Goal: Information Seeking & Learning: Compare options

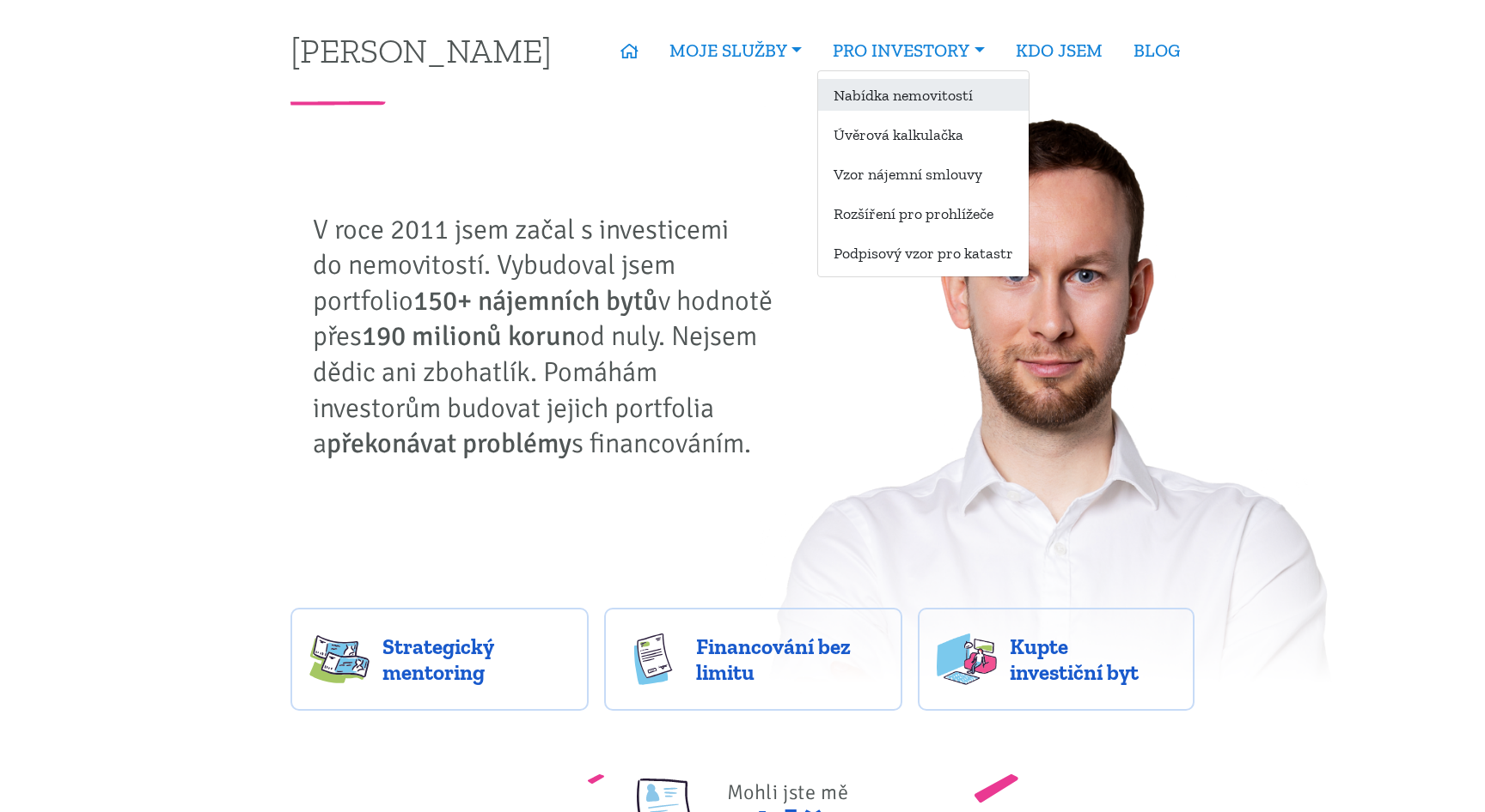
click at [903, 94] on link "Nabídka nemovitostí" at bounding box center [923, 94] width 210 height 31
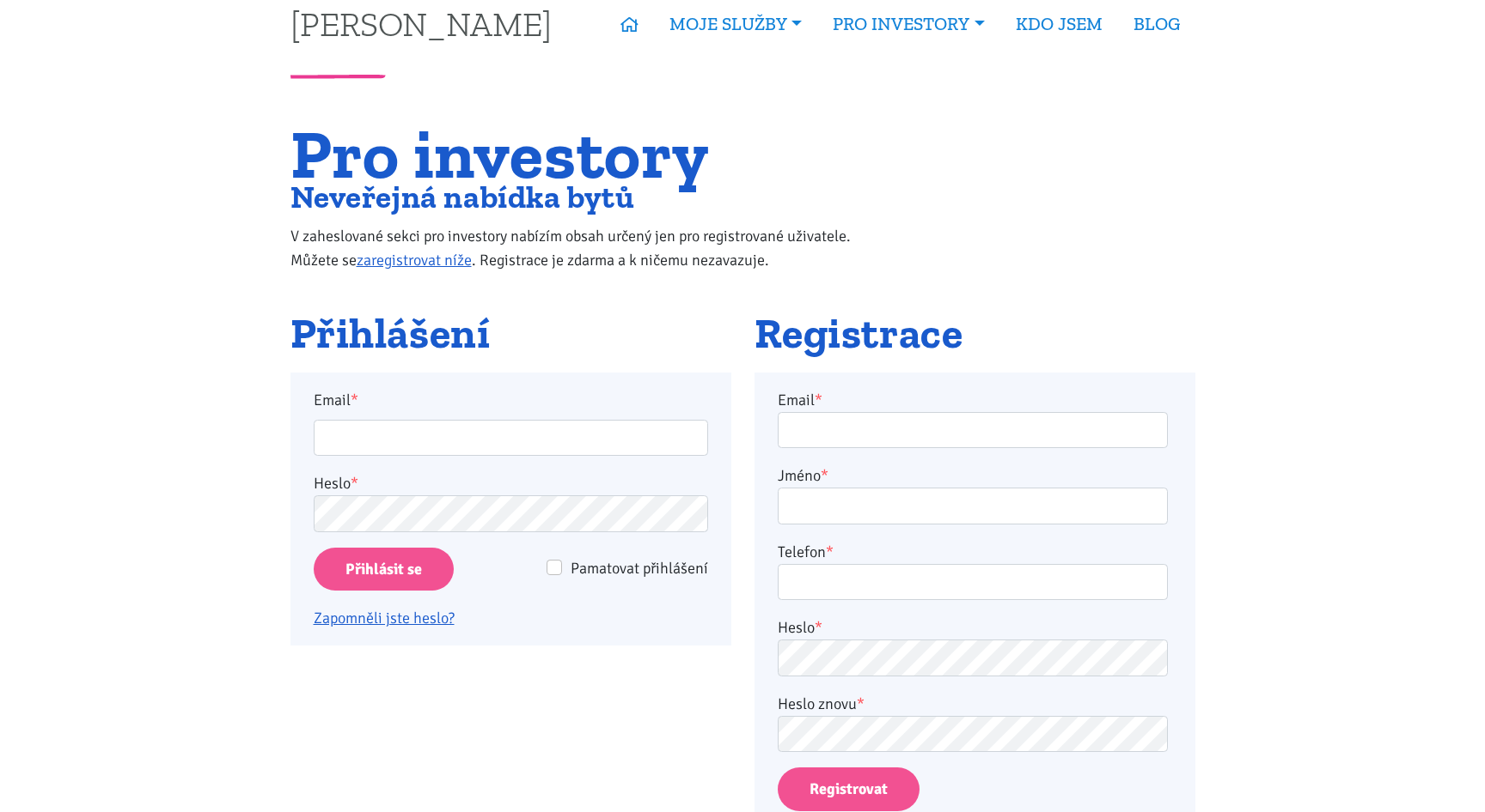
scroll to position [27, 0]
click at [415, 442] on input "Email *" at bounding box center [511, 438] width 395 height 37
type input "robert@lhota.biz"
click at [398, 577] on input "Přihlásit se" at bounding box center [383, 570] width 140 height 44
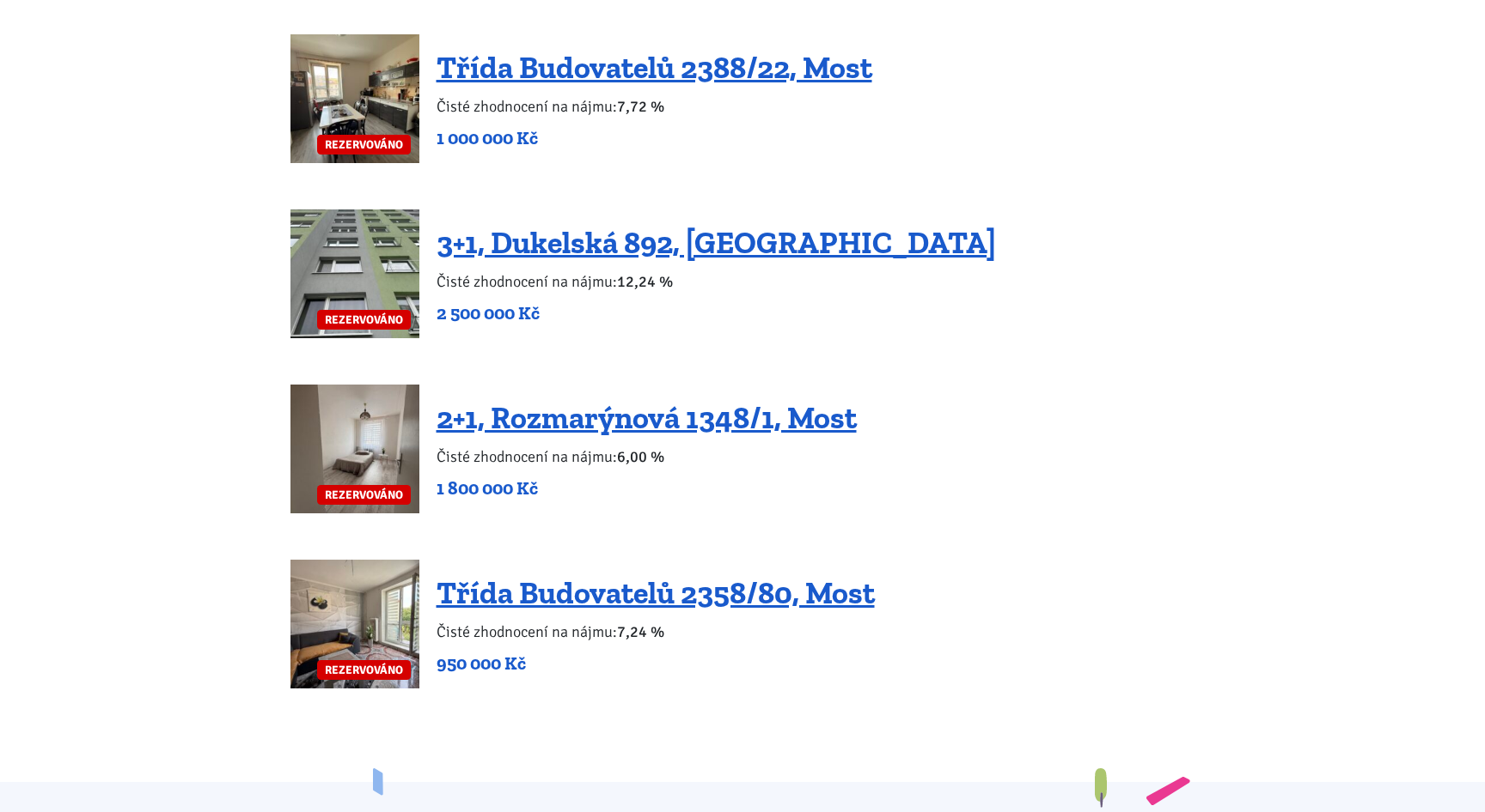
scroll to position [3607, 0]
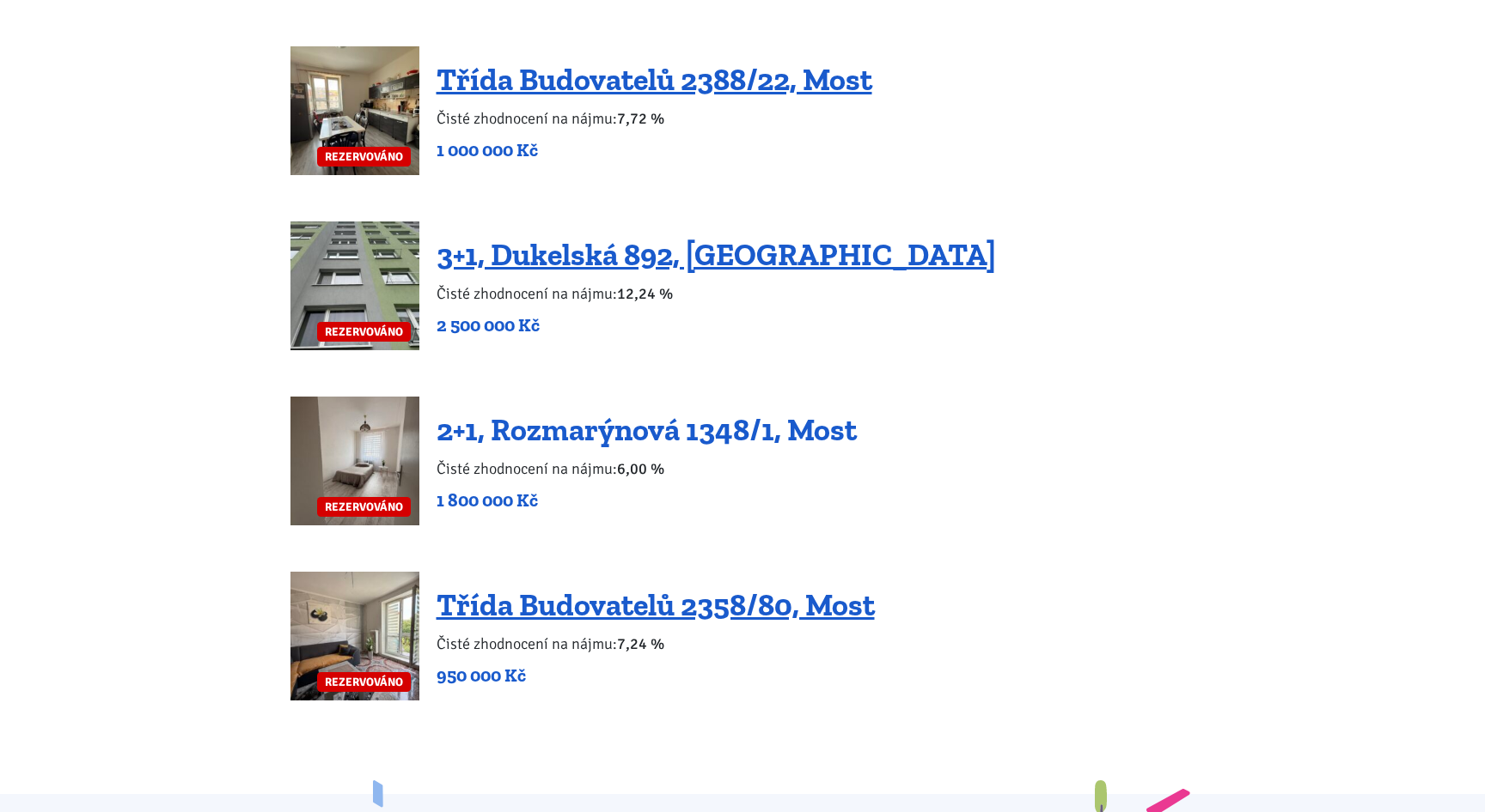
click at [575, 412] on link "2+1, Rozmarýnová 1348/1, Most" at bounding box center [647, 430] width 420 height 37
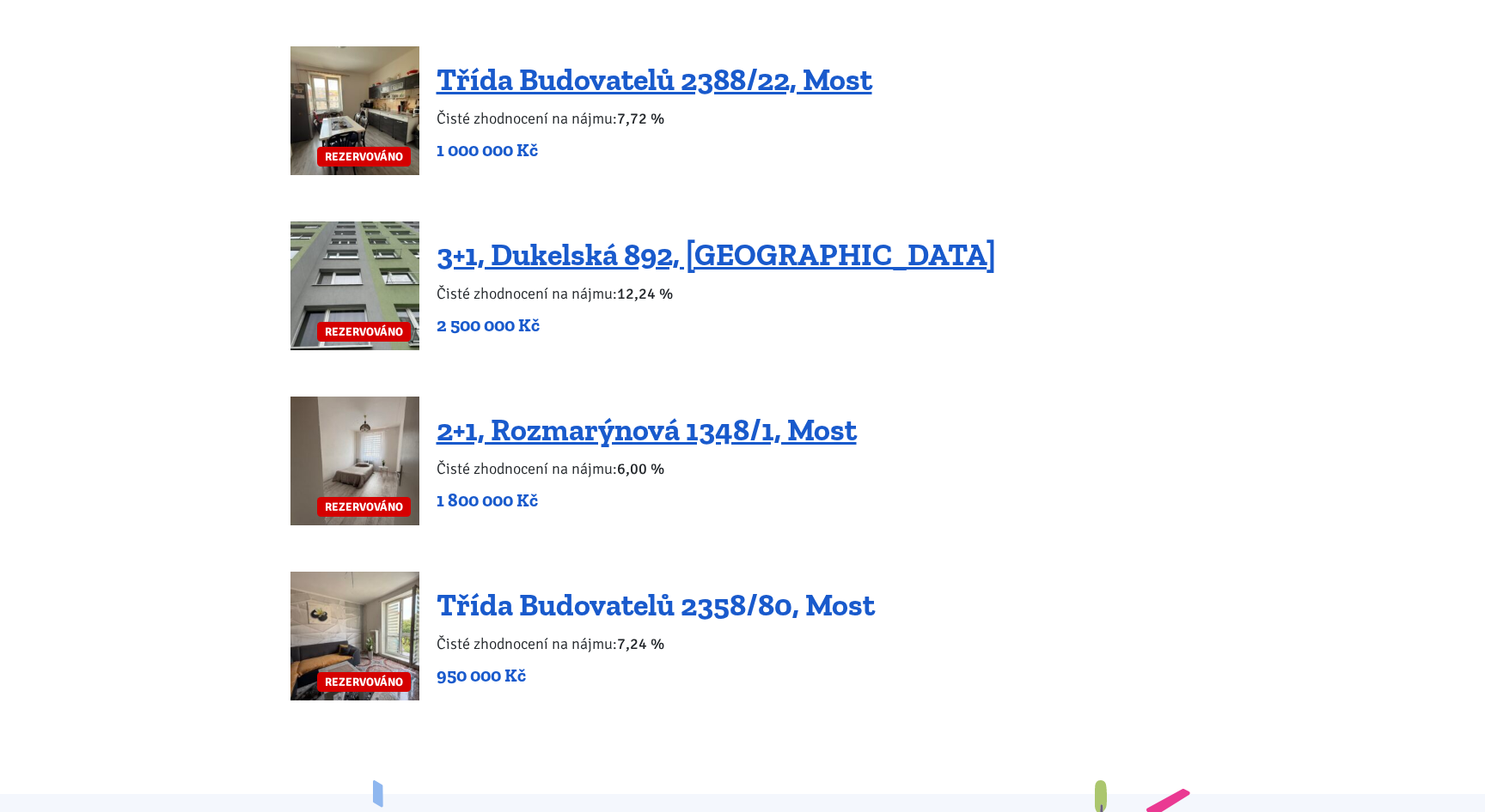
click at [617, 587] on link "Třída Budovatelů 2358/80, Most" at bounding box center [655, 605] width 439 height 37
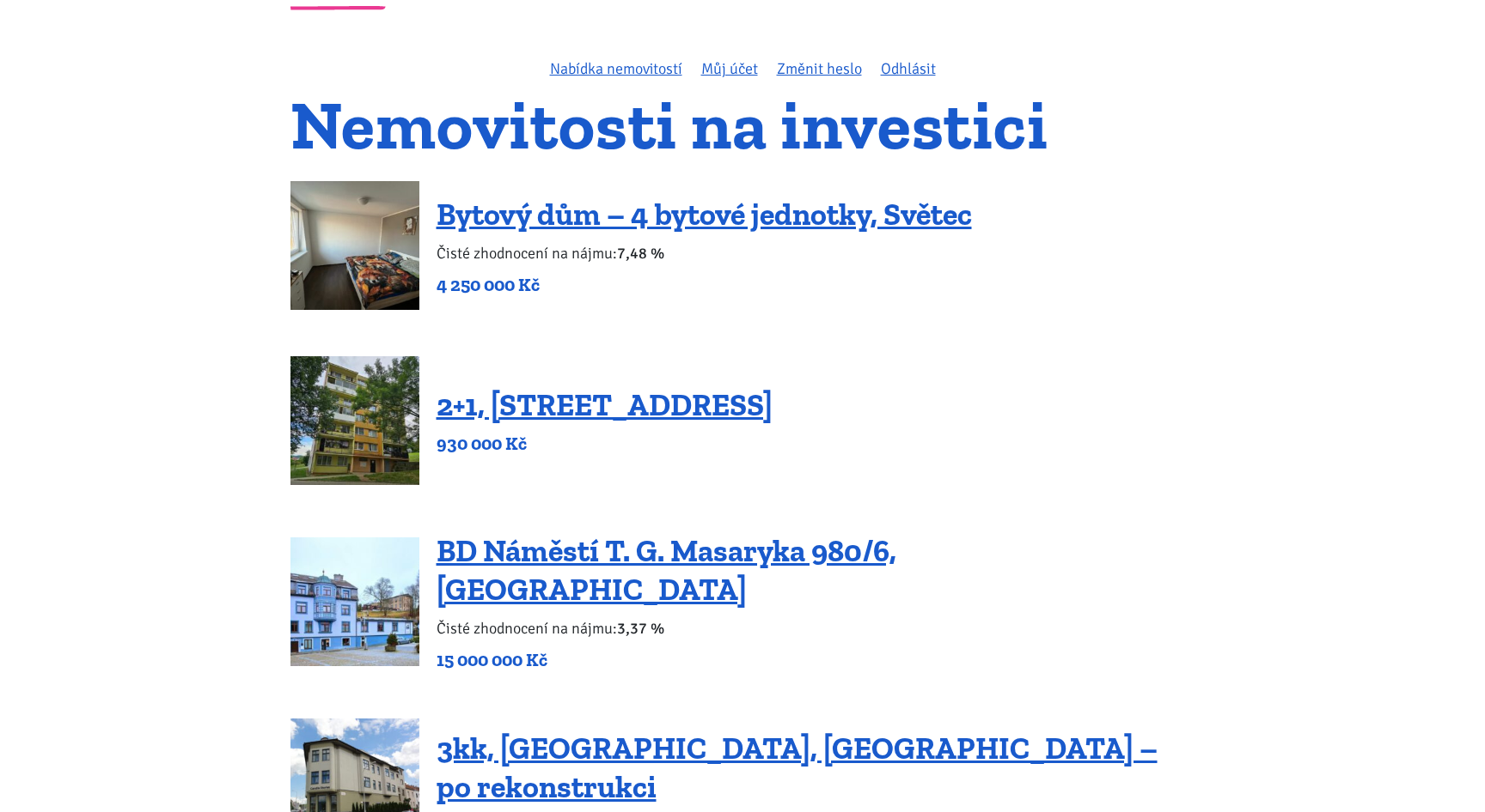
scroll to position [45, 0]
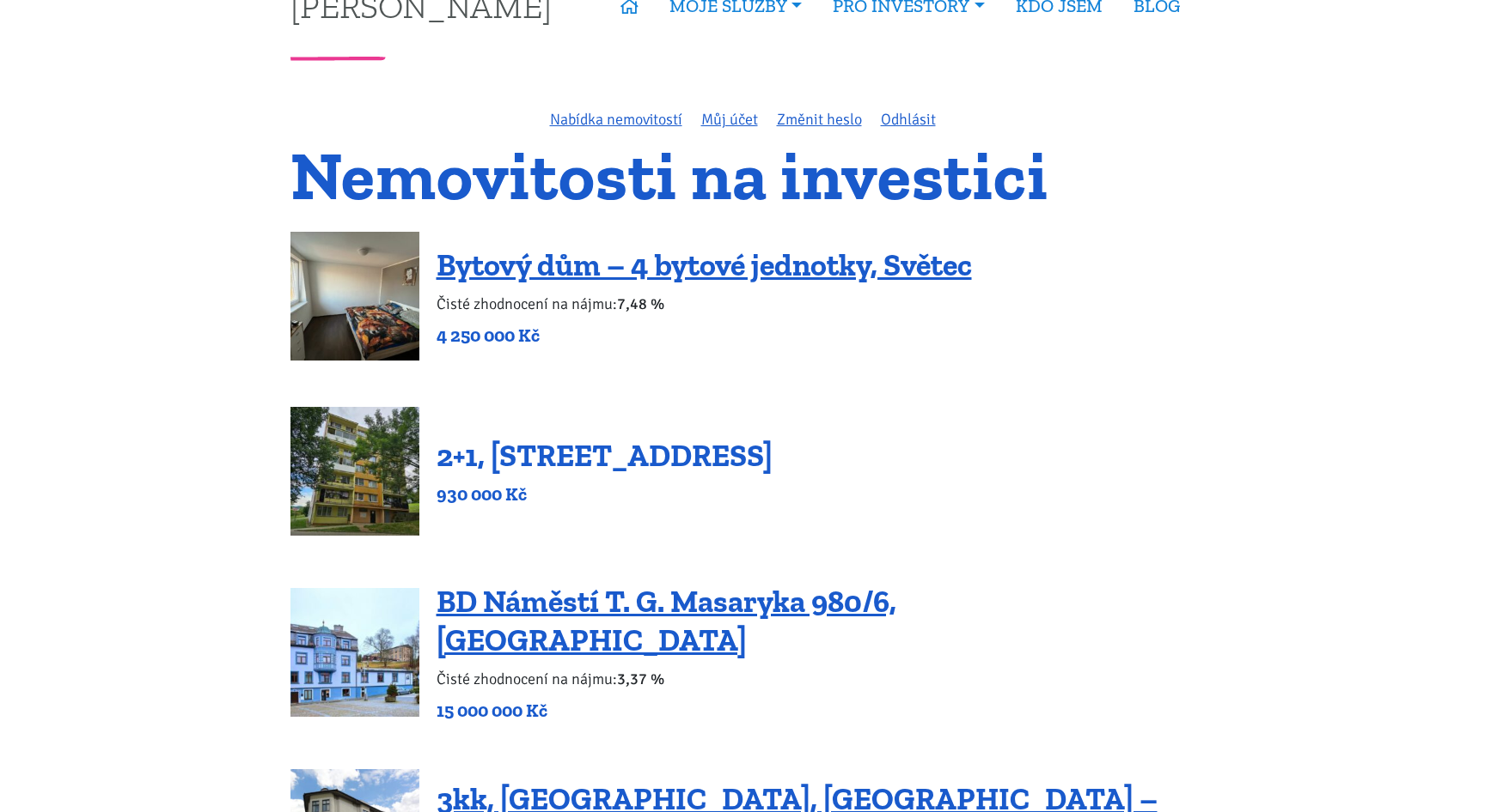
click at [556, 456] on link "2+1, [STREET_ADDRESS]" at bounding box center [604, 455] width 336 height 37
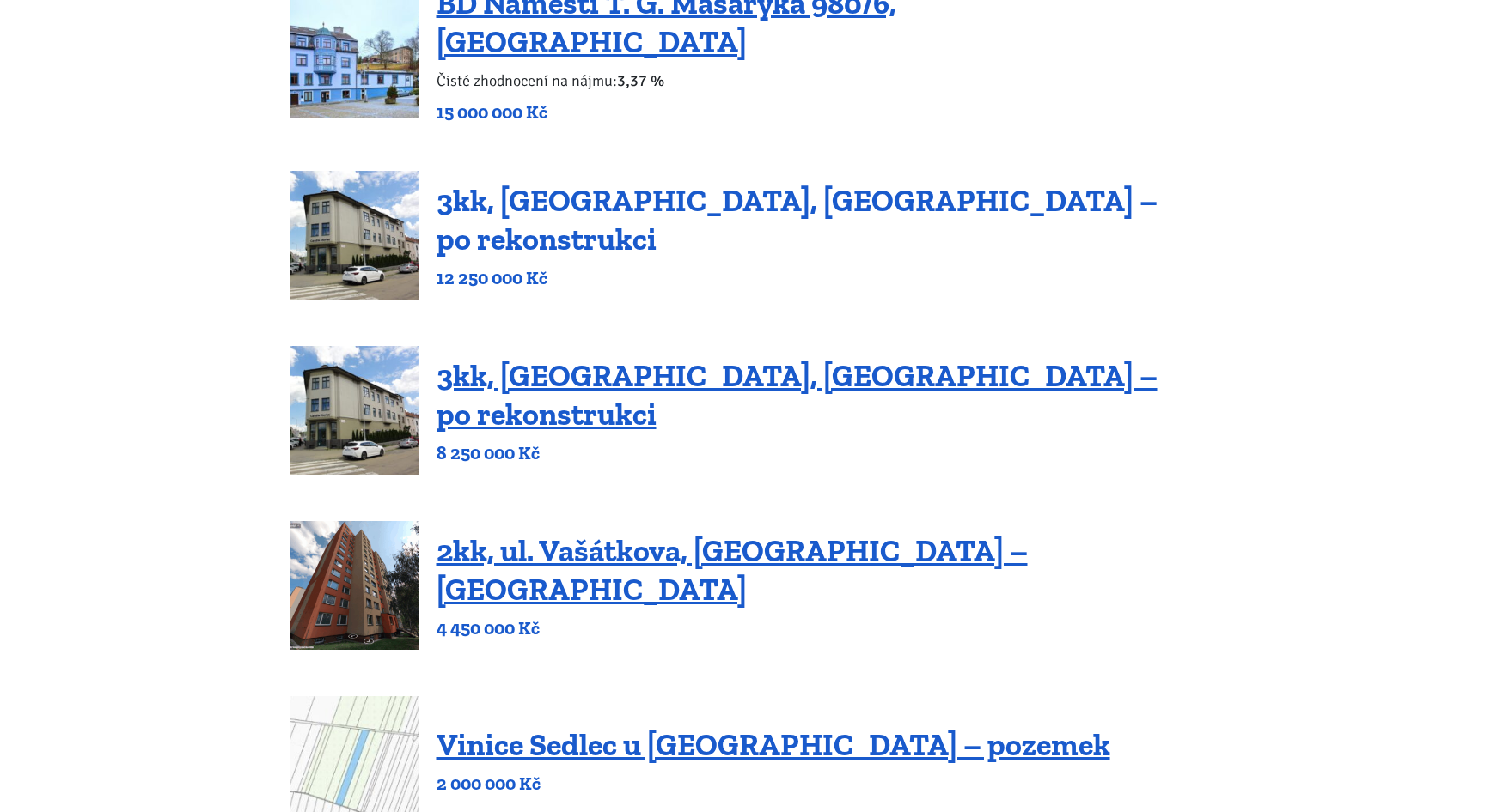
scroll to position [709, 0]
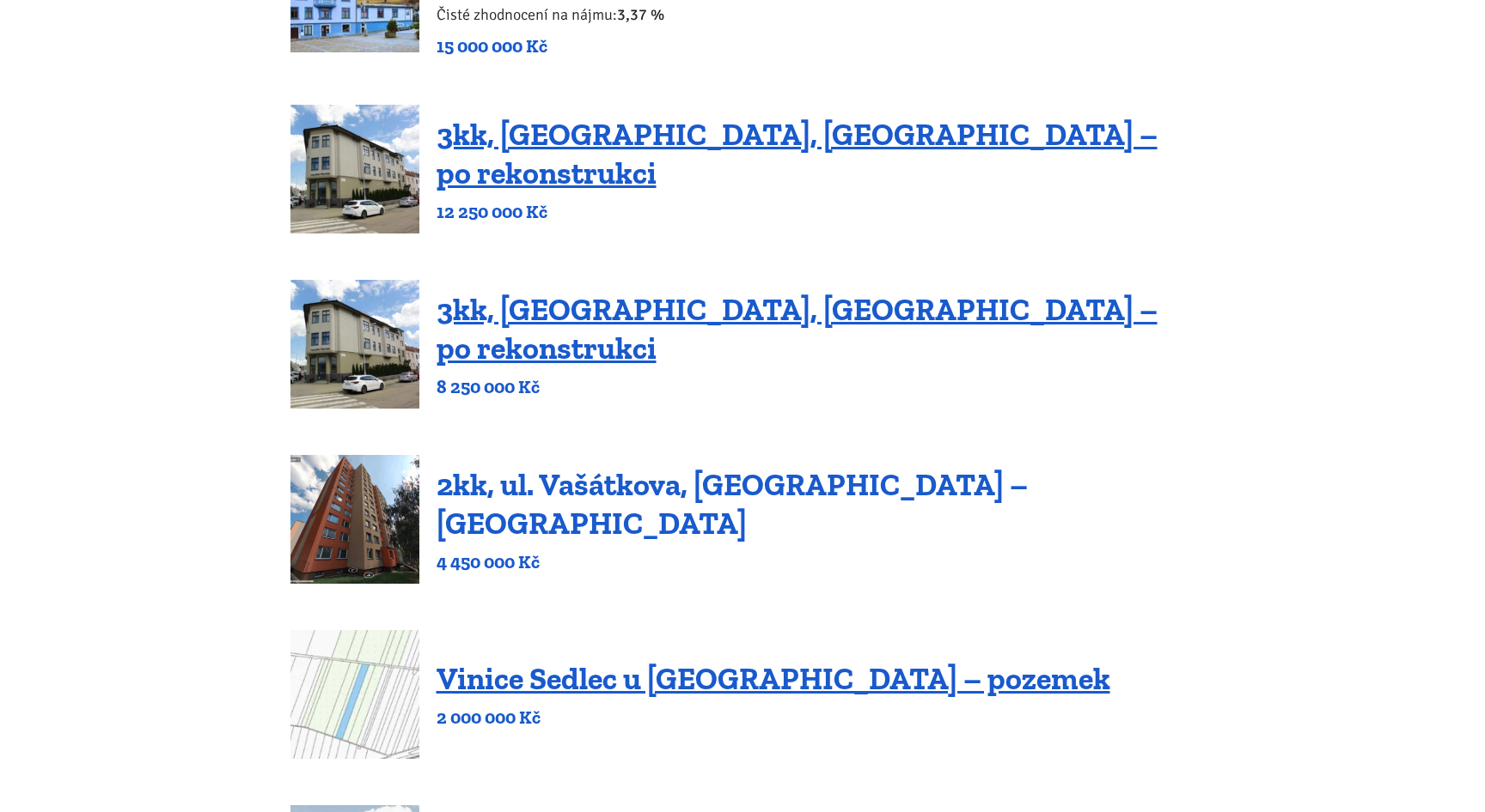
click at [596, 493] on link "2kk, ul. Vašátkova, Praha – Černý Most" at bounding box center [732, 503] width 591 height 75
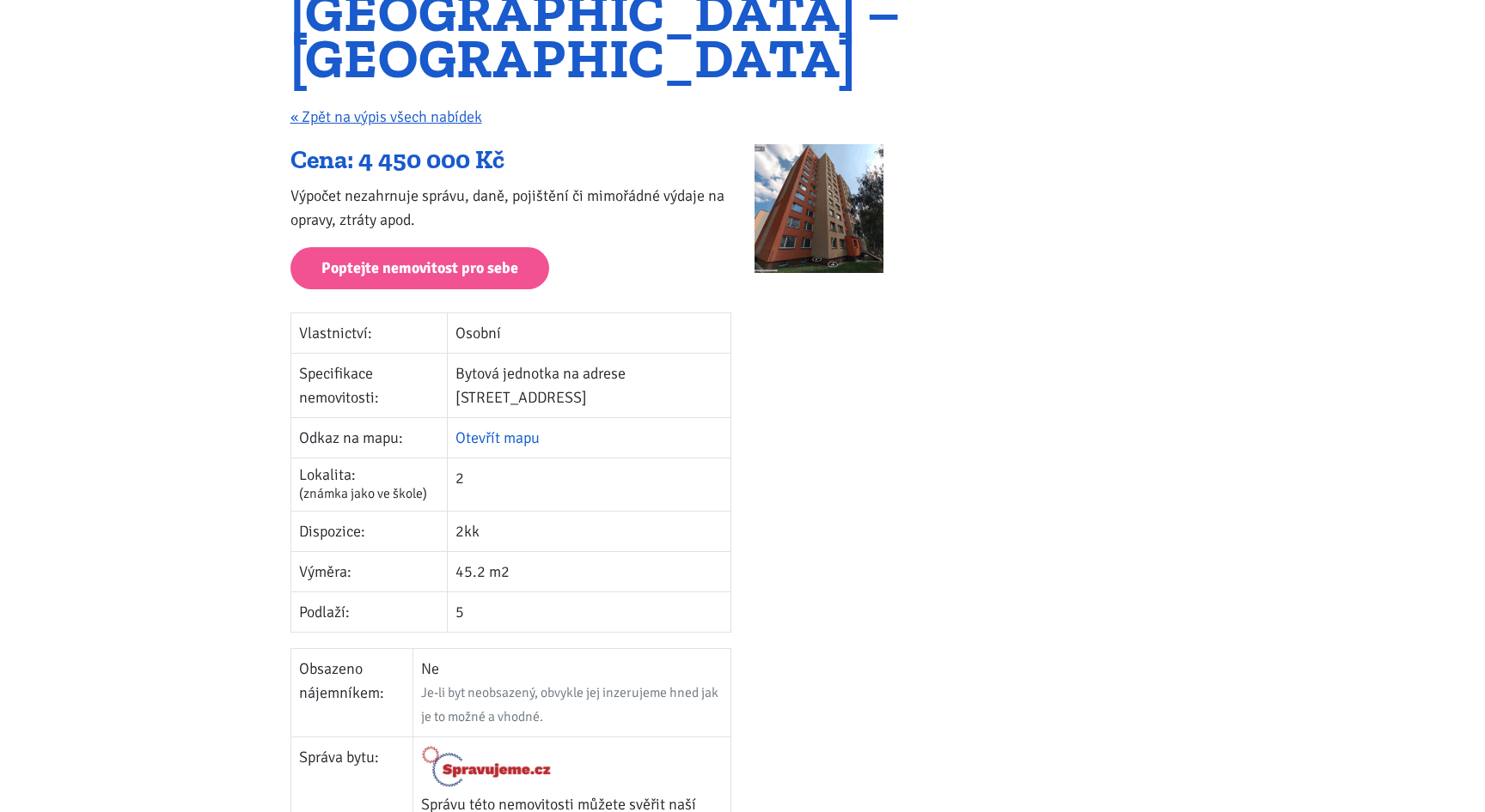
scroll to position [164, 0]
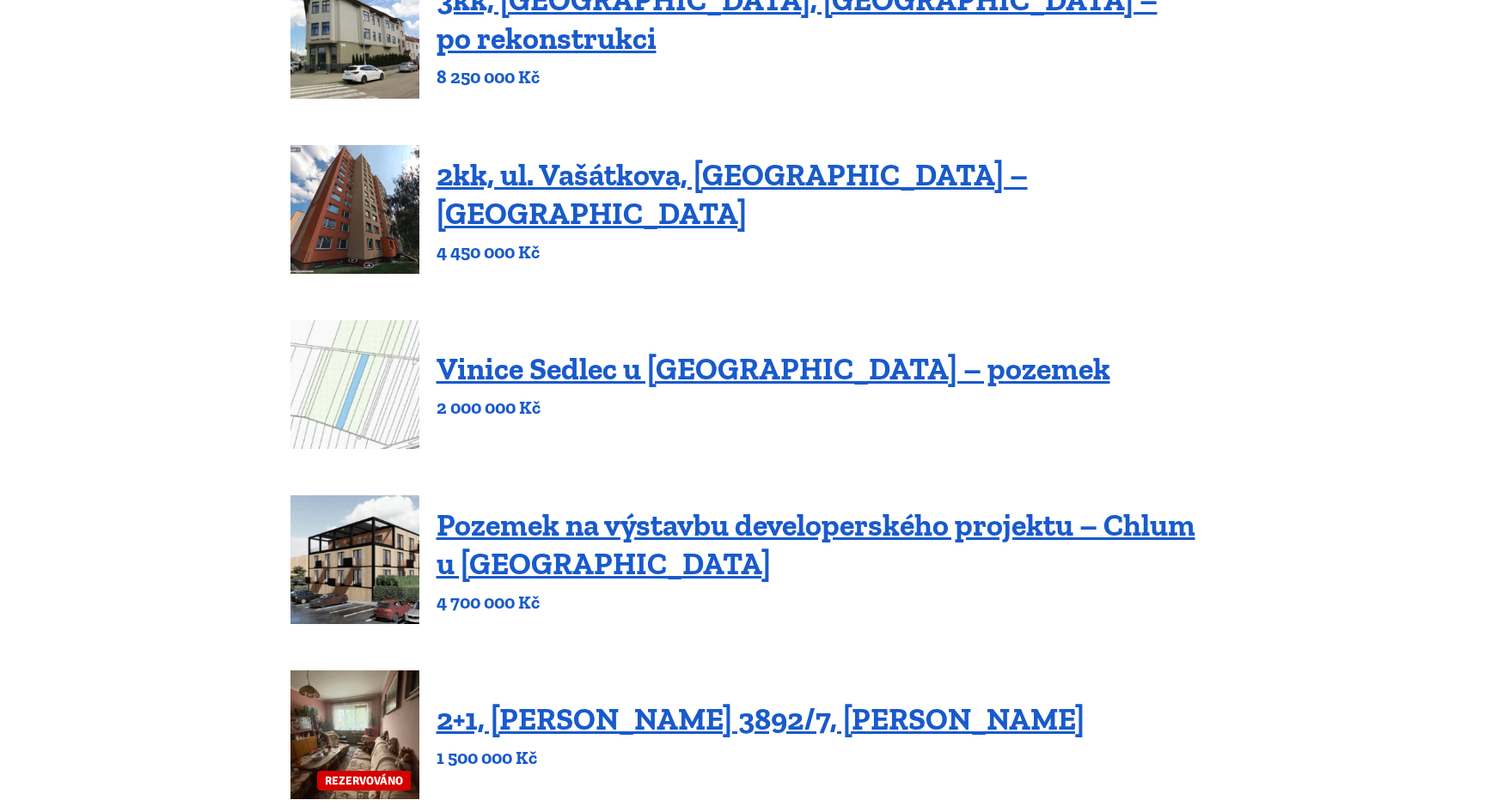
scroll to position [1061, 0]
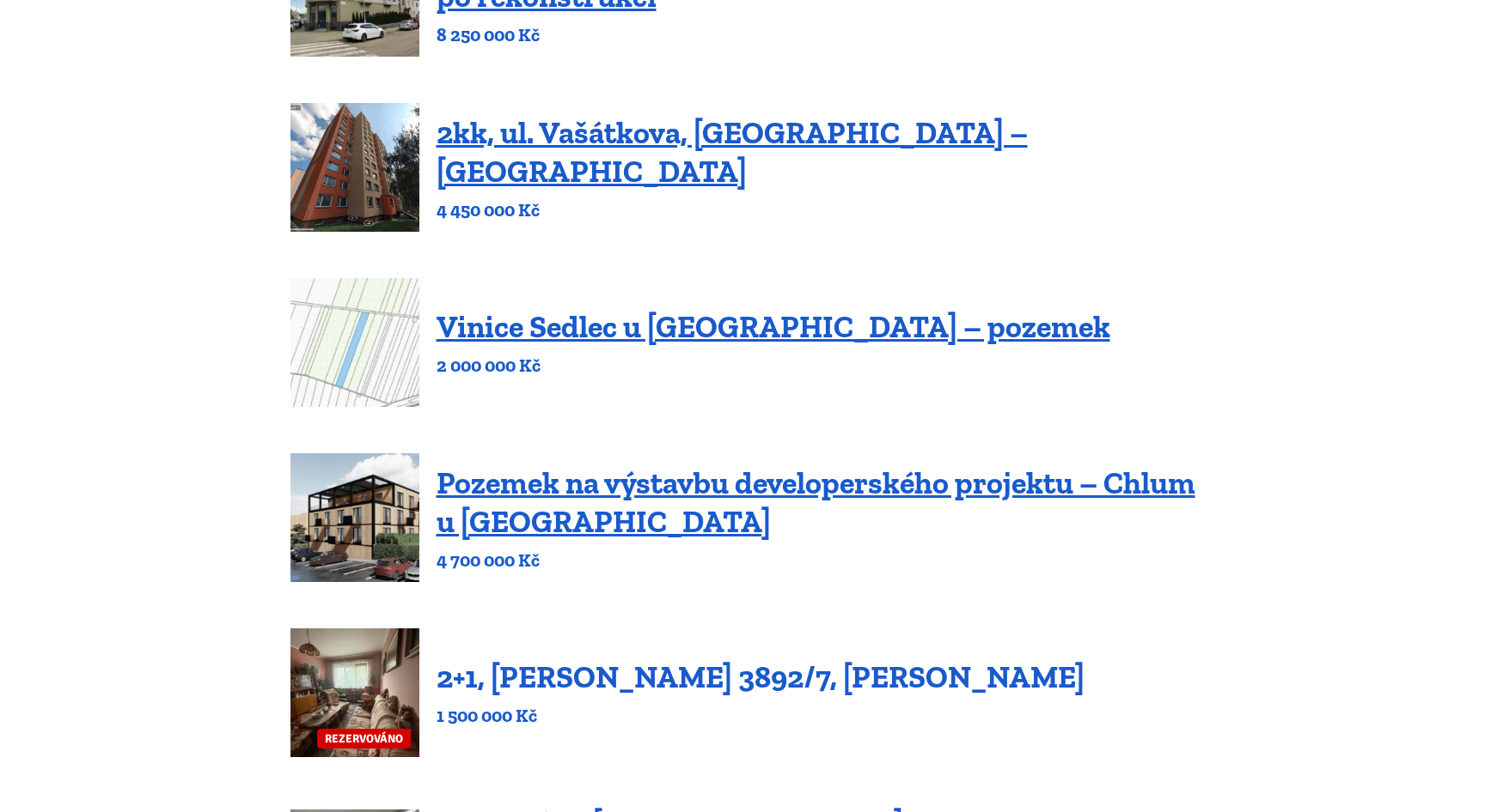
click at [568, 675] on link "2+1, [PERSON_NAME] 3892/7, [PERSON_NAME]" at bounding box center [760, 677] width 648 height 37
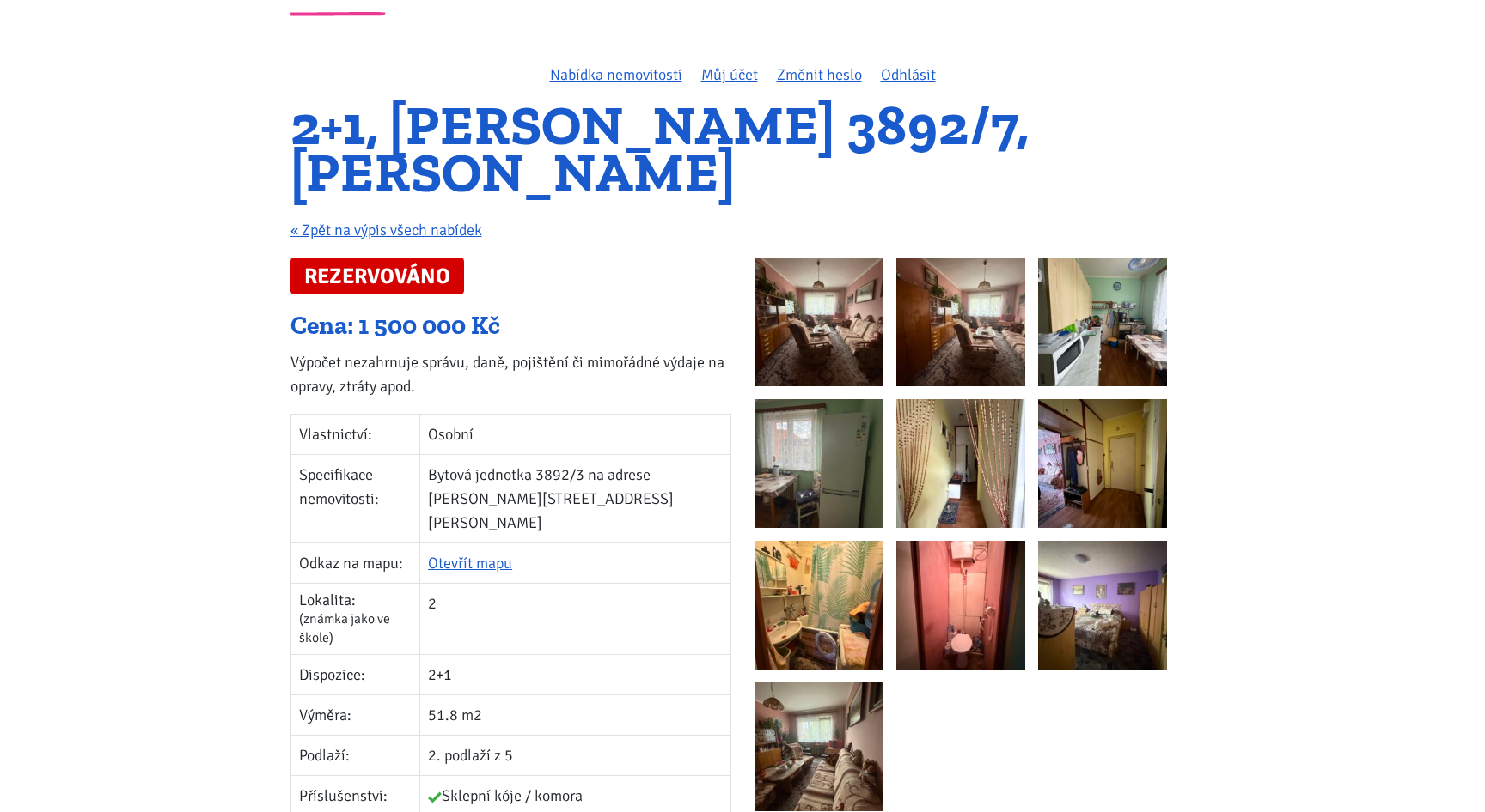
scroll to position [93, 0]
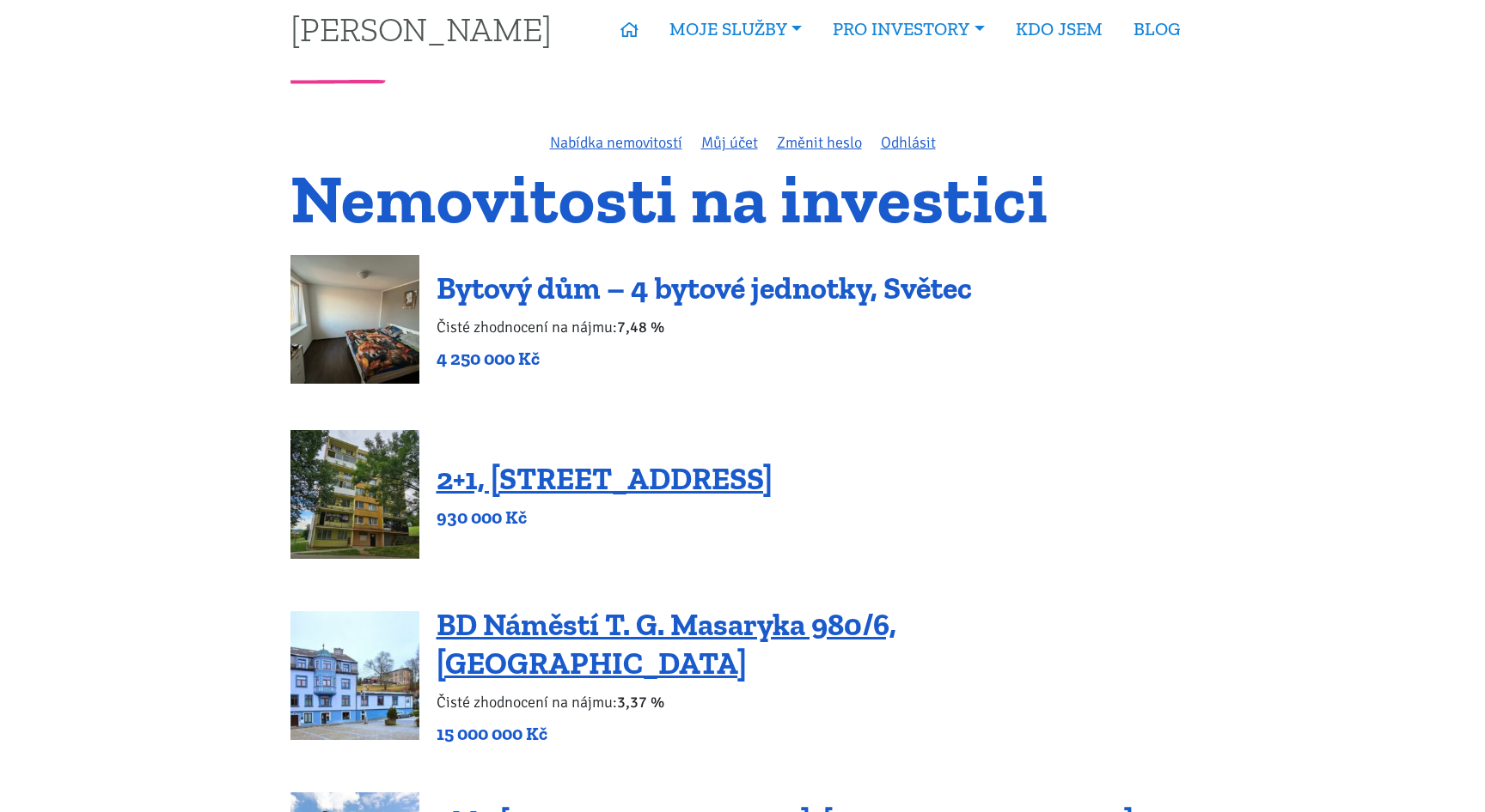
scroll to position [25, 0]
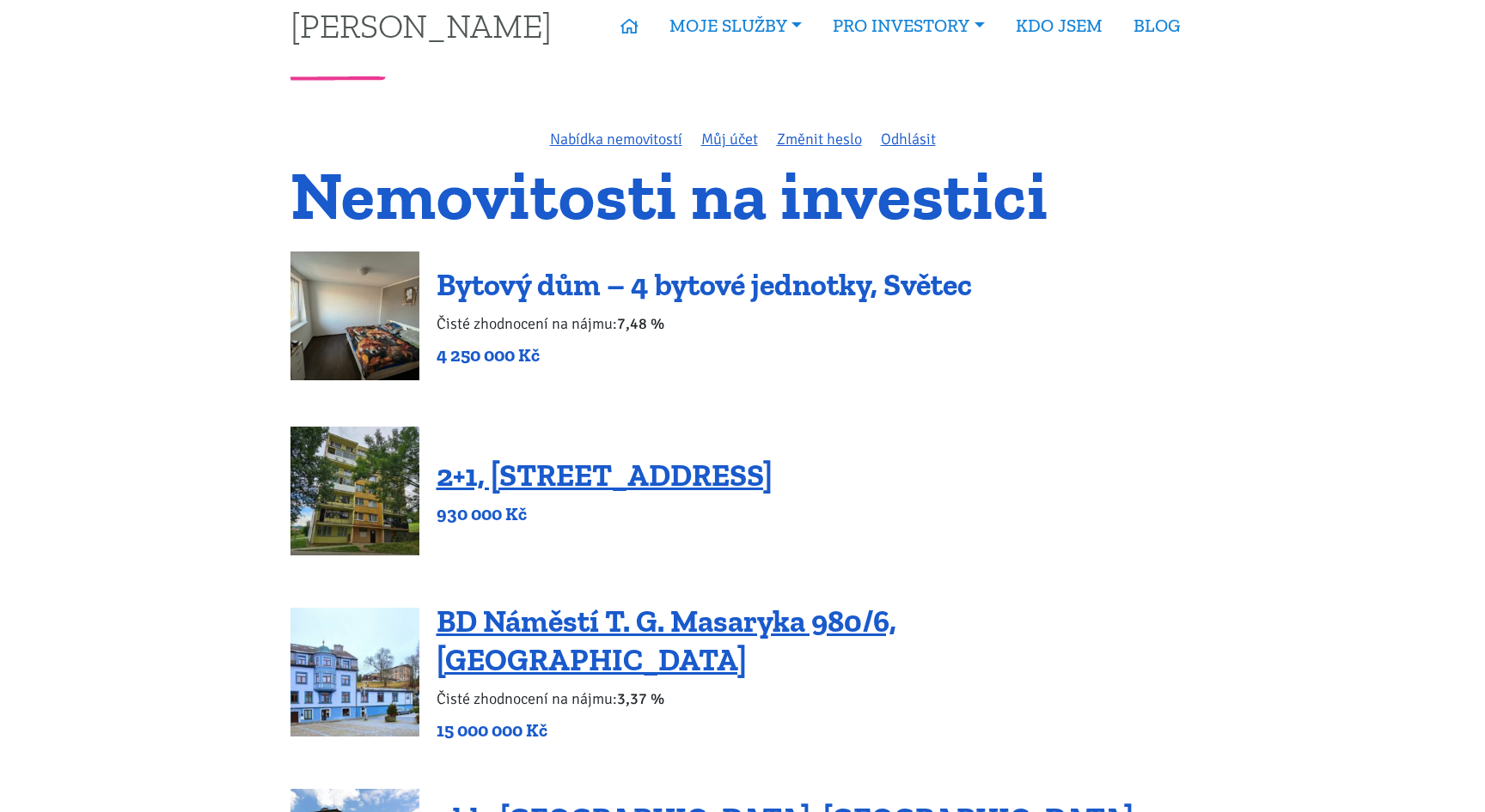
click at [593, 293] on link "Bytový dům – 4 bytové jednotky, Světec" at bounding box center [704, 284] width 536 height 37
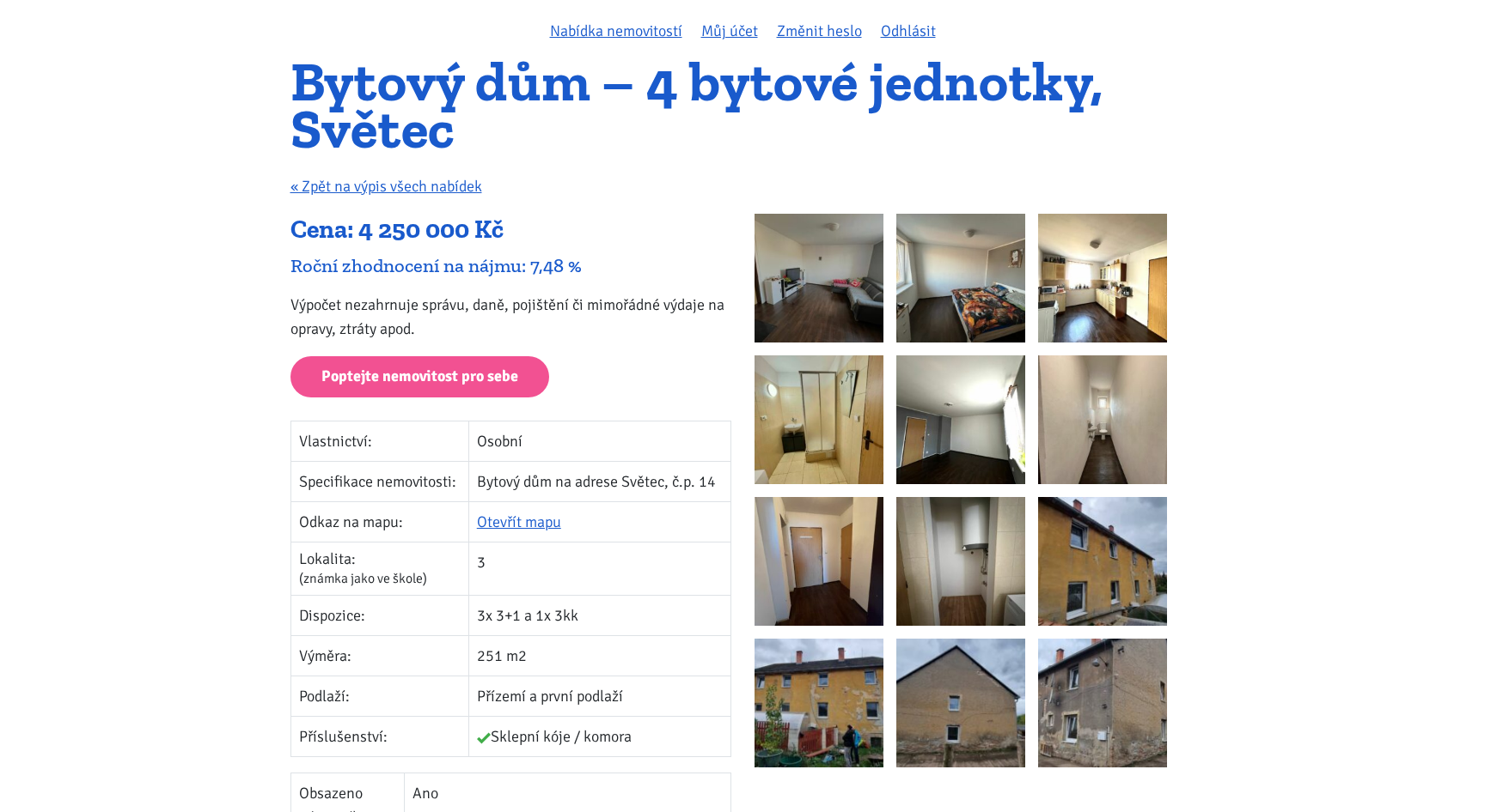
scroll to position [125, 0]
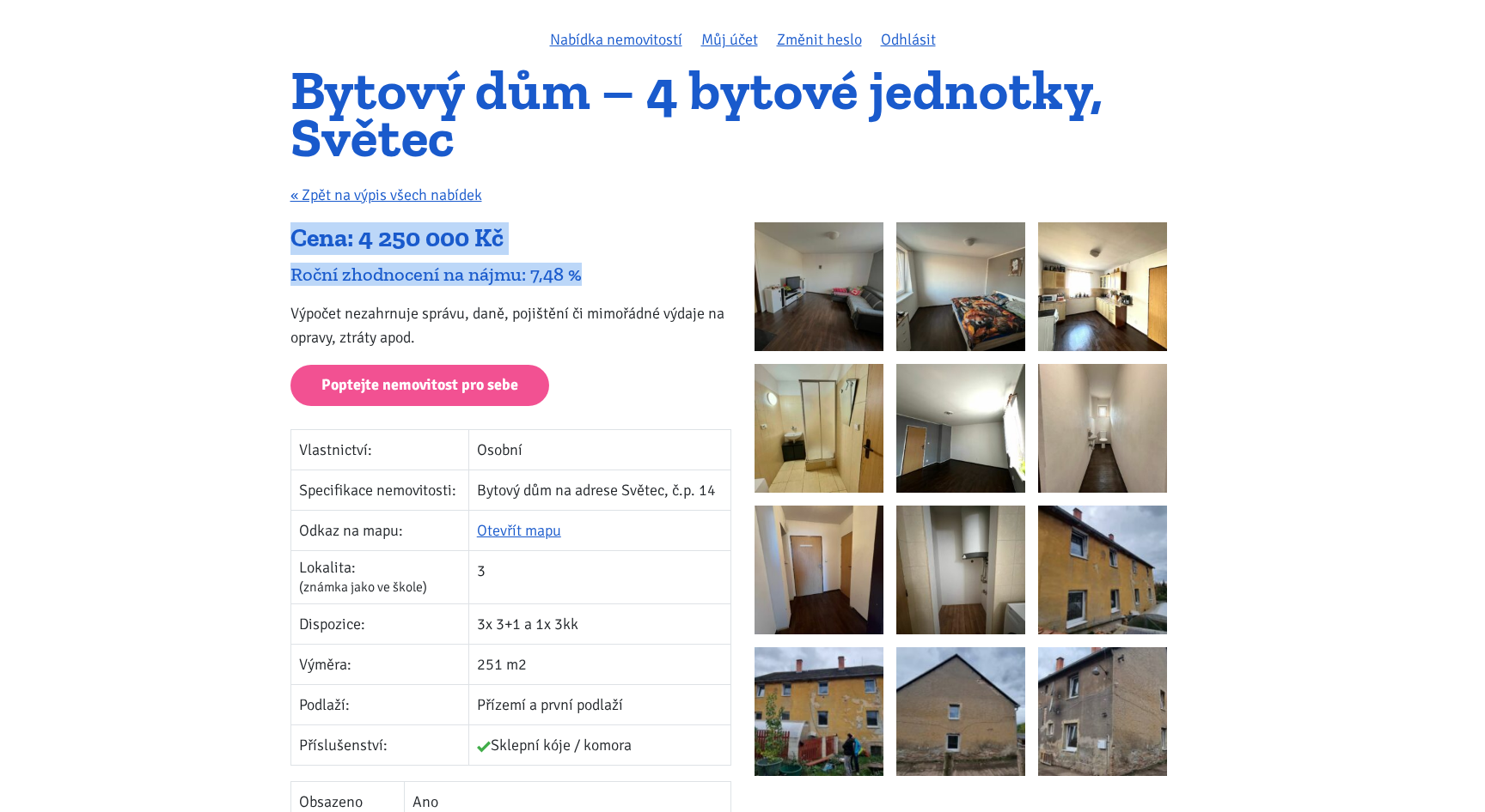
drag, startPoint x: 281, startPoint y: 235, endPoint x: 594, endPoint y: 283, distance: 316.7
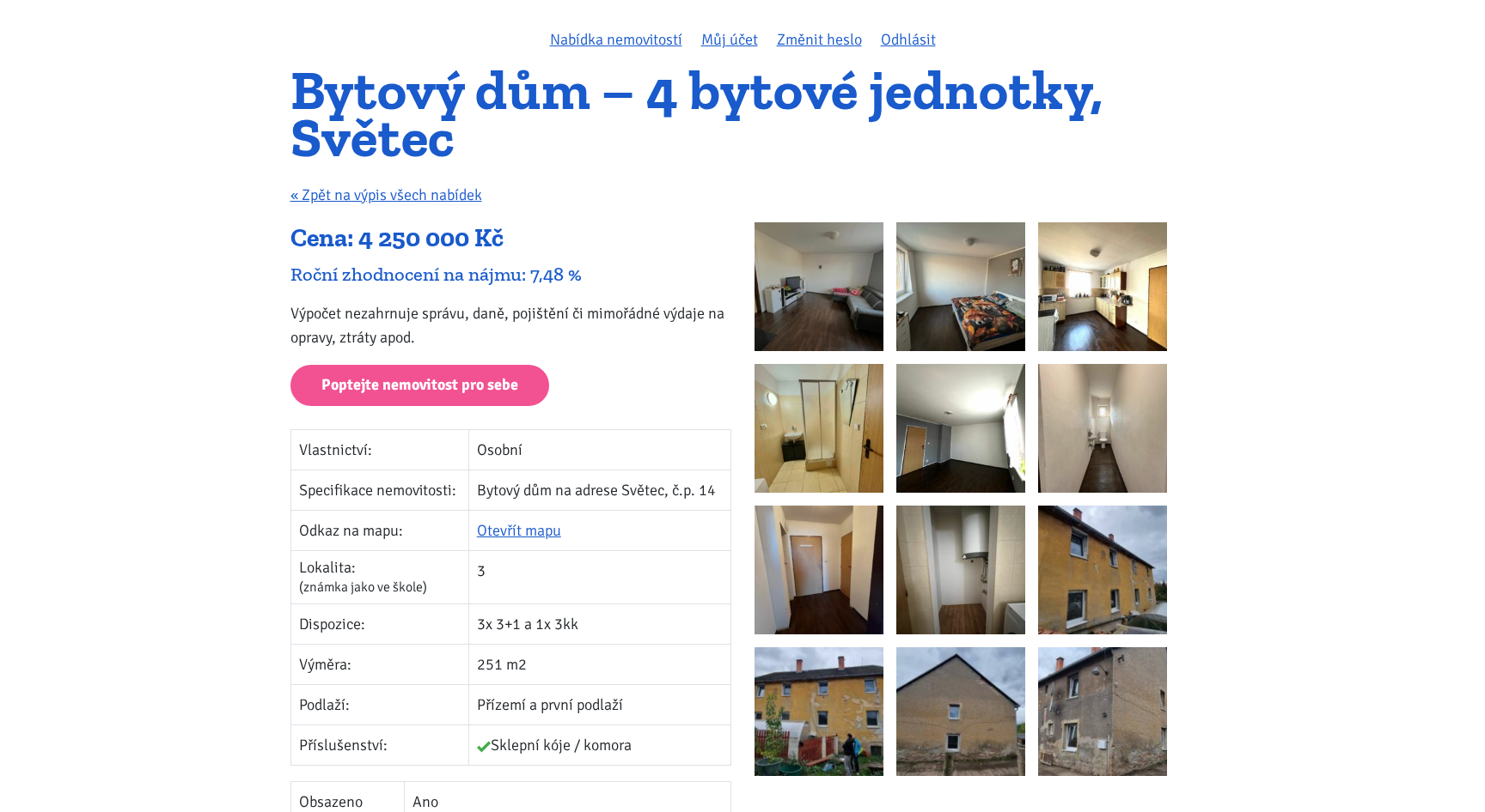
drag, startPoint x: 521, startPoint y: 343, endPoint x: 488, endPoint y: 346, distance: 33.1
click at [521, 343] on p "Výpočet nezahrnuje správu, daně, pojištění či mimořádné výdaje na opravy, ztrát…" at bounding box center [510, 325] width 440 height 48
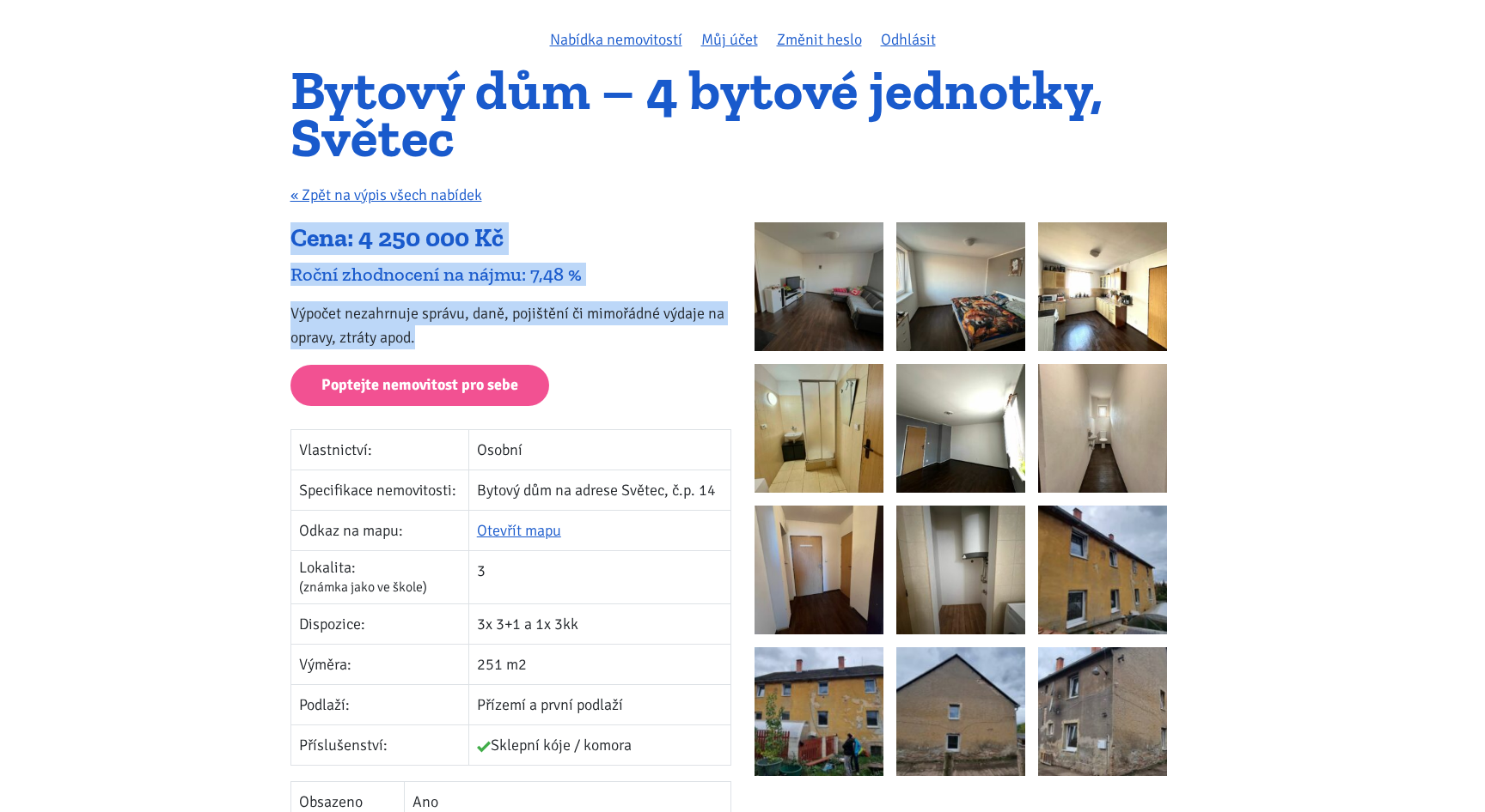
drag, startPoint x: 437, startPoint y: 338, endPoint x: 255, endPoint y: 225, distance: 214.2
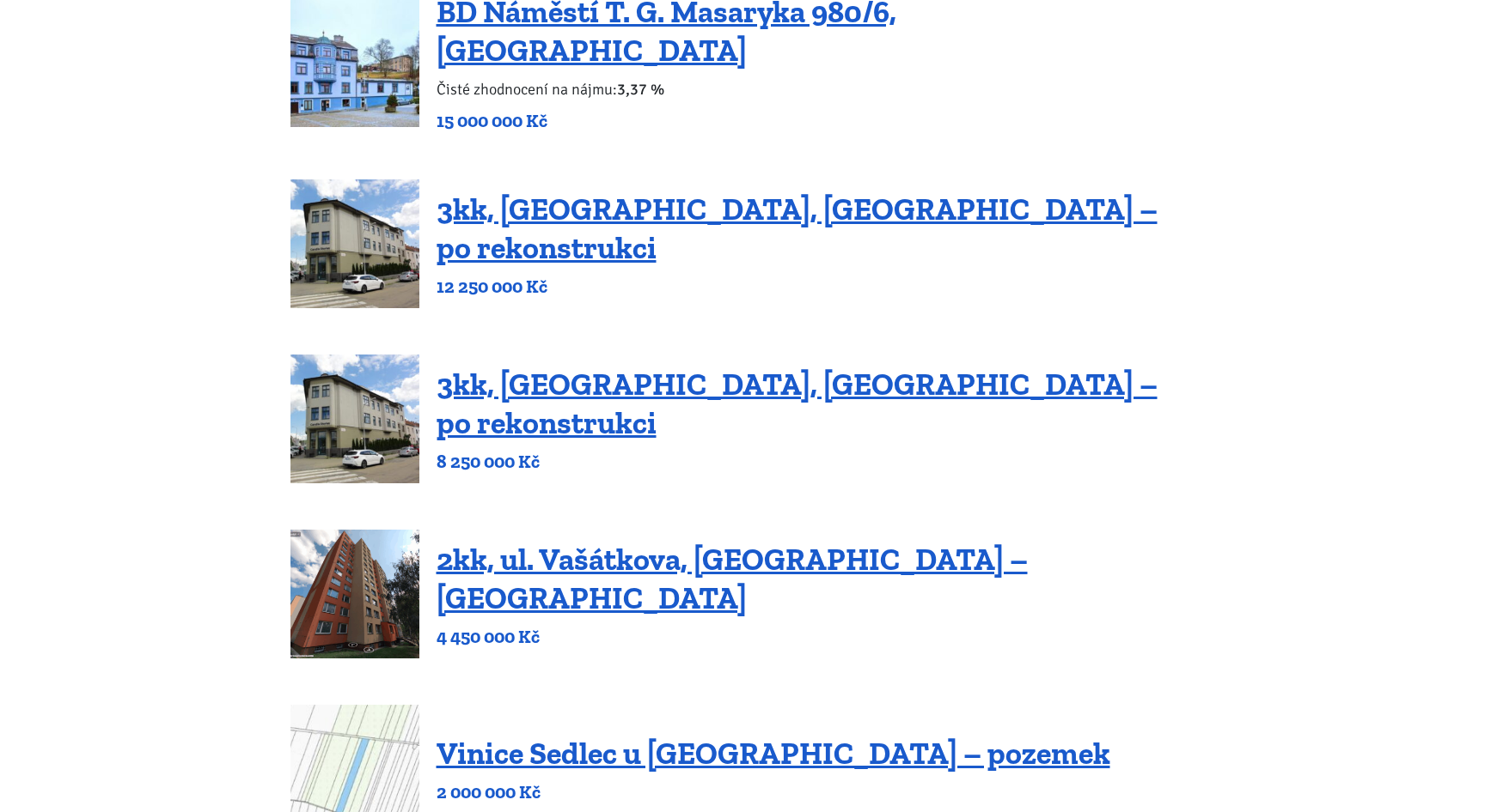
scroll to position [819, 0]
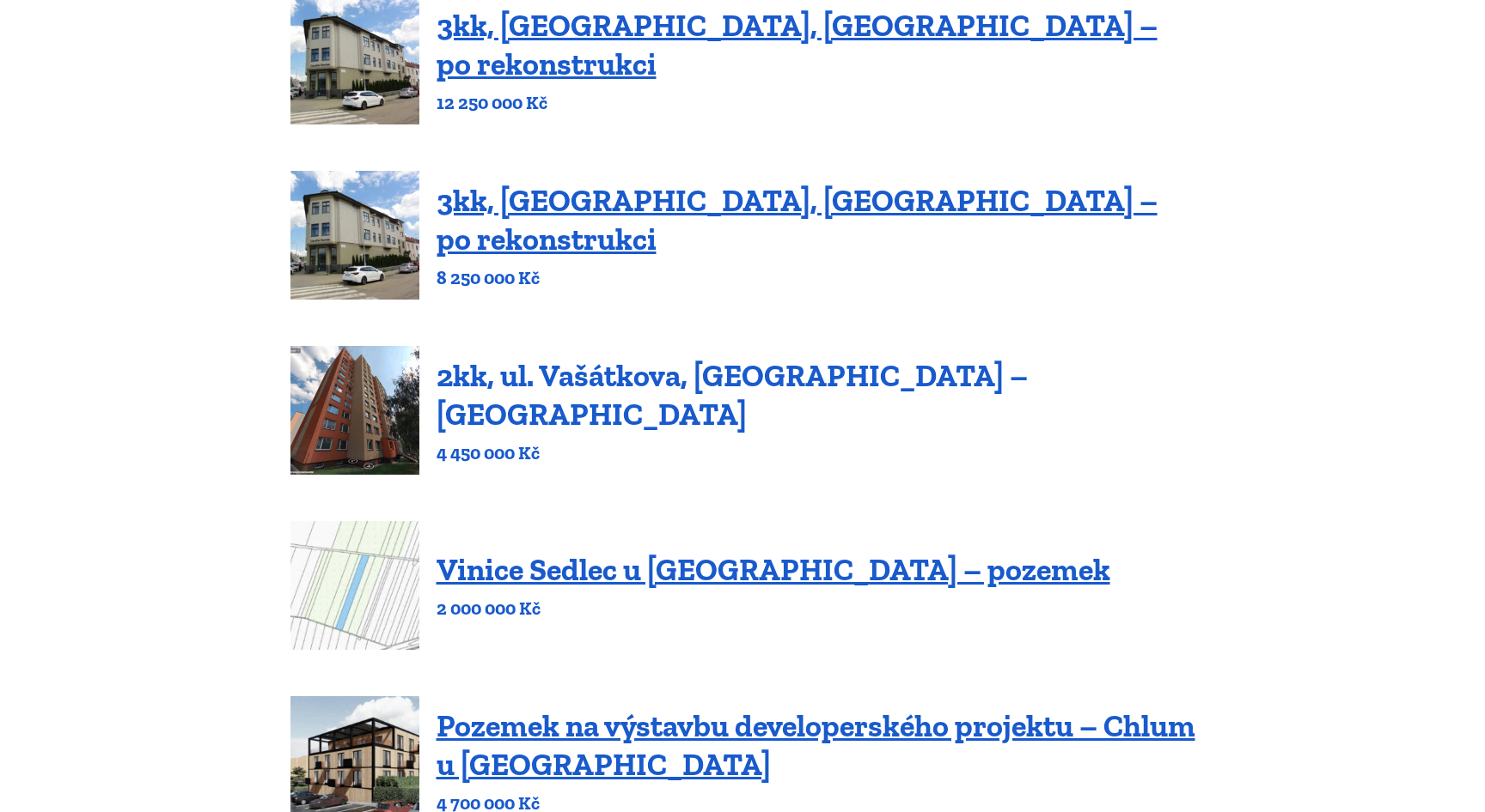
click at [565, 387] on link "2kk, ul. Vašátkova, Praha – Černý Most" at bounding box center [732, 395] width 591 height 75
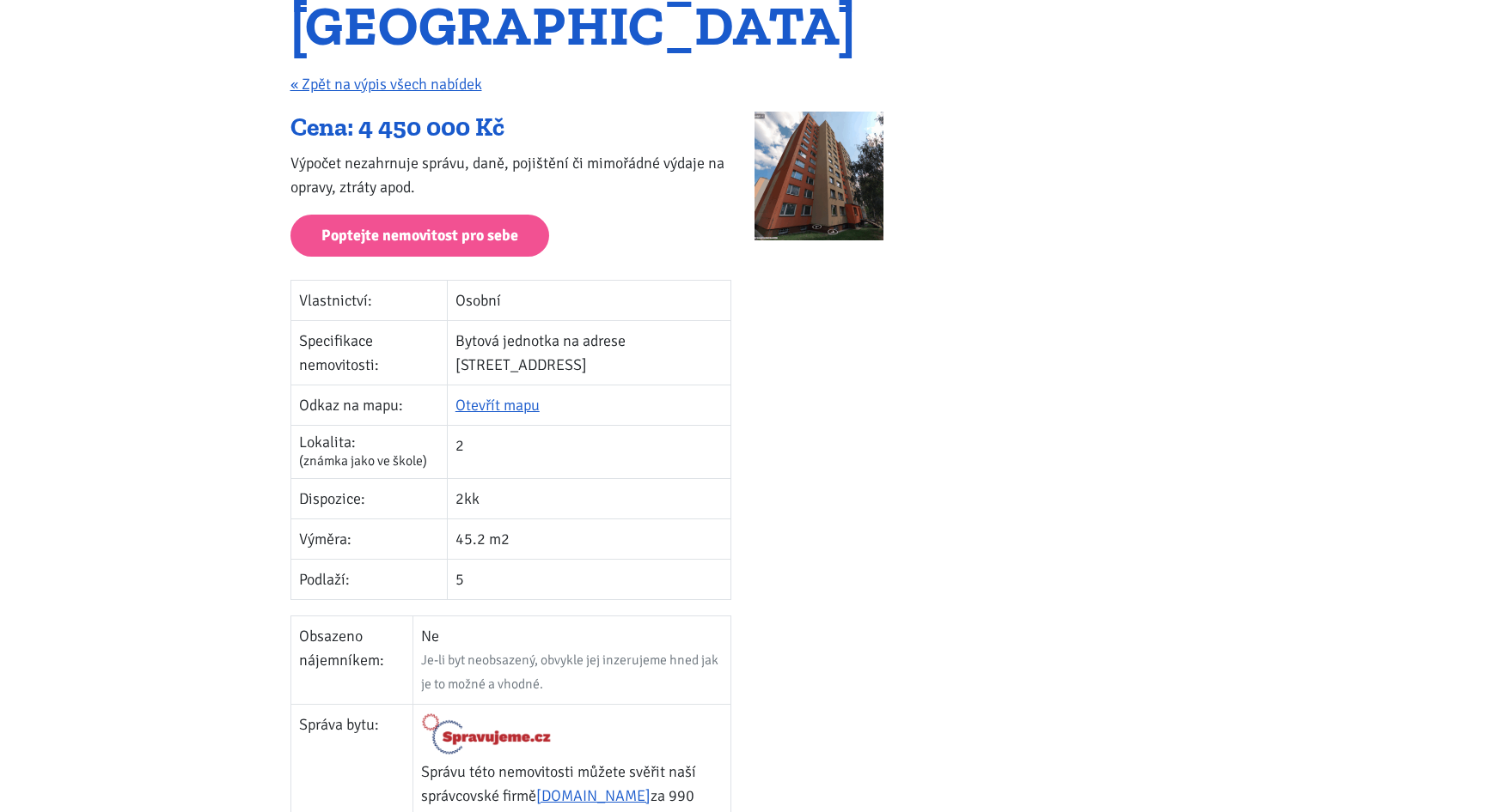
scroll to position [278, 0]
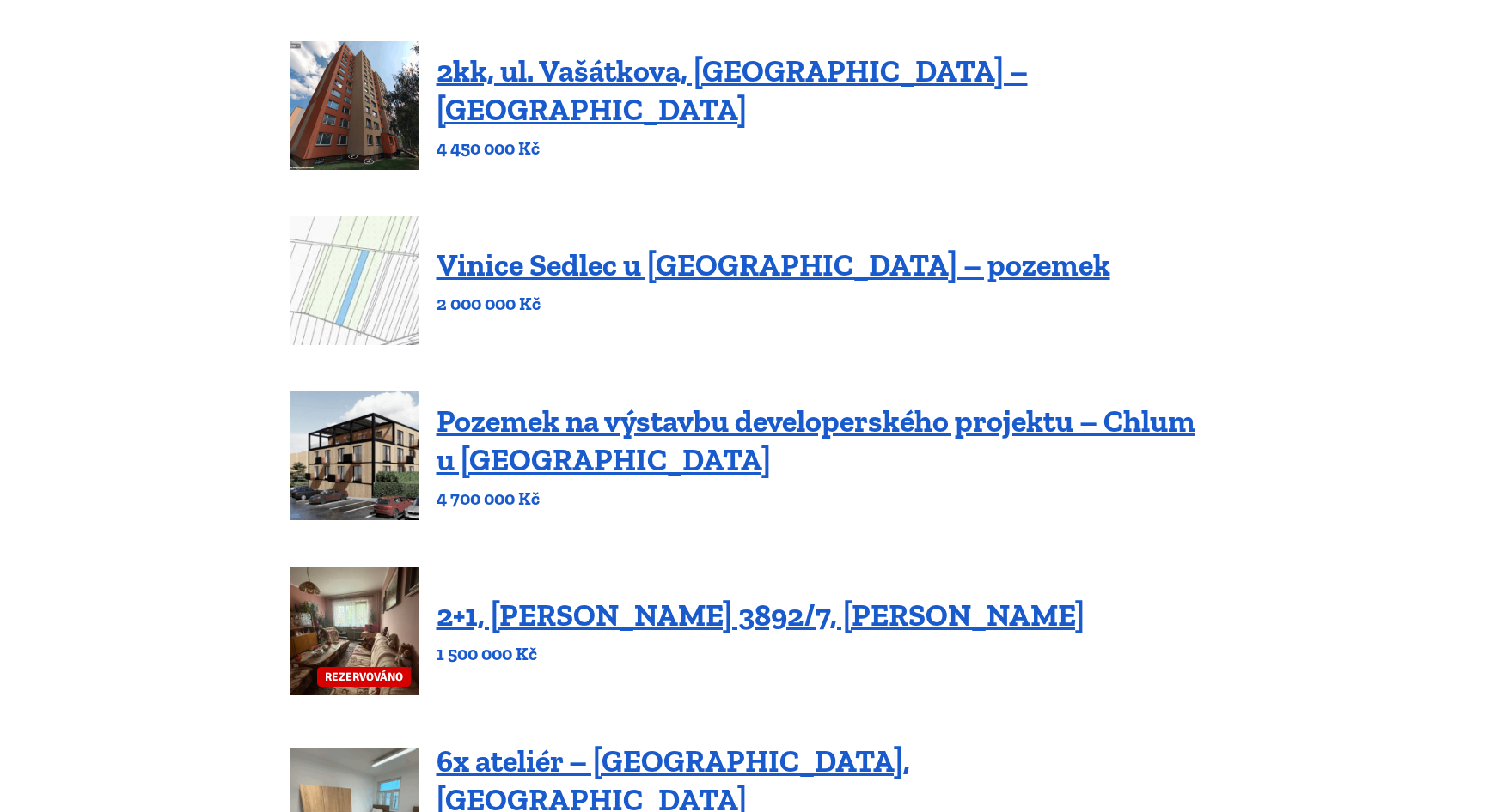
scroll to position [1125, 0]
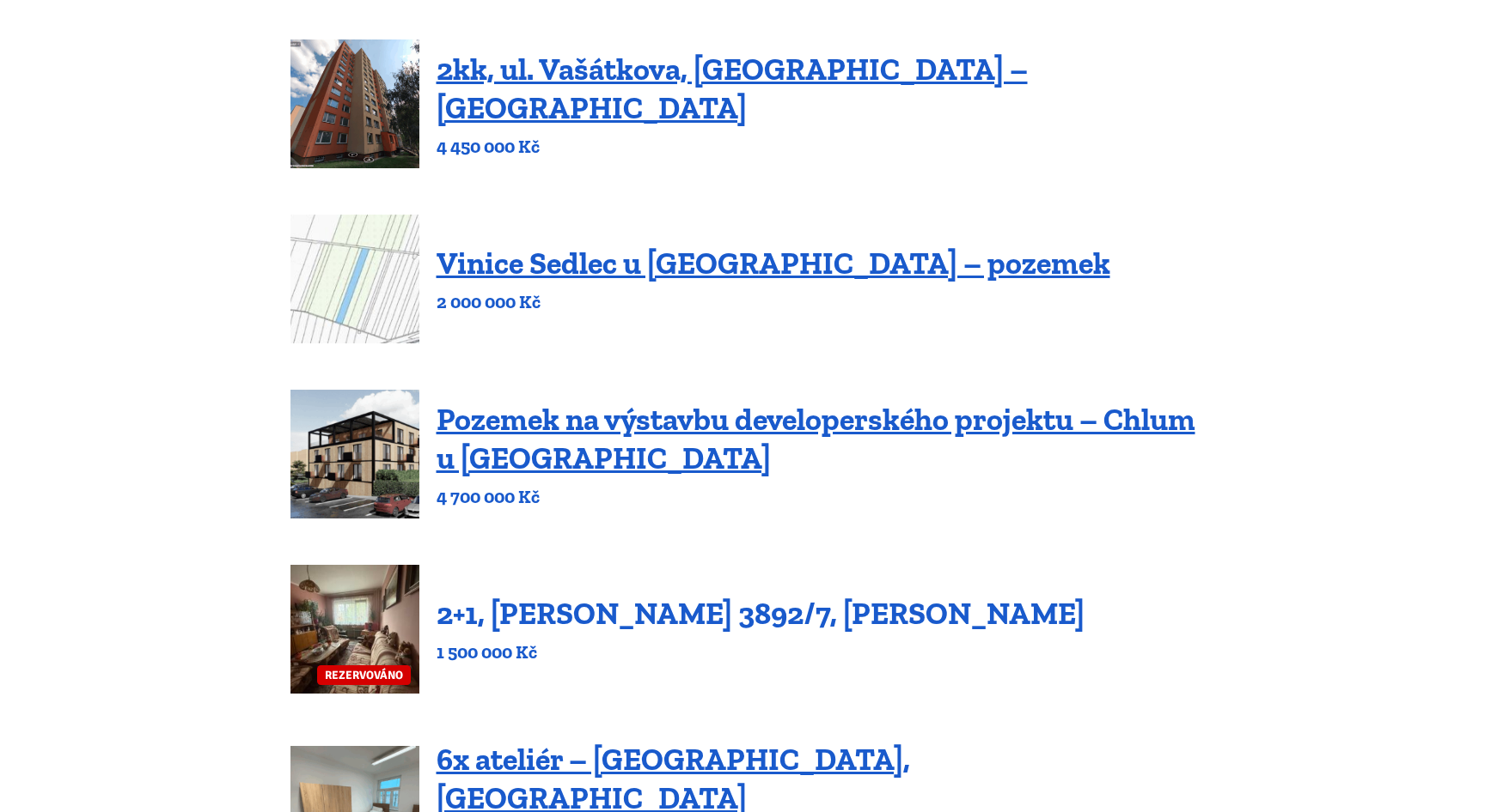
click at [582, 607] on link "2+1, [PERSON_NAME] 3892/7, [PERSON_NAME]" at bounding box center [760, 613] width 648 height 37
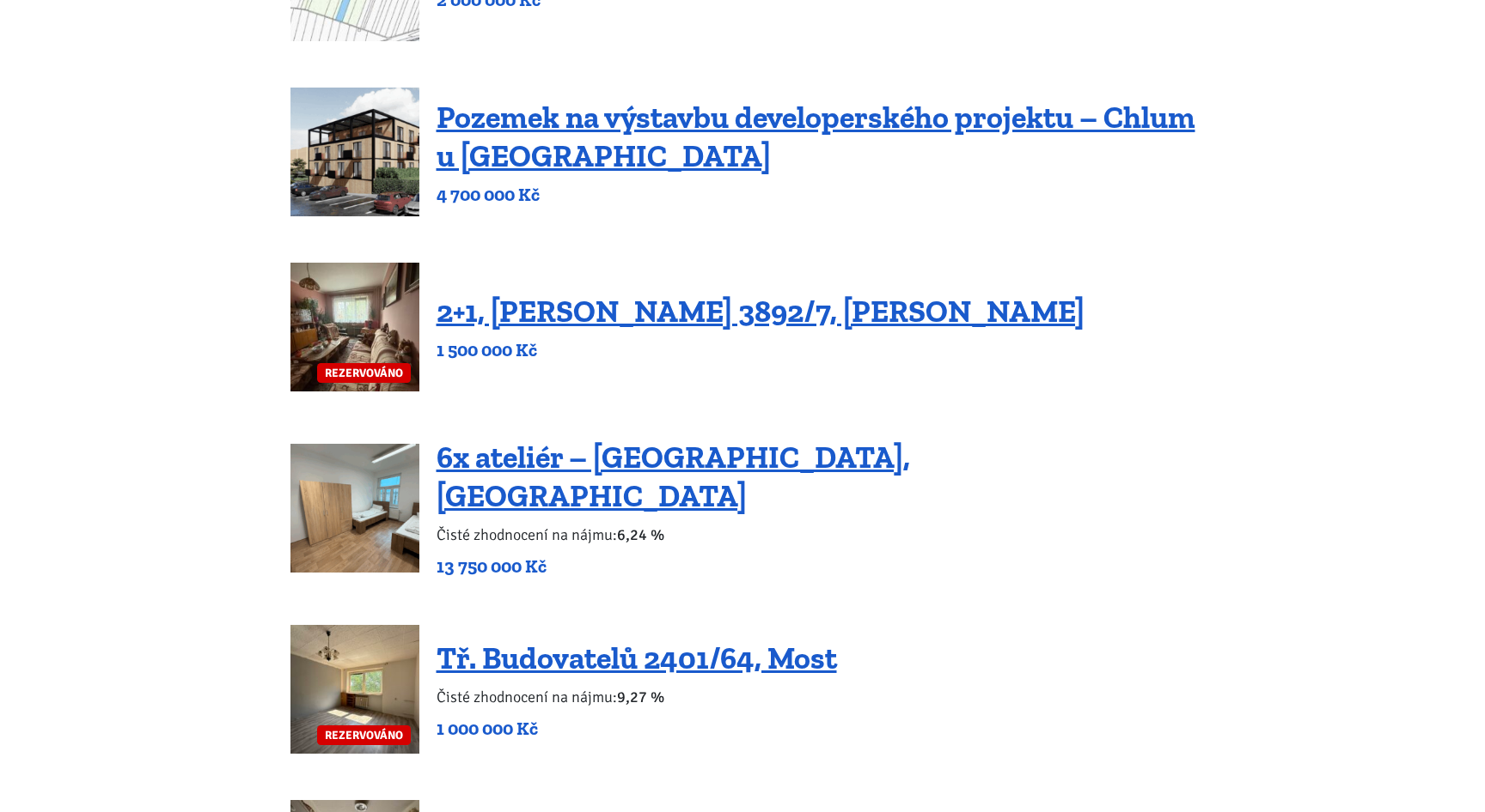
scroll to position [1434, 0]
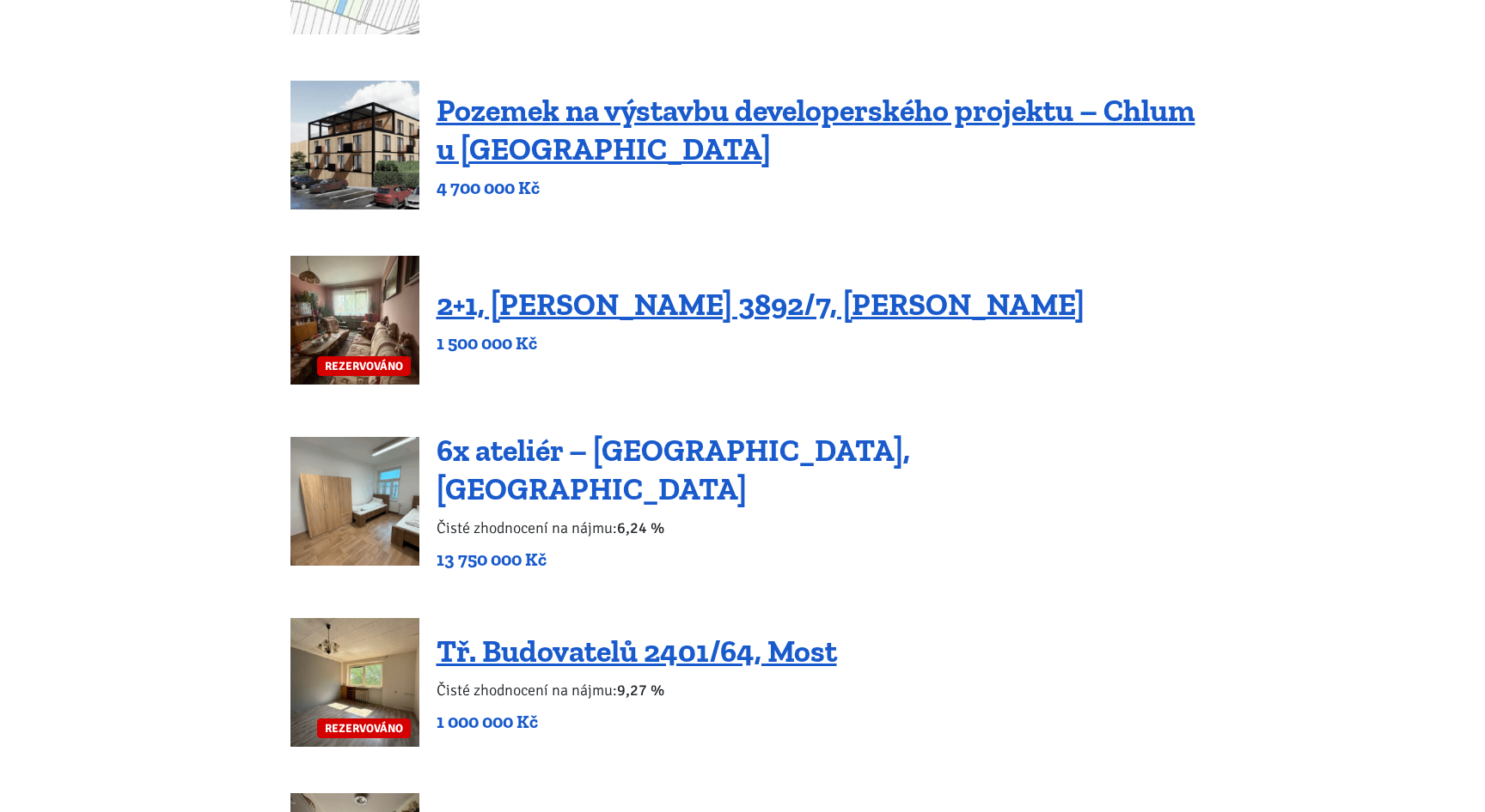
click at [610, 456] on link "6x ateliér – [GEOGRAPHIC_DATA], [GEOGRAPHIC_DATA]" at bounding box center [674, 469] width 474 height 75
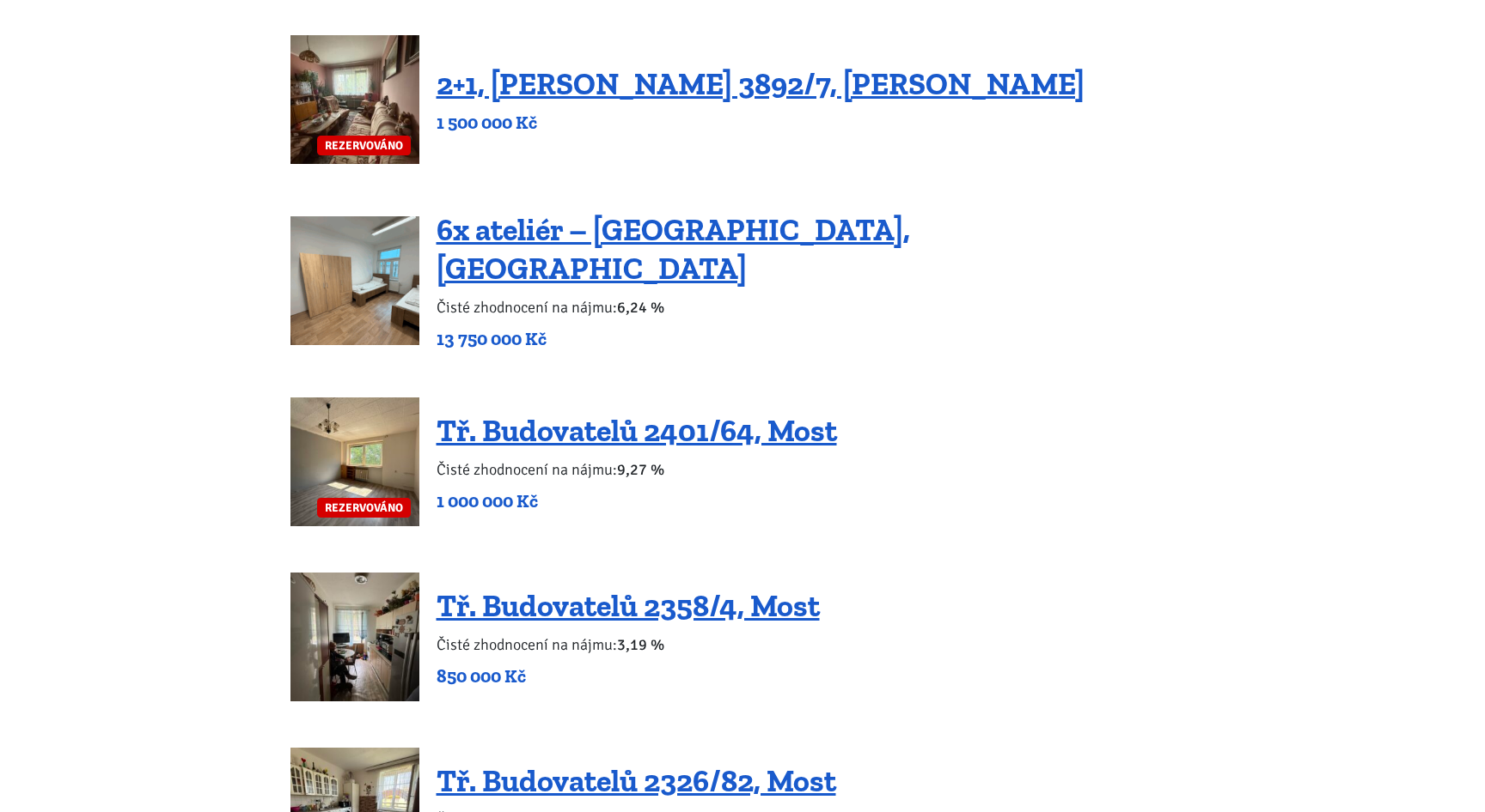
scroll to position [1662, 0]
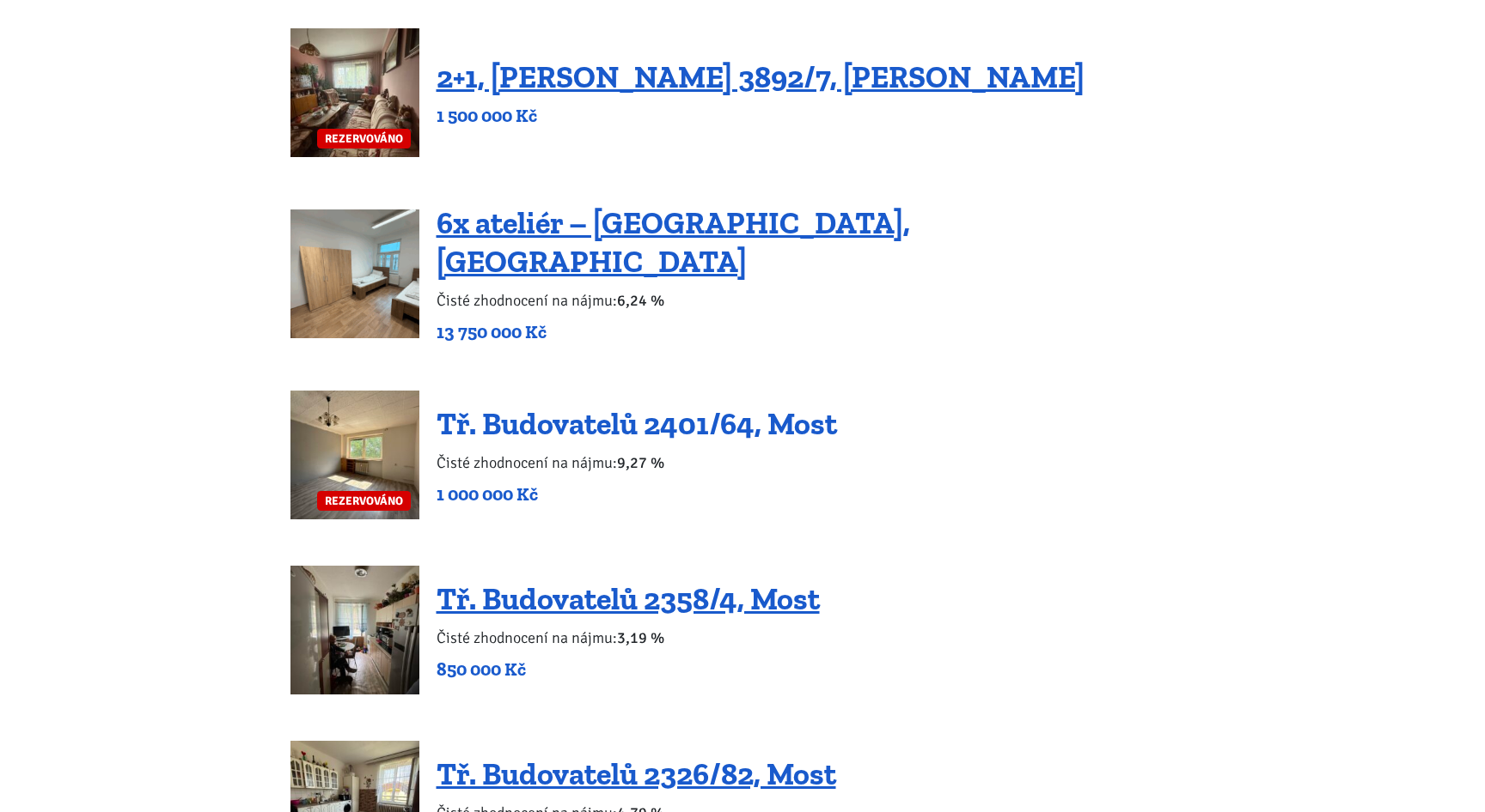
click at [618, 405] on link "Tř. Budovatelů 2401/64, Most" at bounding box center [636, 423] width 401 height 37
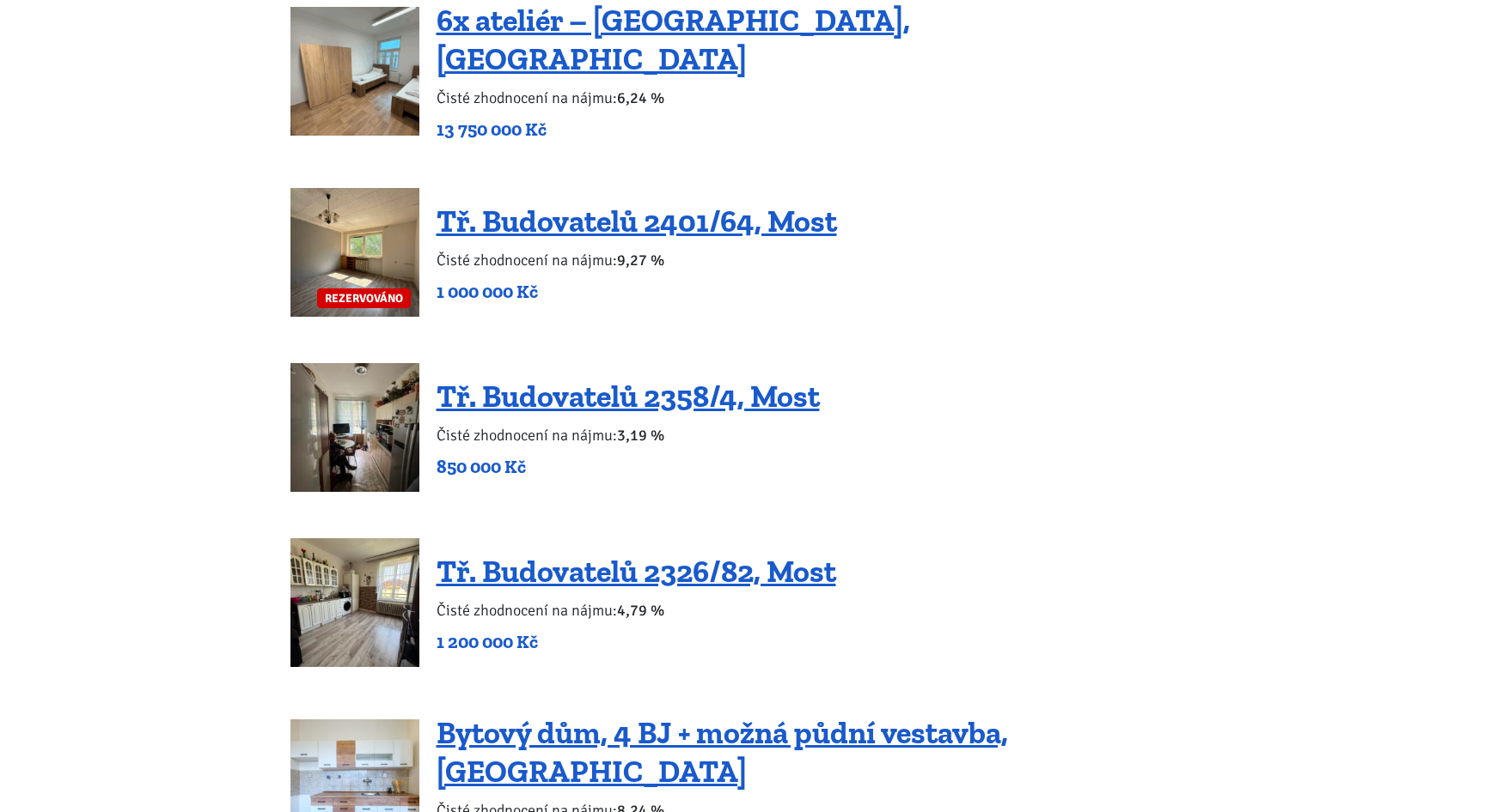
scroll to position [1975, 0]
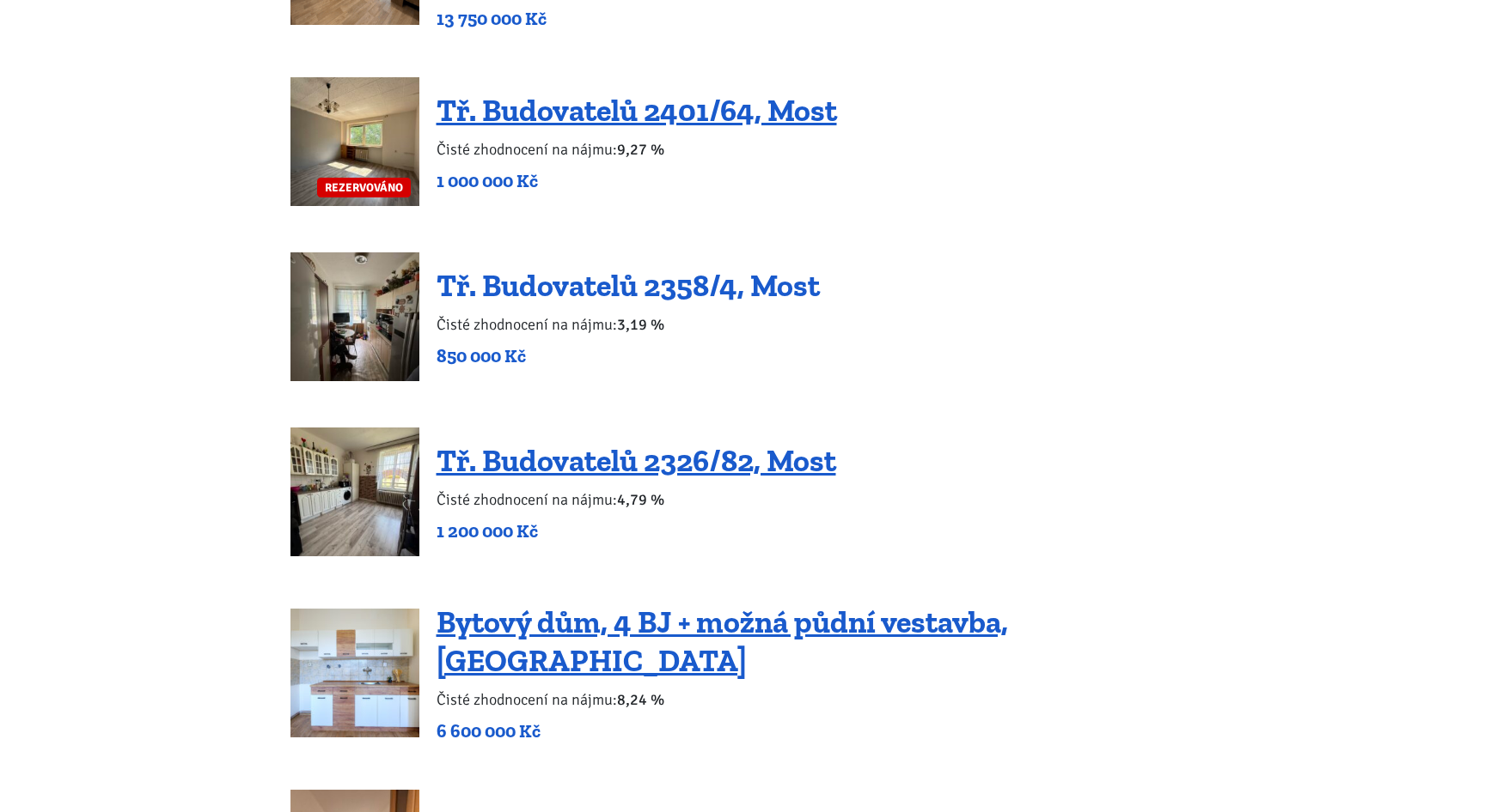
click at [565, 267] on link "Tř. Budovatelů 2358/4, Most" at bounding box center [628, 285] width 383 height 37
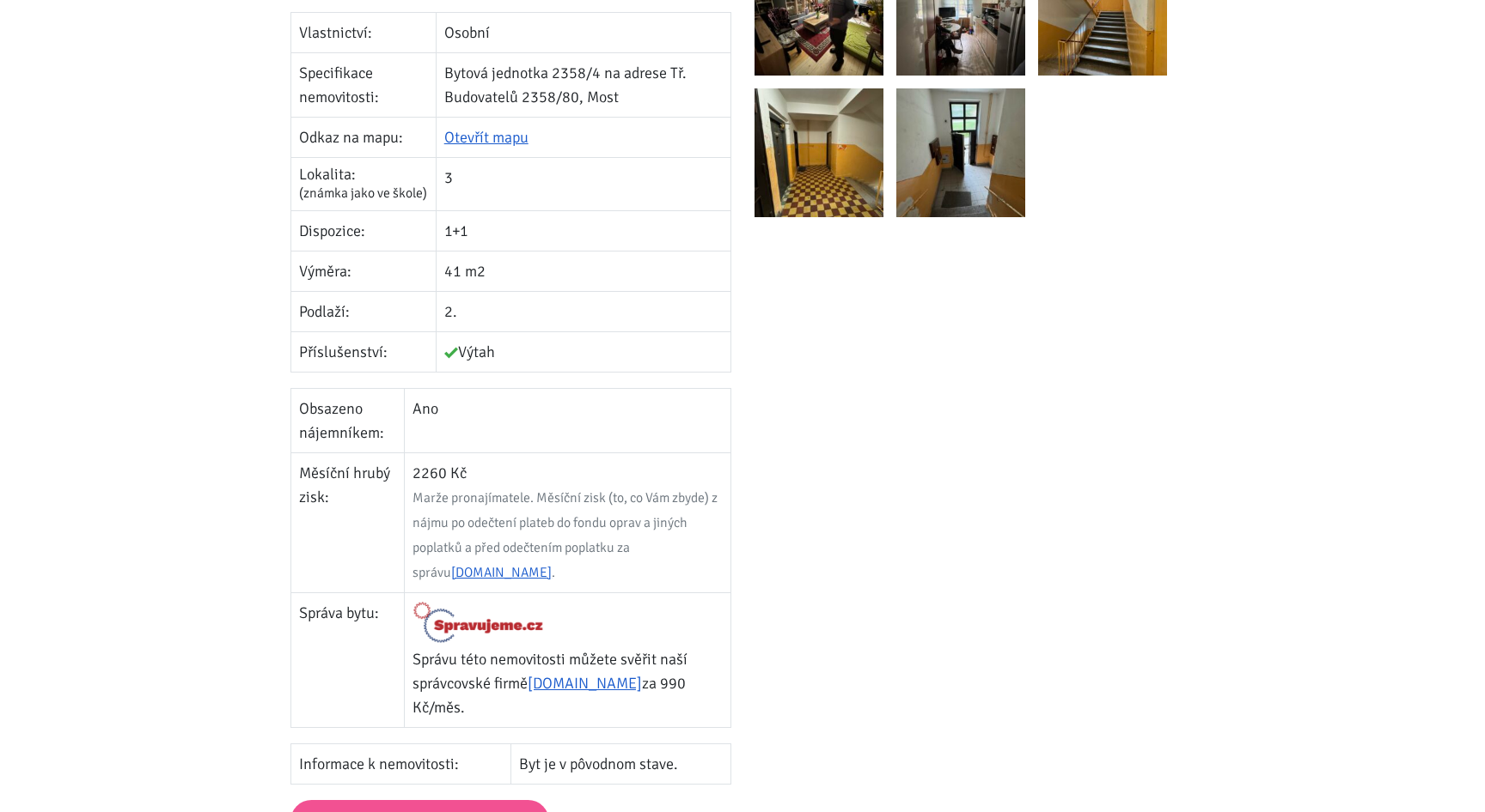
scroll to position [333, 0]
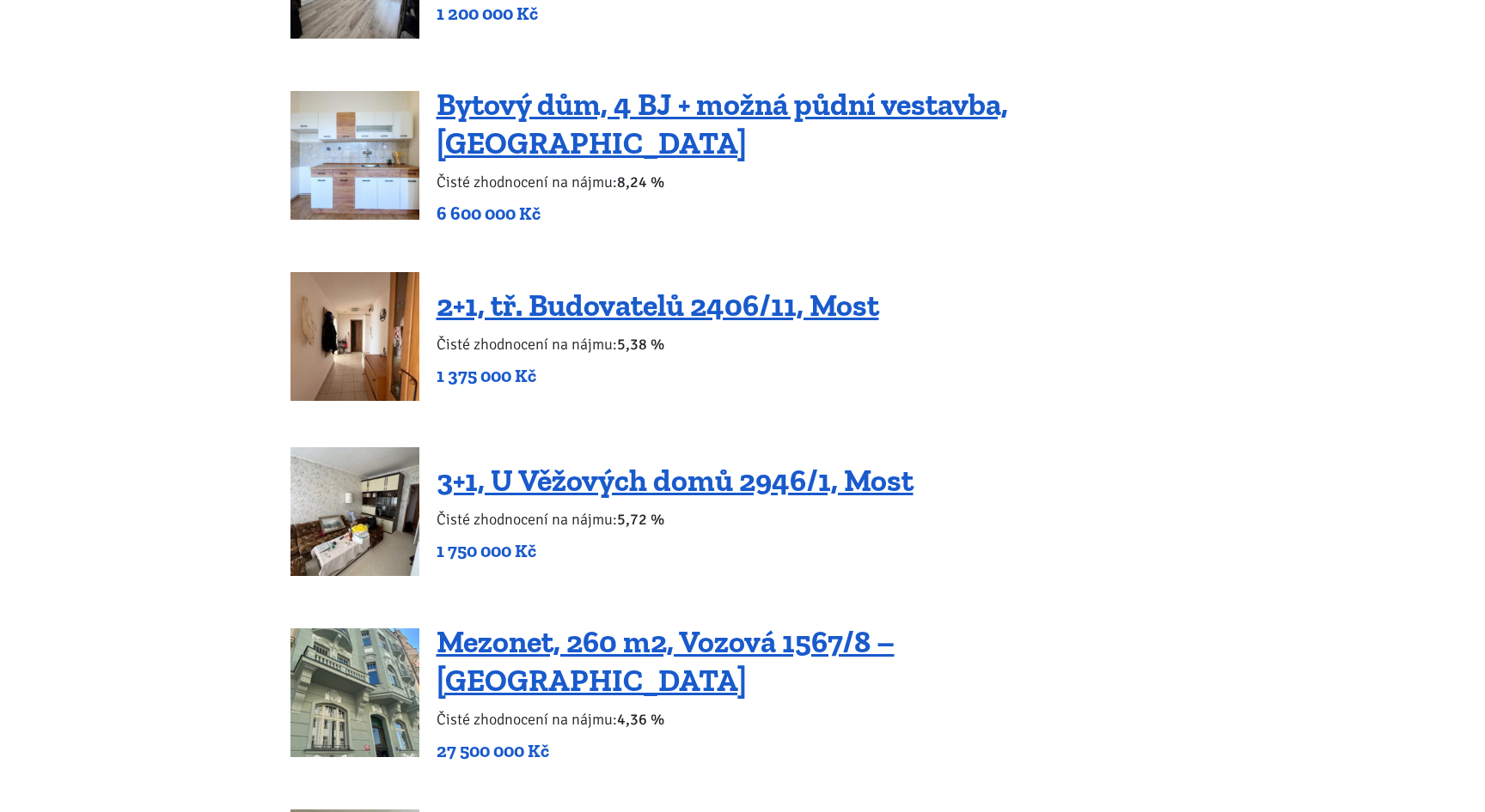
scroll to position [2497, 0]
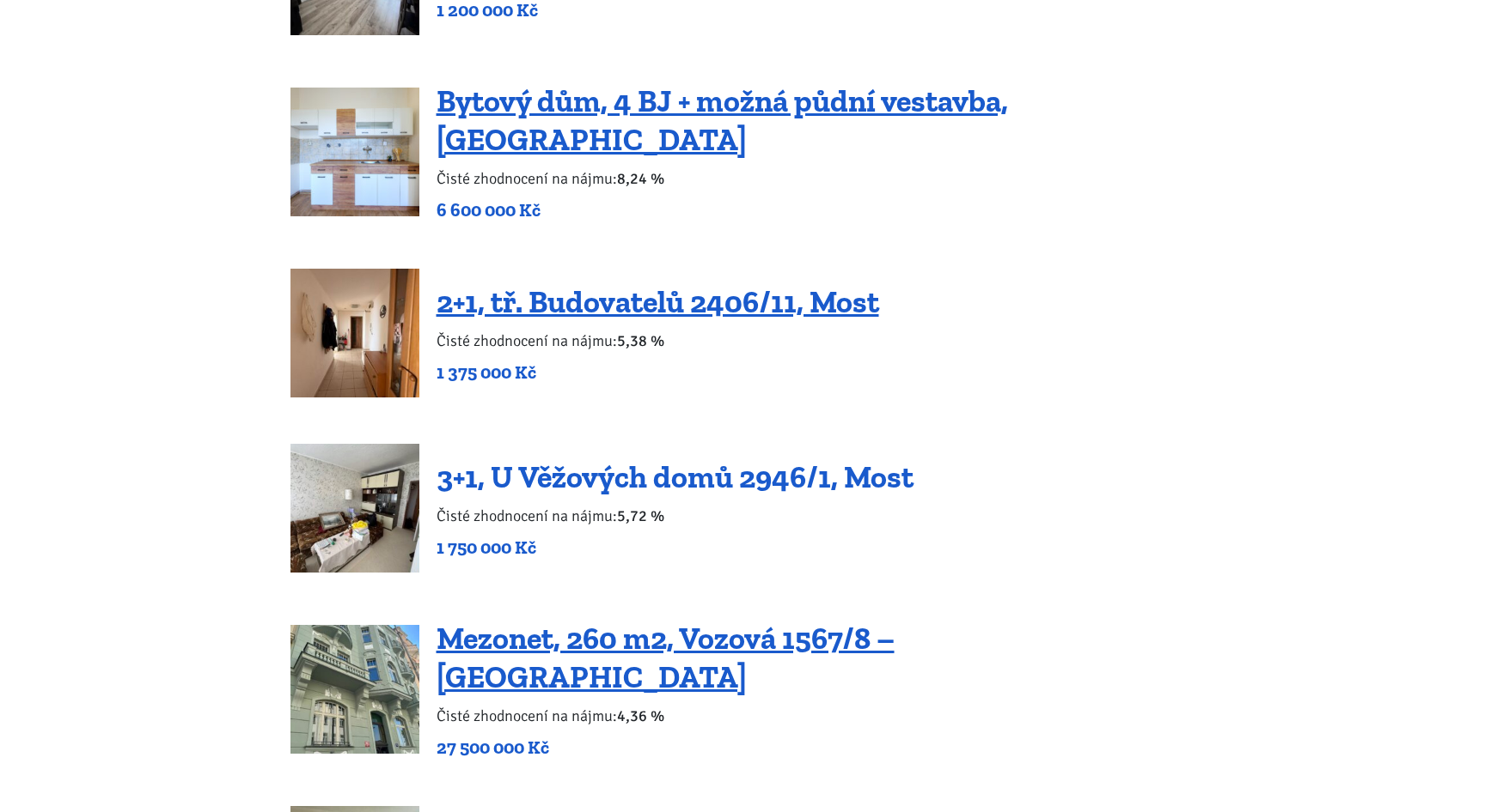
click at [556, 458] on link "3+1, U Věžových domů 2946/1, Most" at bounding box center [674, 476] width 477 height 37
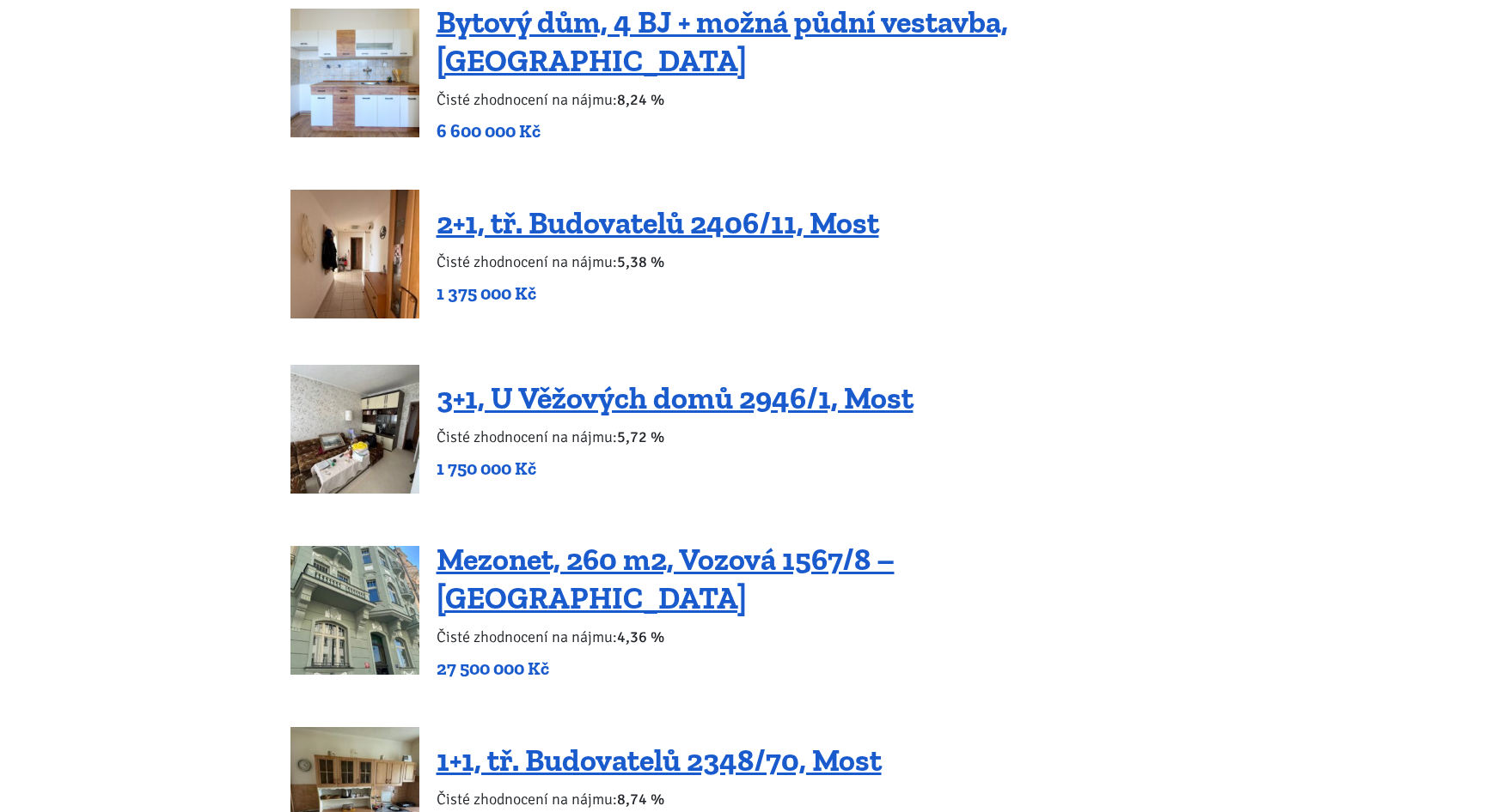
scroll to position [2716, 0]
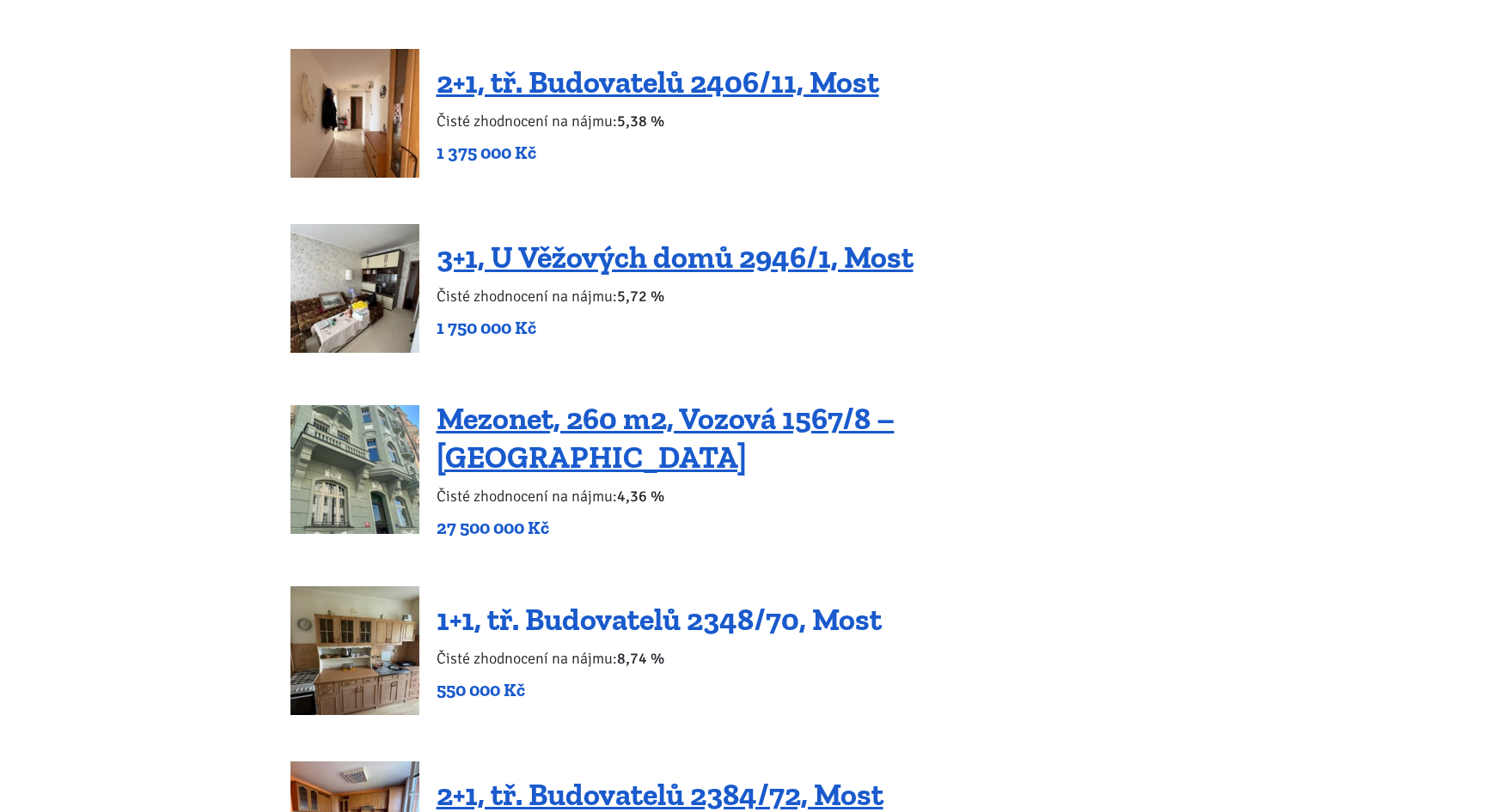
click at [597, 601] on link "1+1, tř. Budovatelů 2348/70, Most" at bounding box center [659, 619] width 445 height 37
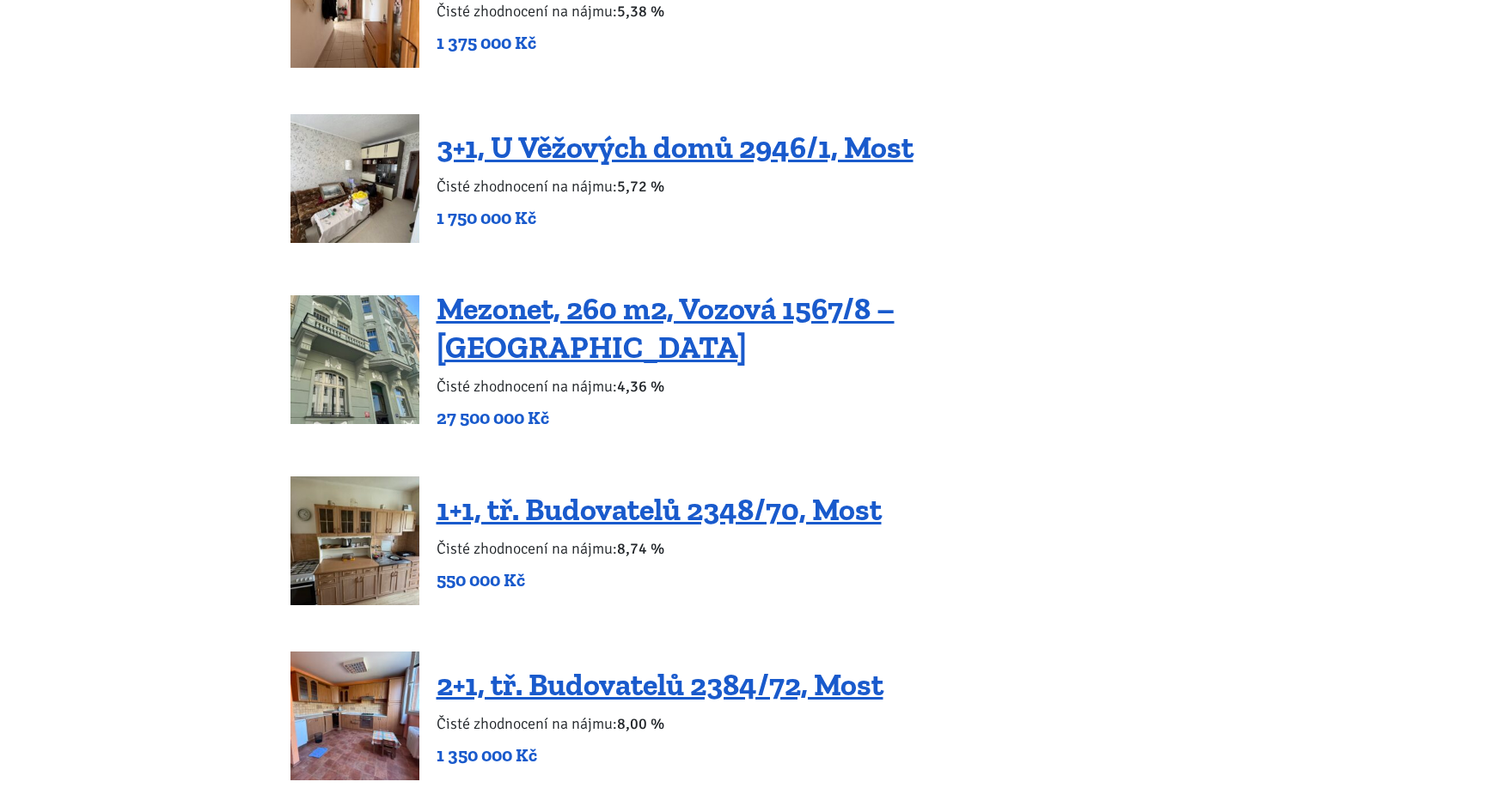
scroll to position [2828, 0]
click at [497, 491] on link "1+1, tř. Budovatelů 2348/70, Most" at bounding box center [659, 509] width 445 height 37
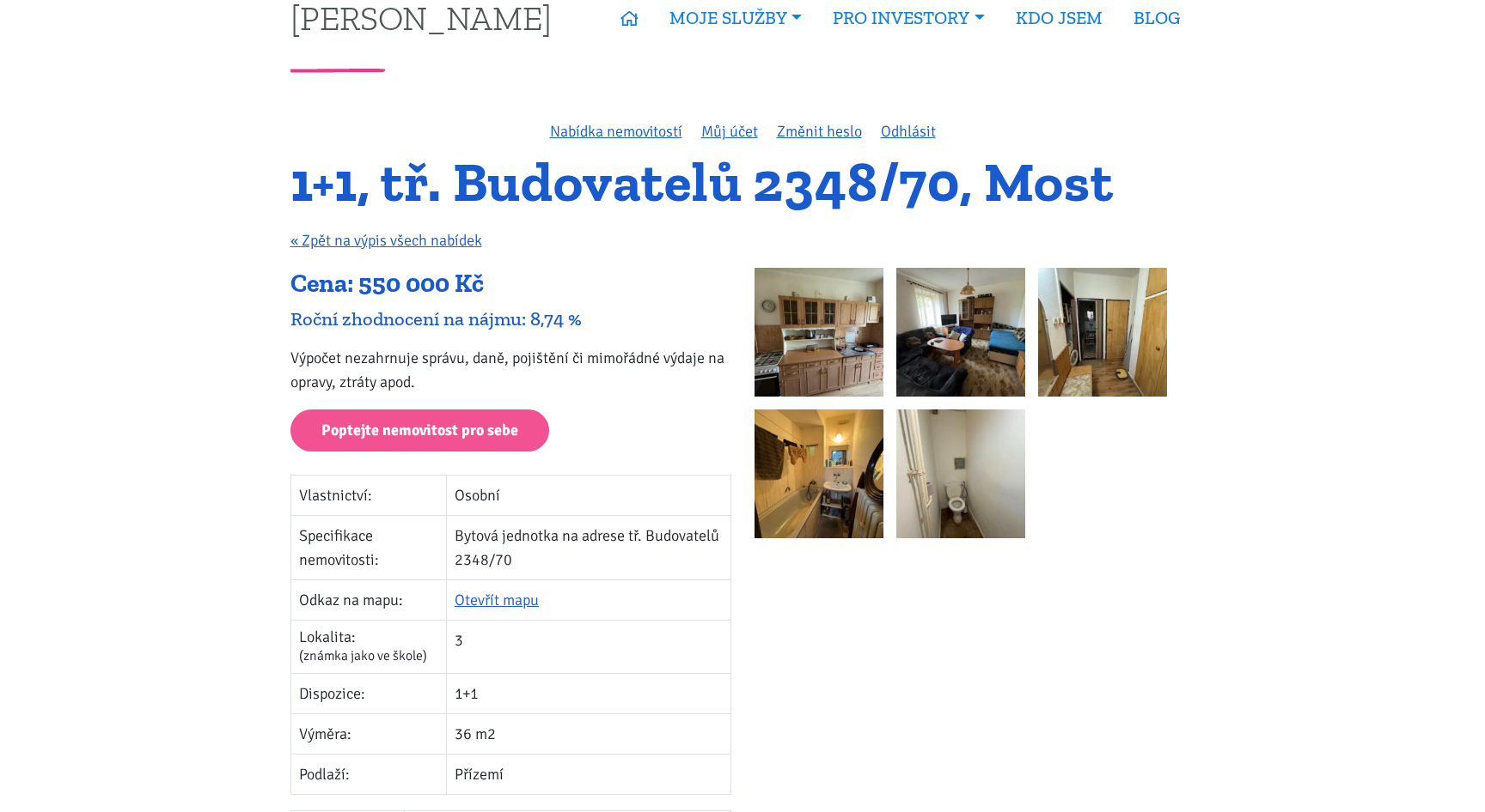
scroll to position [36, 0]
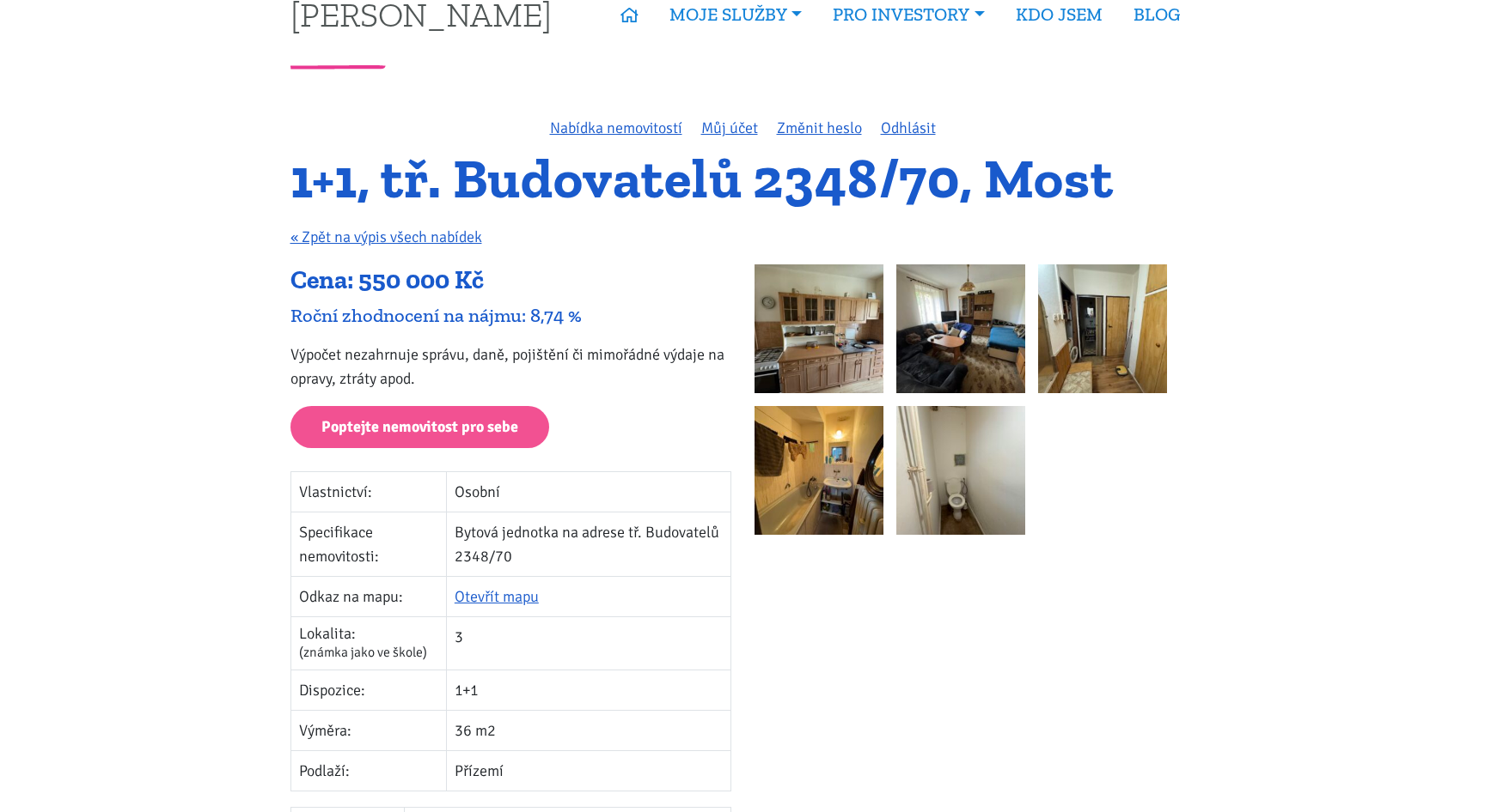
click at [817, 329] on img at bounding box center [818, 328] width 128 height 128
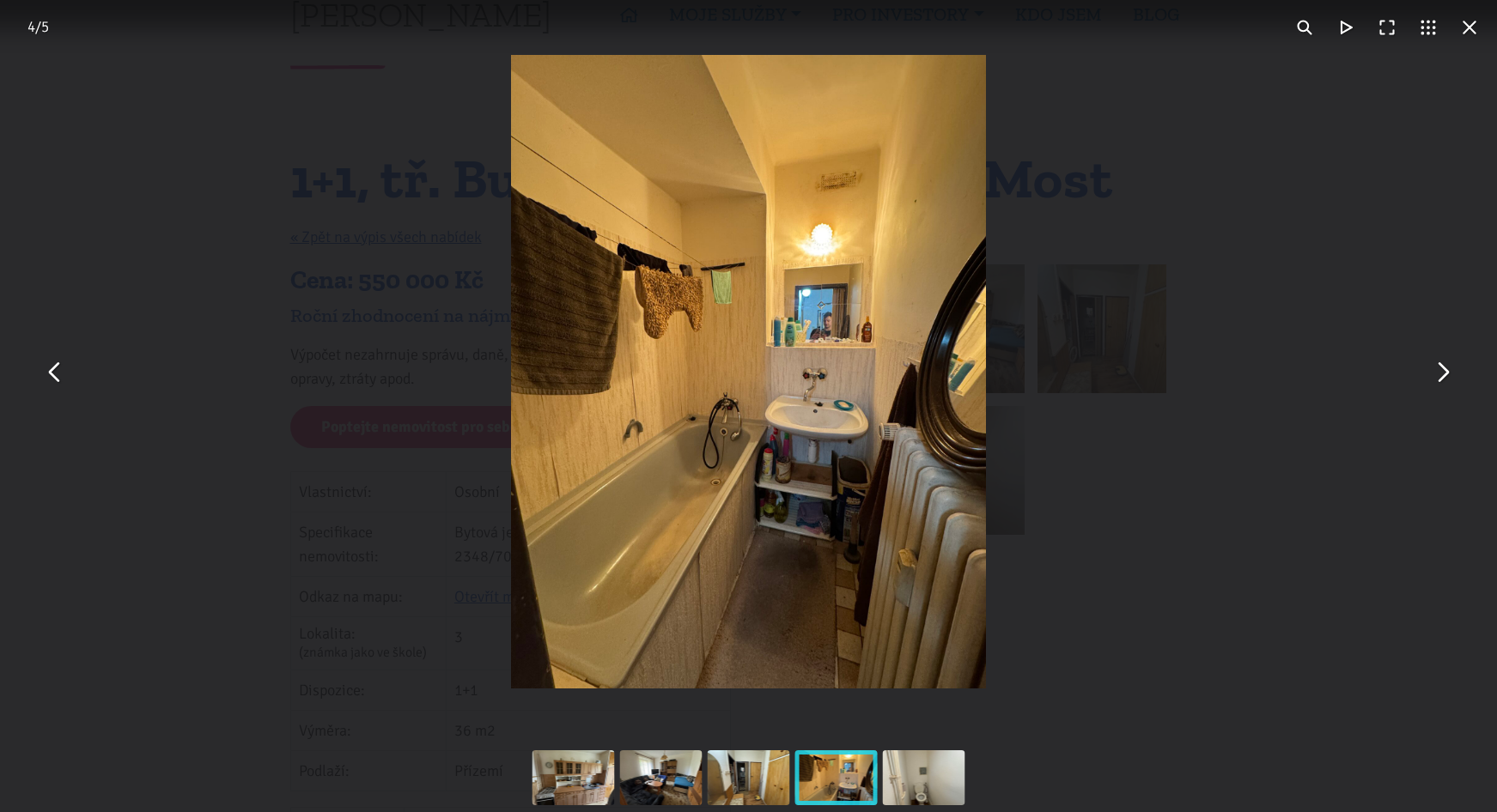
click at [822, 319] on img "You can close this modal content with the ESC key" at bounding box center [748, 372] width 476 height 634
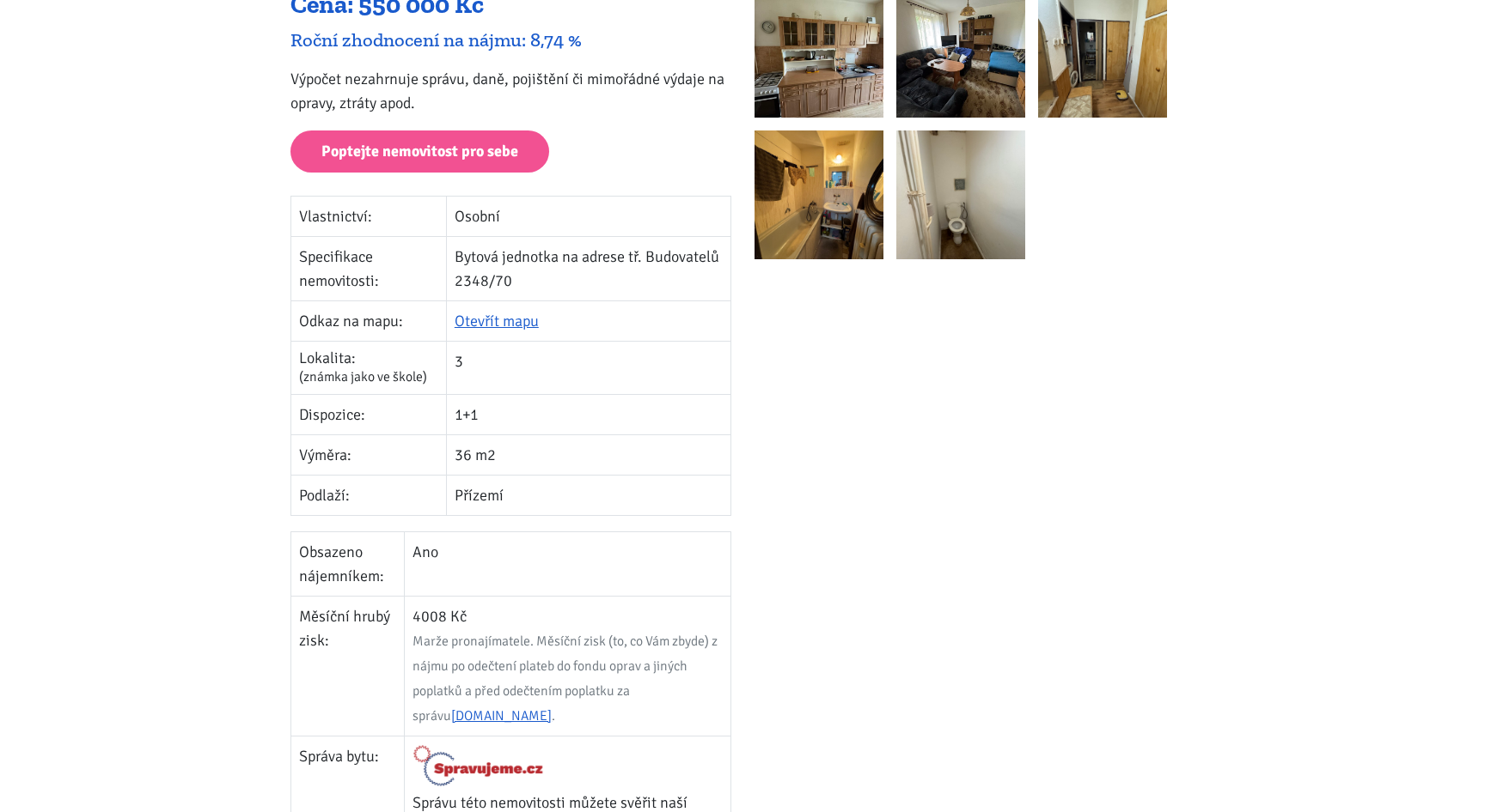
scroll to position [261, 0]
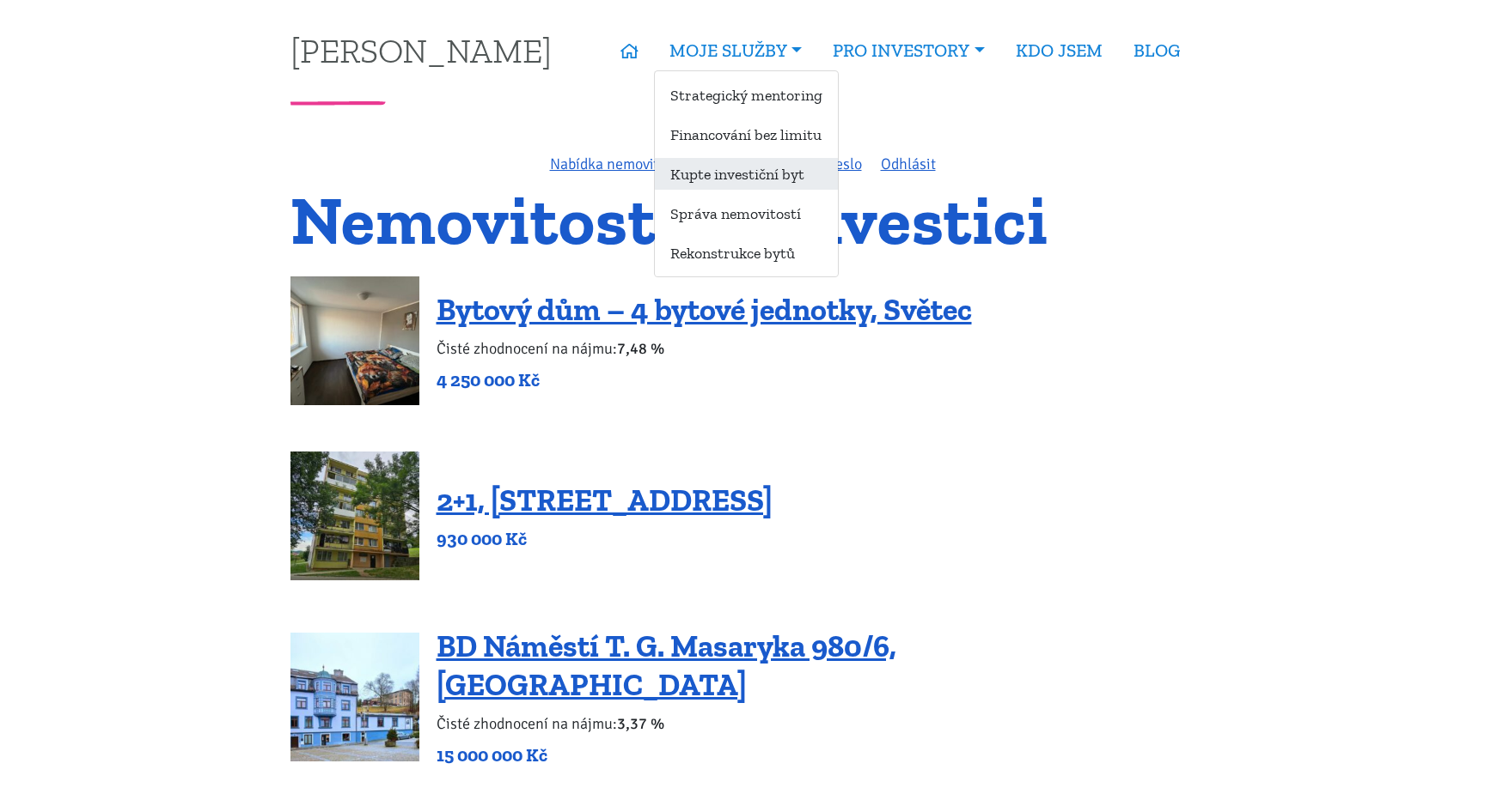
click at [741, 174] on link "Kupte investiční byt" at bounding box center [746, 173] width 183 height 31
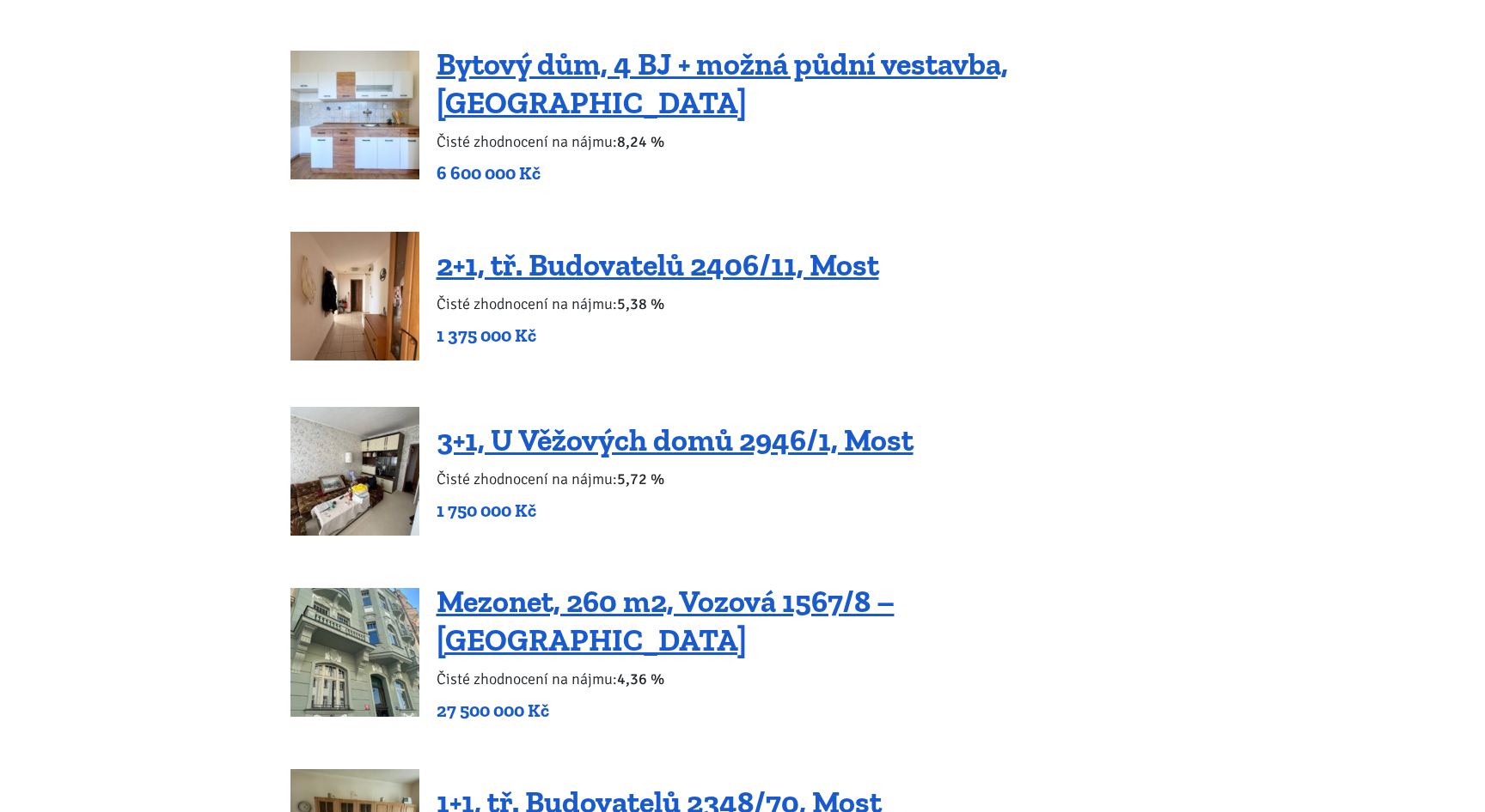
scroll to position [2594, 0]
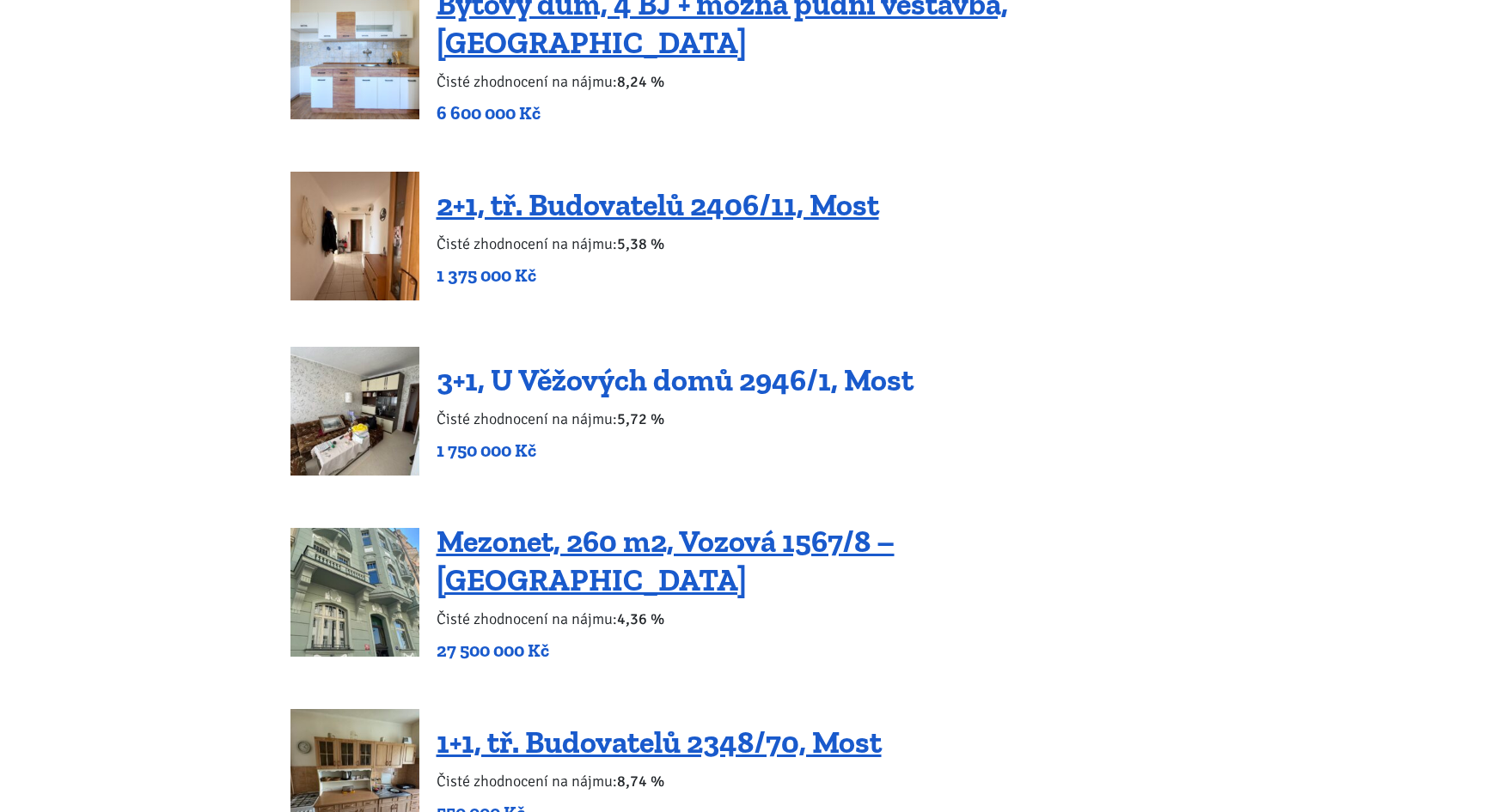
click at [528, 361] on link "3+1, U Věžových domů 2946/1, Most" at bounding box center [674, 379] width 477 height 37
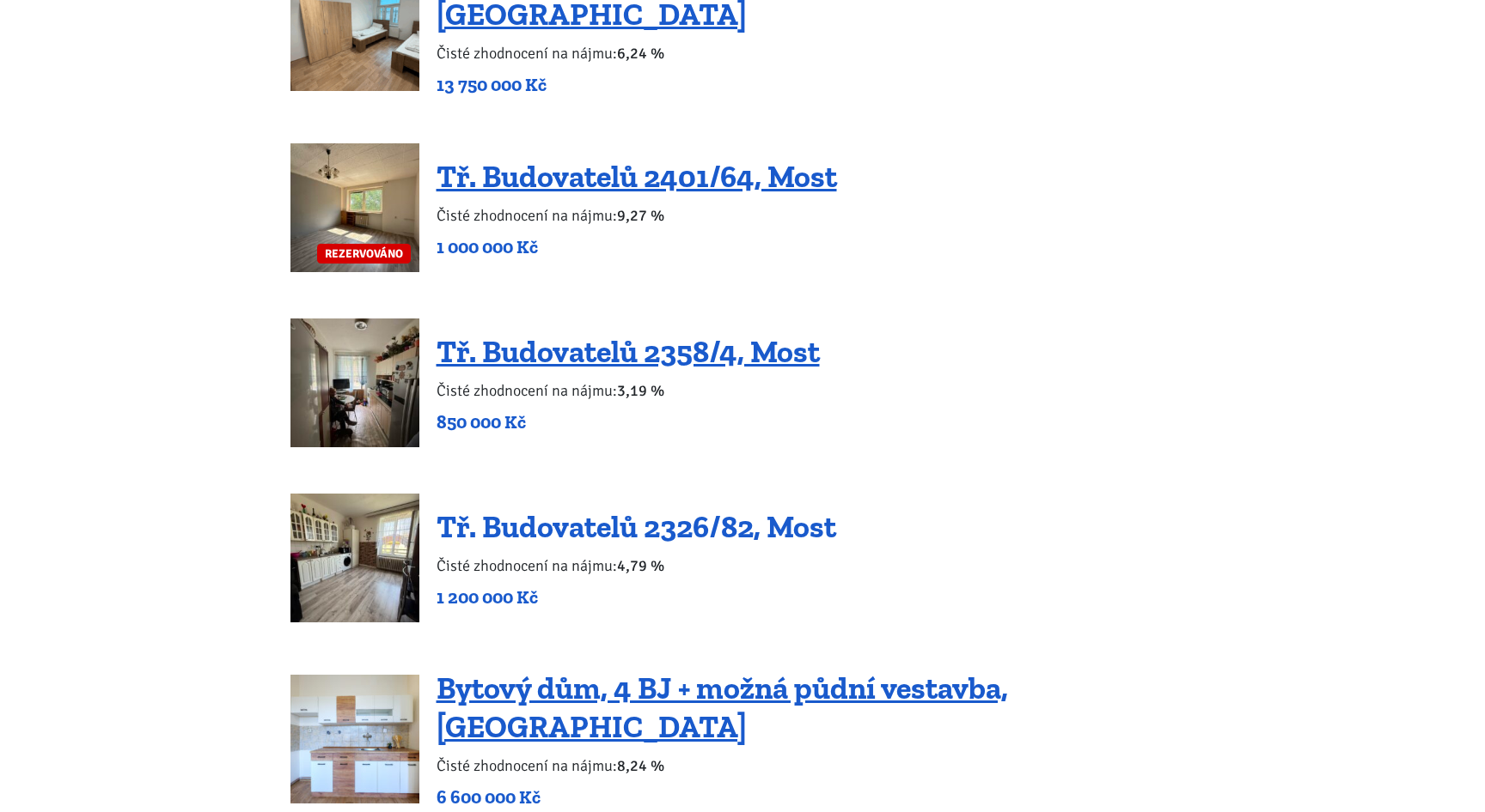
scroll to position [1838, 0]
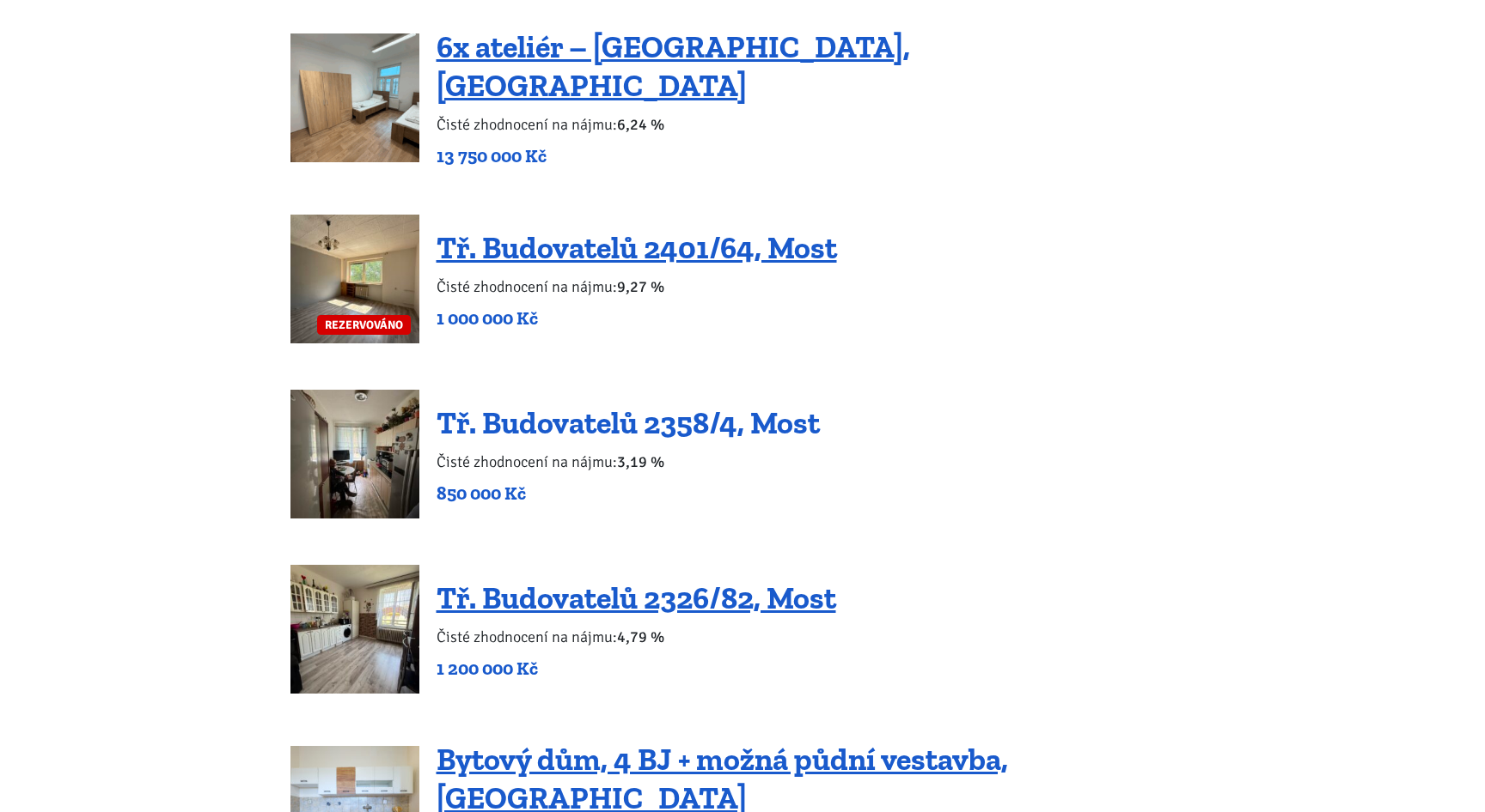
click at [536, 404] on link "Tř. Budovatelů 2358/4, Most" at bounding box center [628, 422] width 383 height 37
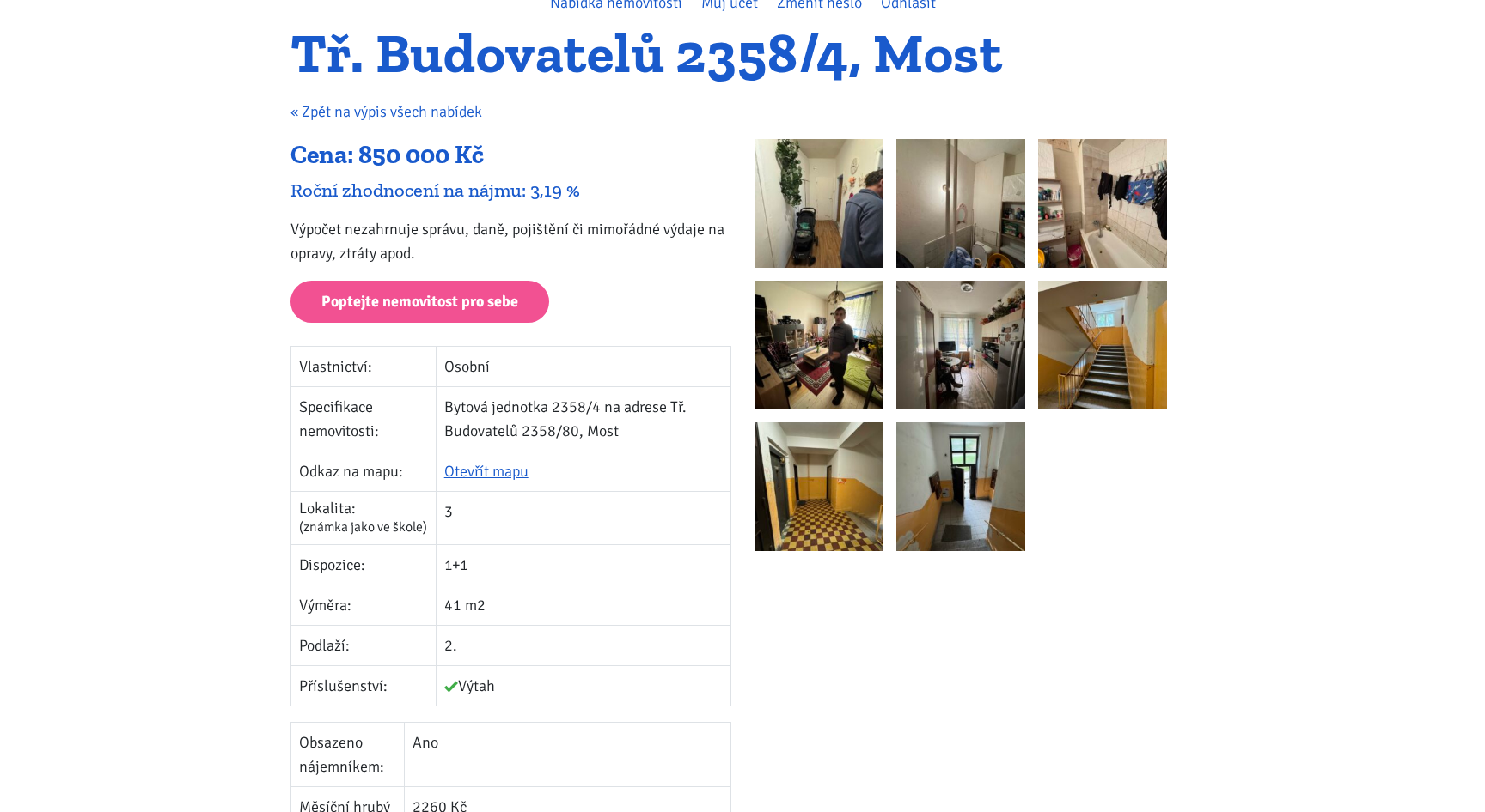
scroll to position [164, 0]
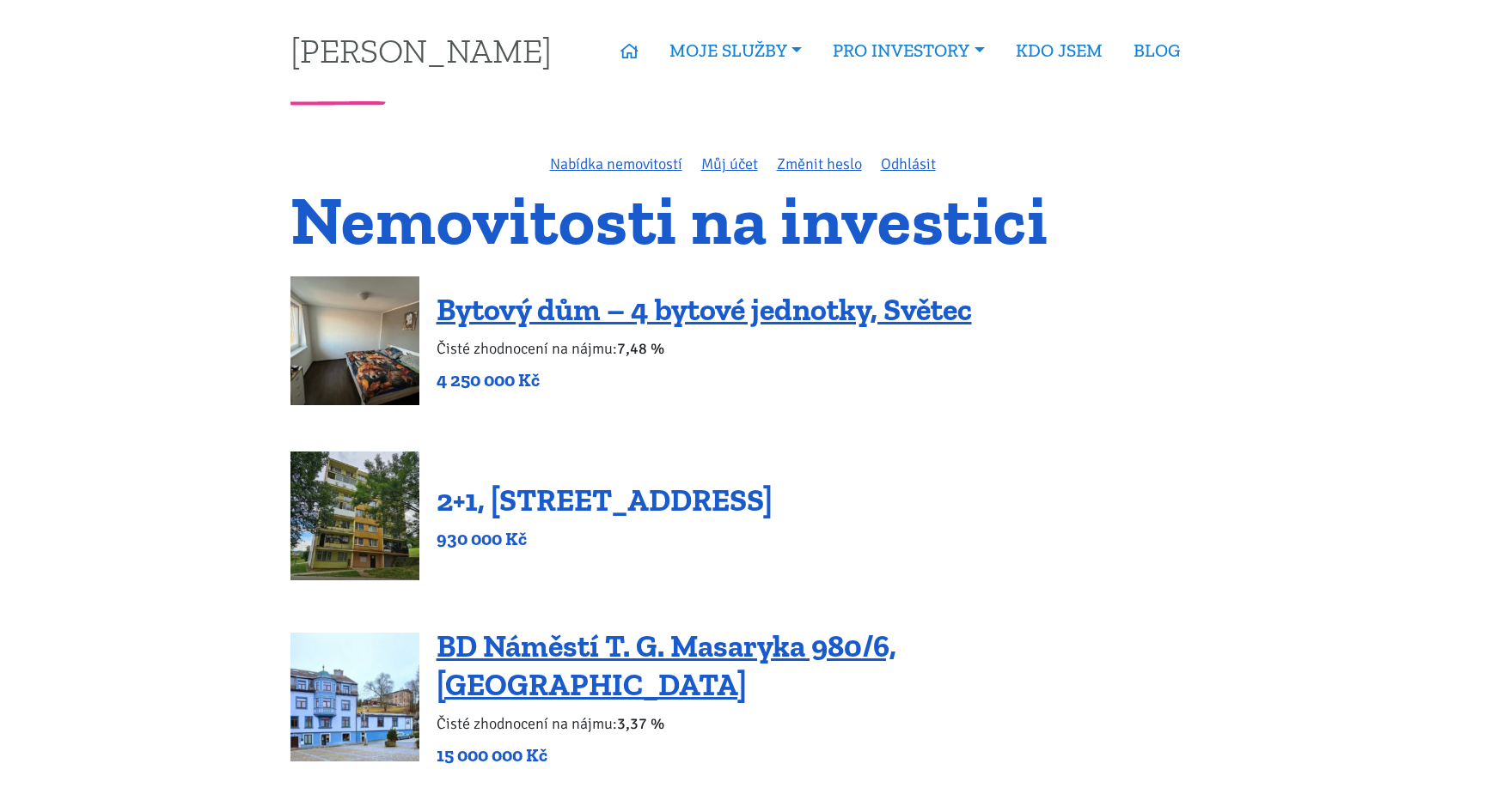
click at [619, 496] on link "2+1, Nová výstavba 201, Obrnice" at bounding box center [604, 500] width 336 height 37
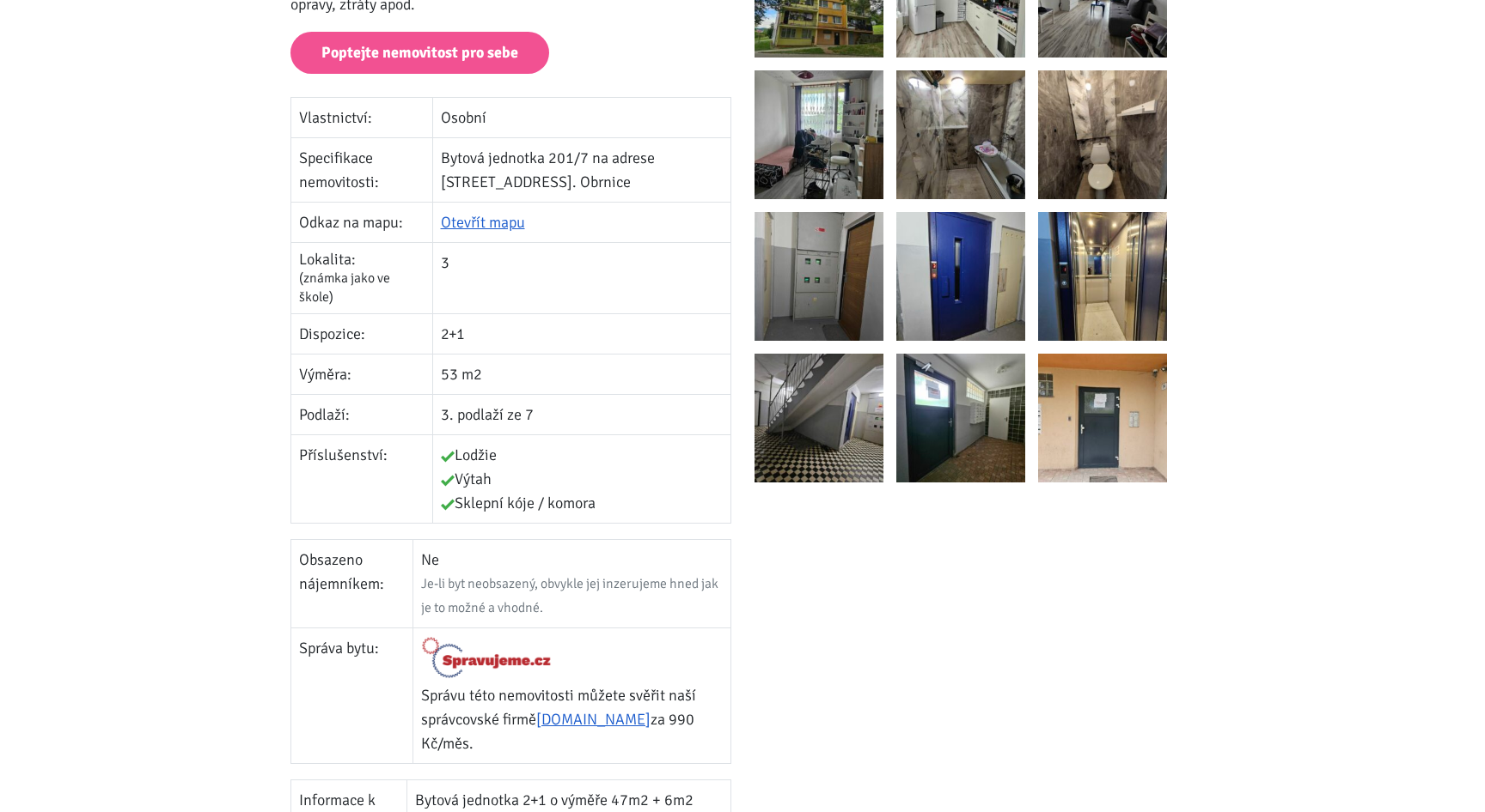
scroll to position [352, 0]
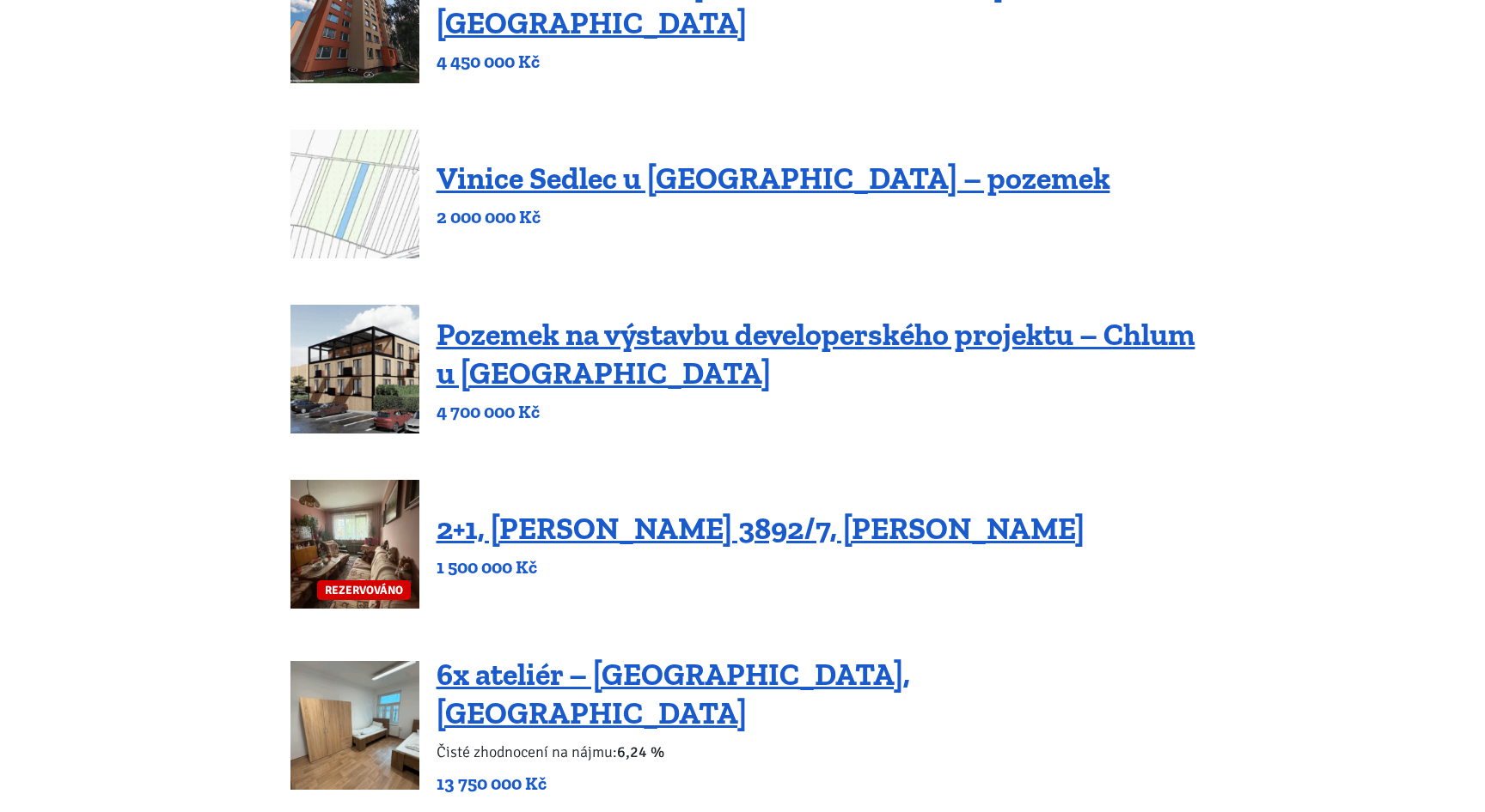
scroll to position [1355, 0]
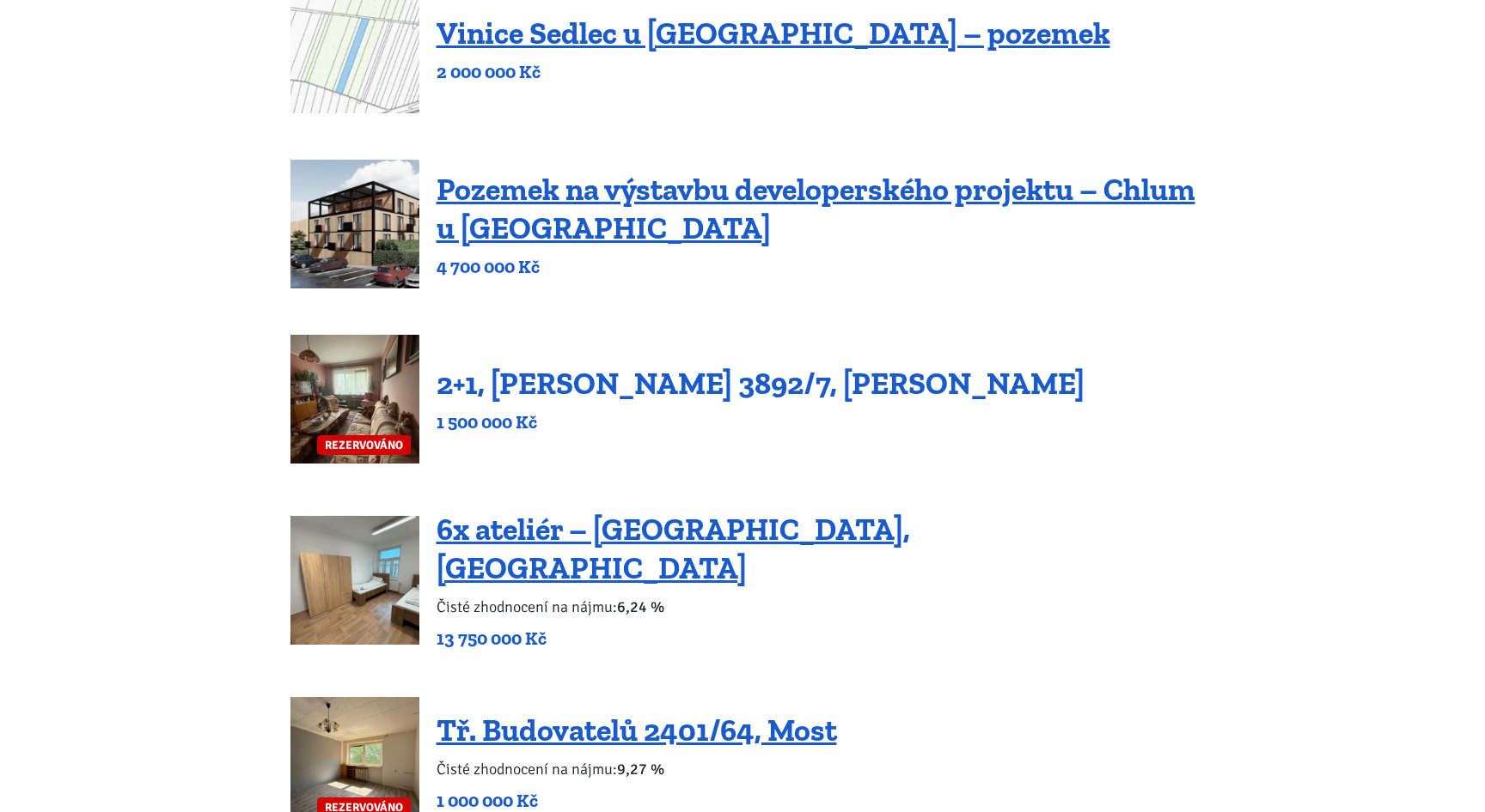
click at [565, 372] on link "2+1, Beethovenova 3892/7, Chomutov" at bounding box center [760, 383] width 648 height 37
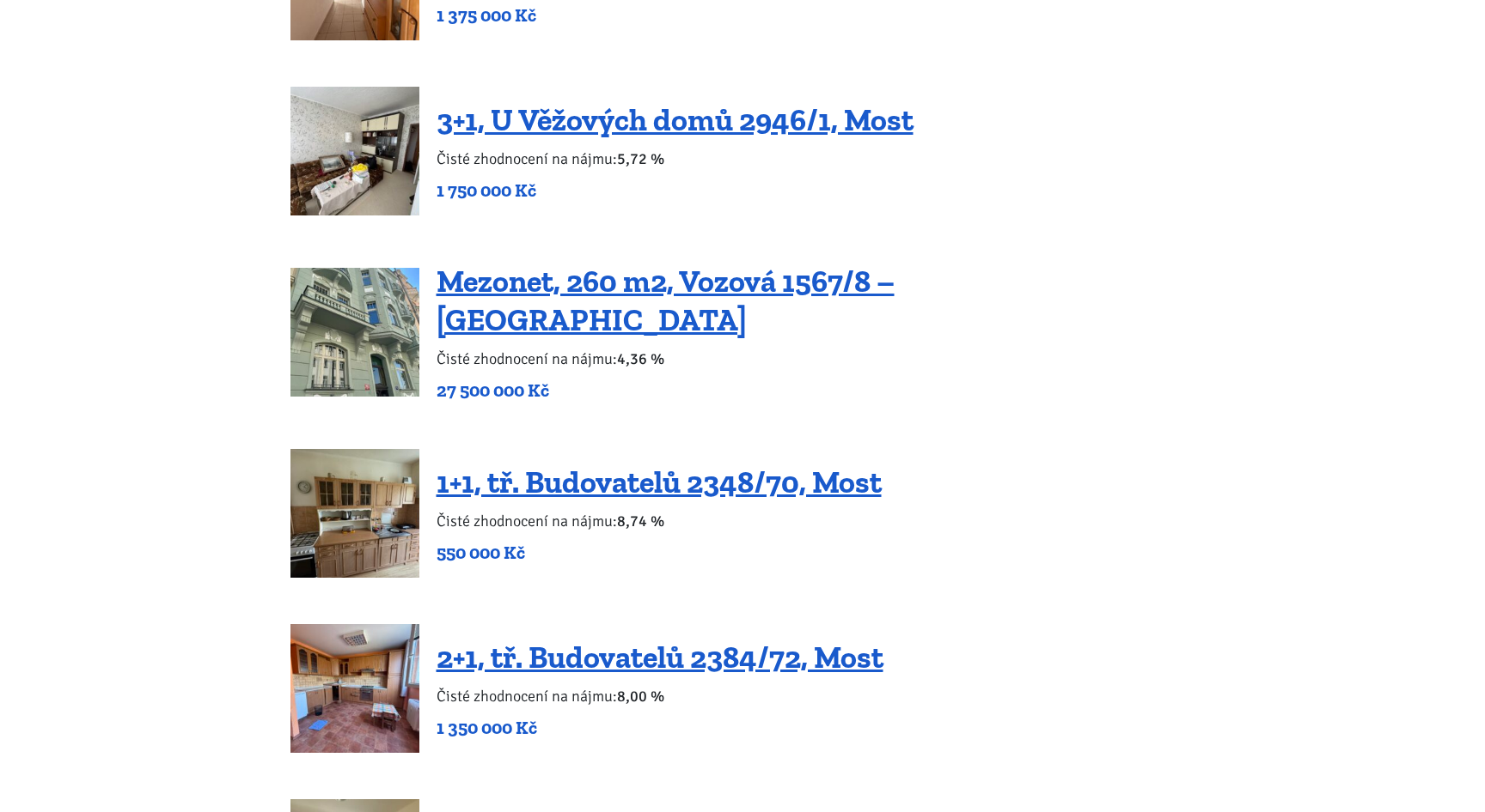
scroll to position [2921, 0]
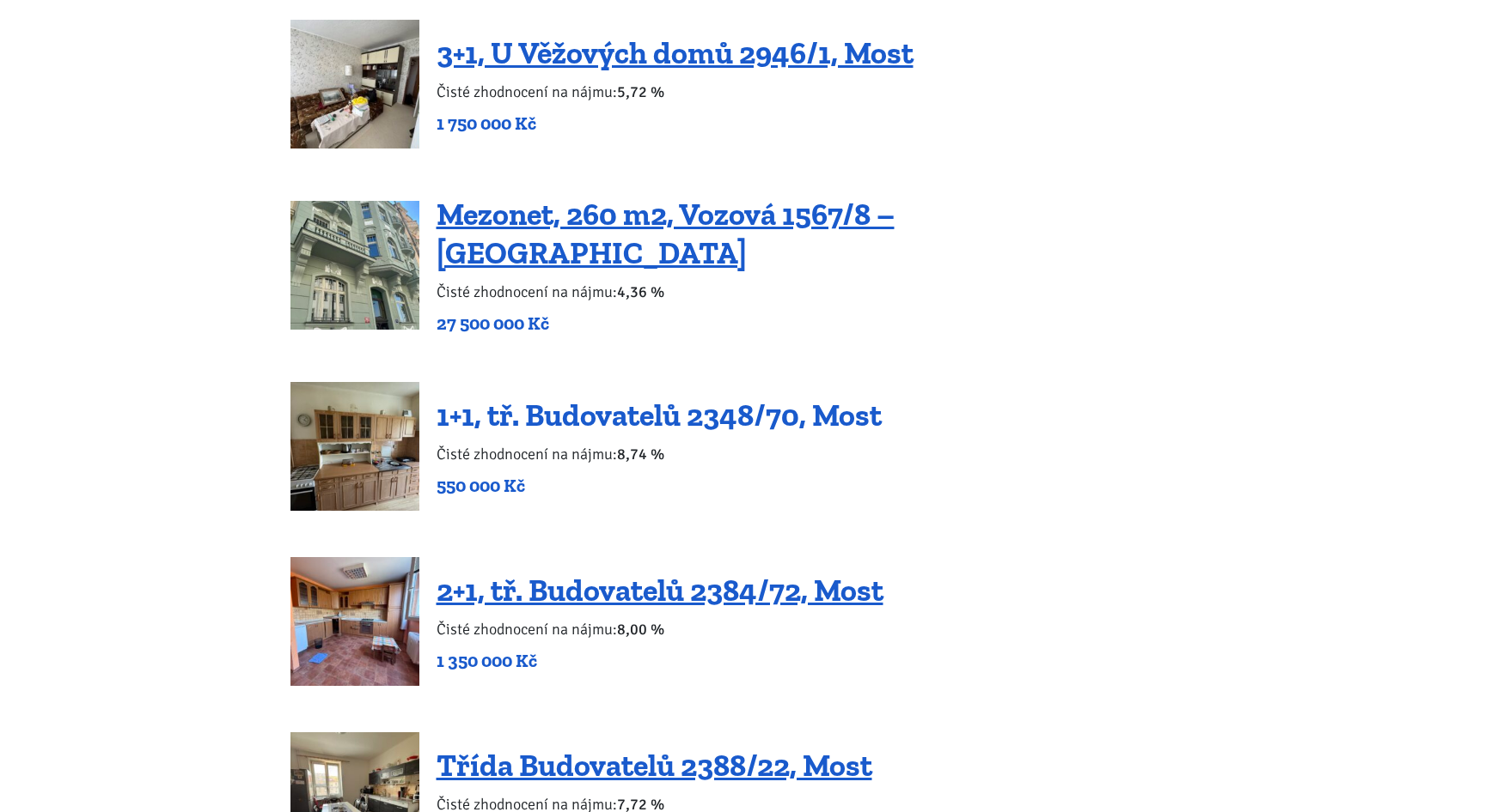
click at [539, 396] on link "1+1, tř. Budovatelů 2348/70, Most" at bounding box center [659, 415] width 445 height 37
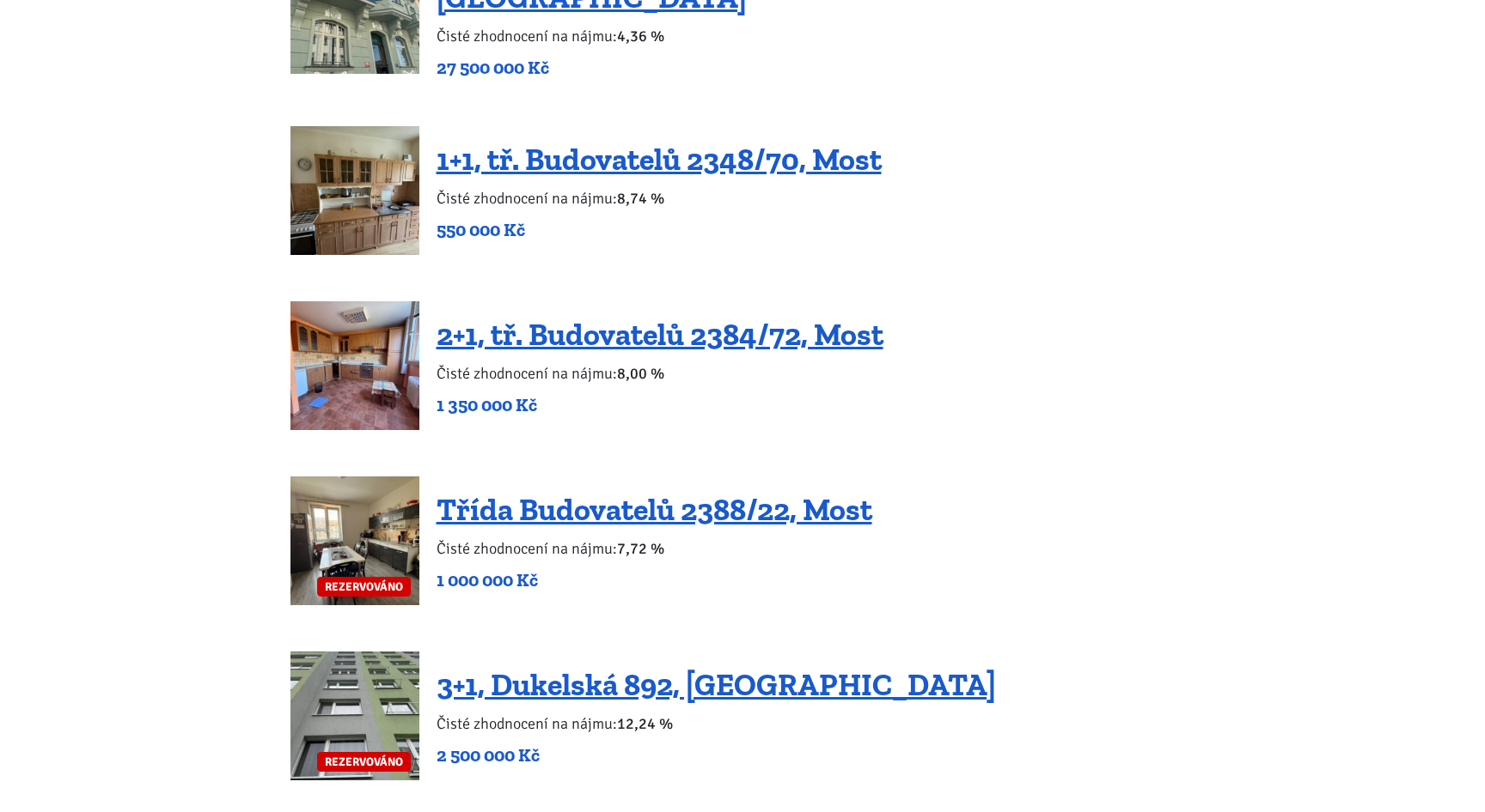
scroll to position [3222, 0]
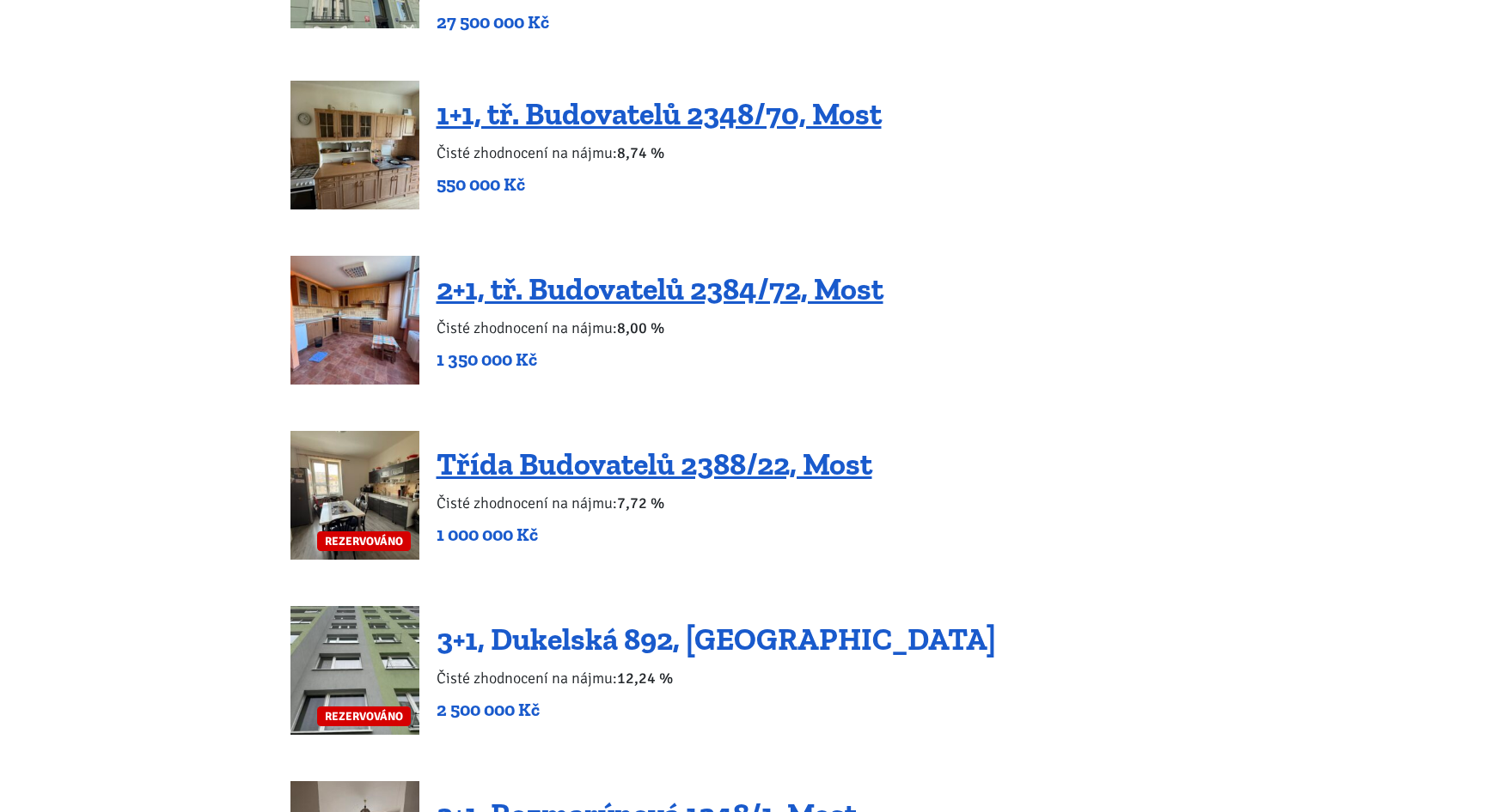
click at [598, 621] on link "3+1, Dukelská 892, Podbořany" at bounding box center [716, 639] width 559 height 37
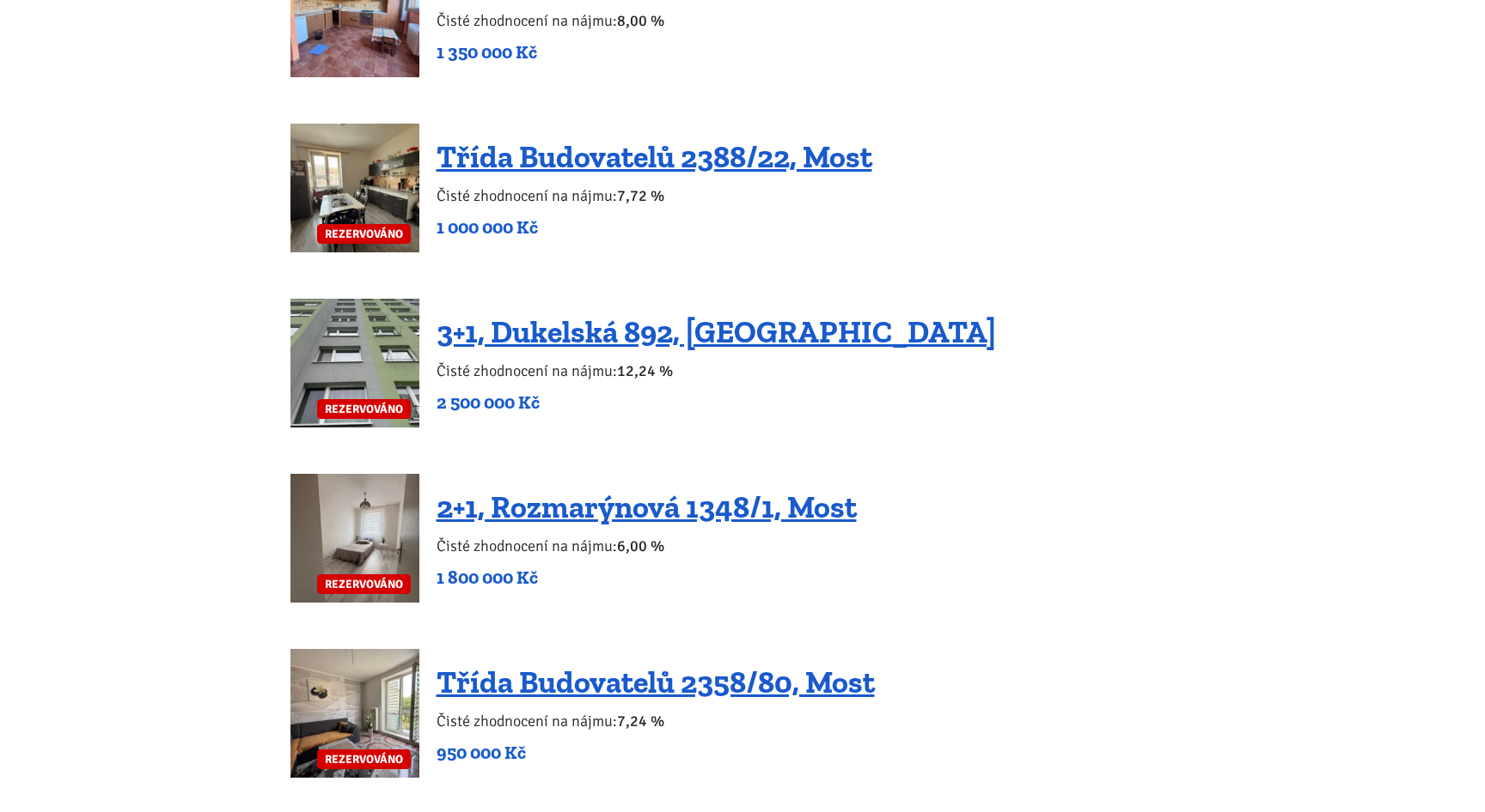
scroll to position [3538, 0]
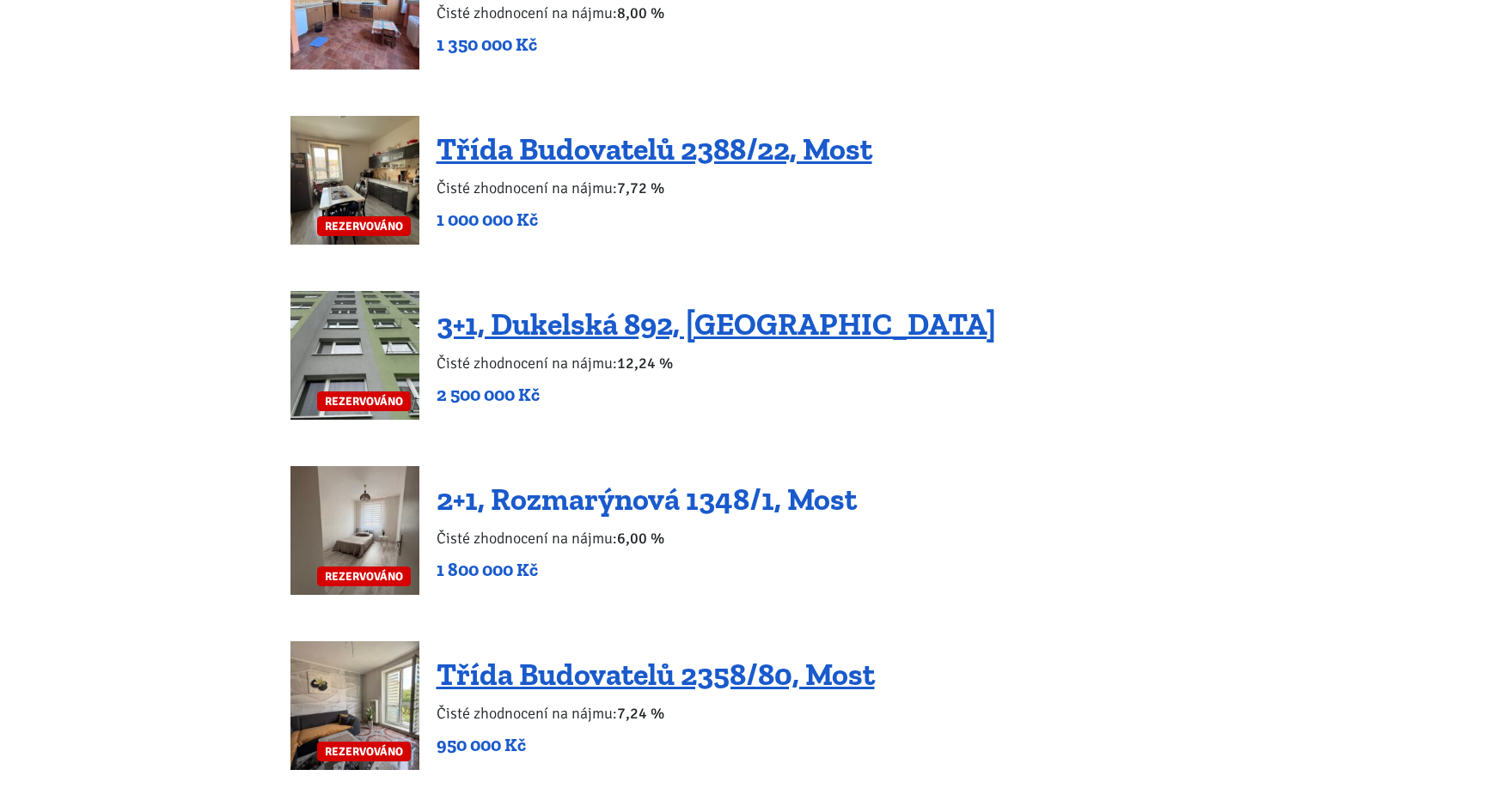
click at [536, 481] on link "2+1, Rozmarýnová 1348/1, Most" at bounding box center [647, 499] width 420 height 37
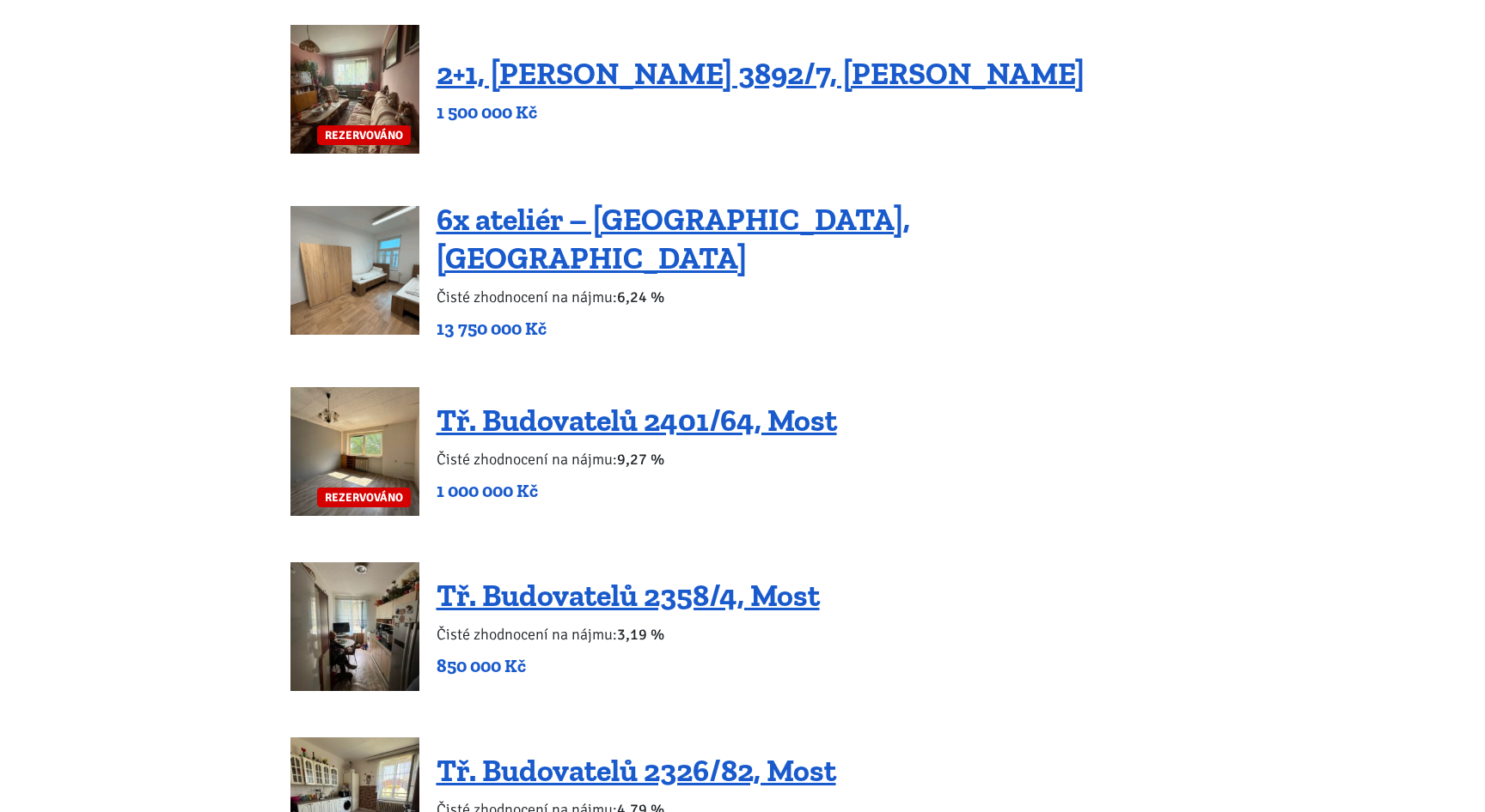
scroll to position [1803, 0]
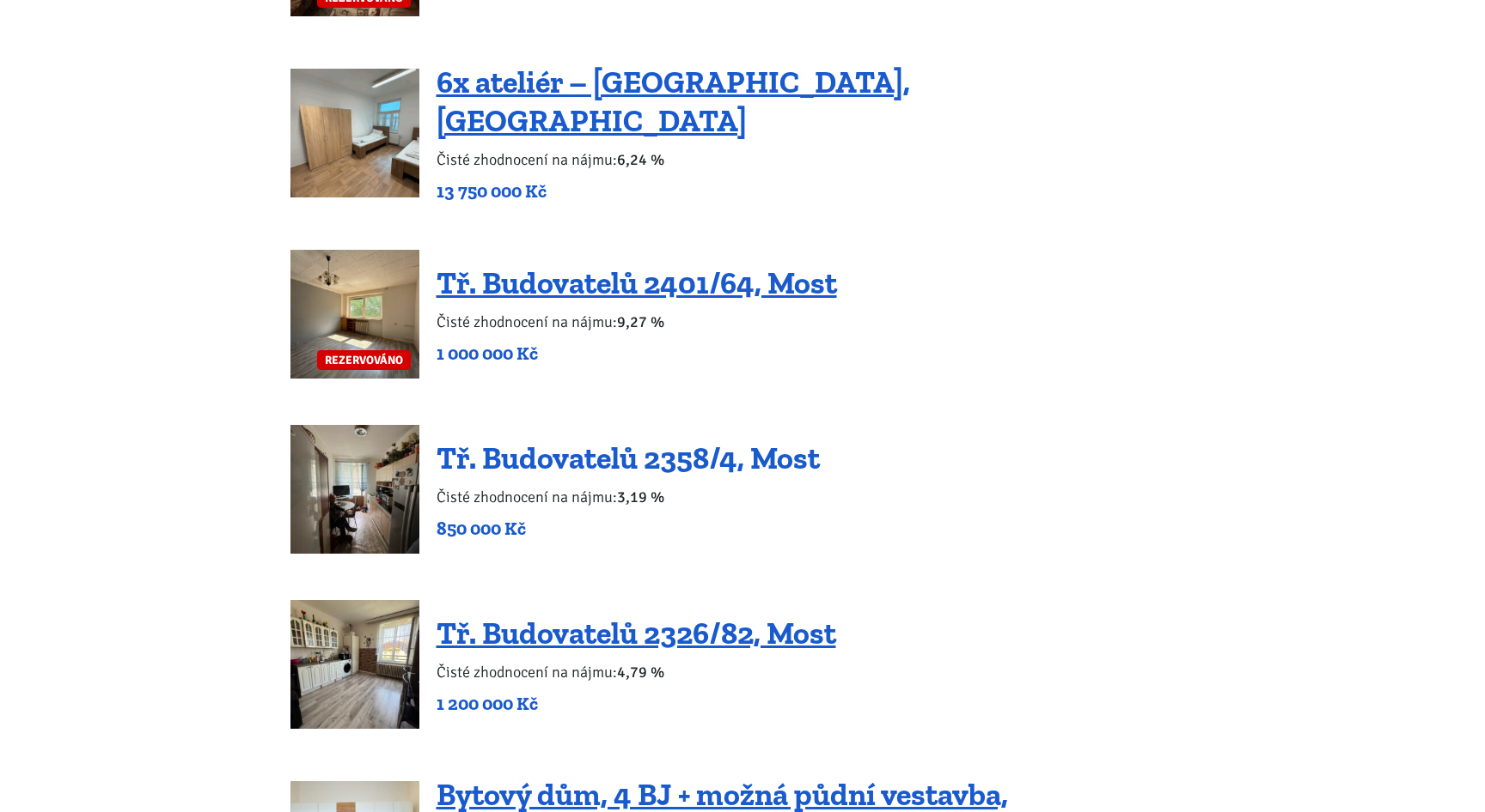
click at [670, 442] on link "Tř. Budovatelů 2358/4, Most" at bounding box center [628, 457] width 383 height 37
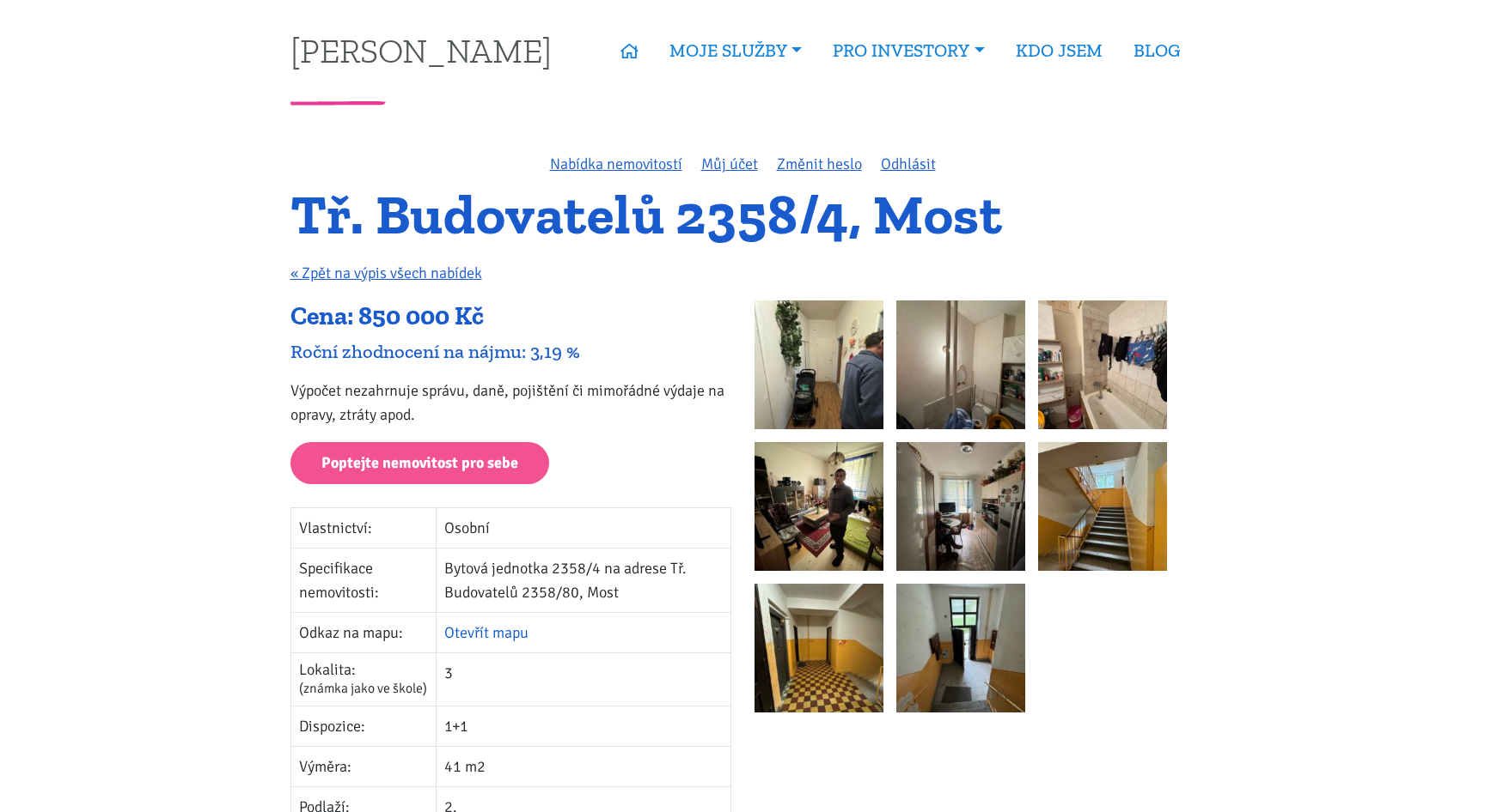
click at [487, 634] on link "Otevřít mapu" at bounding box center [486, 633] width 85 height 19
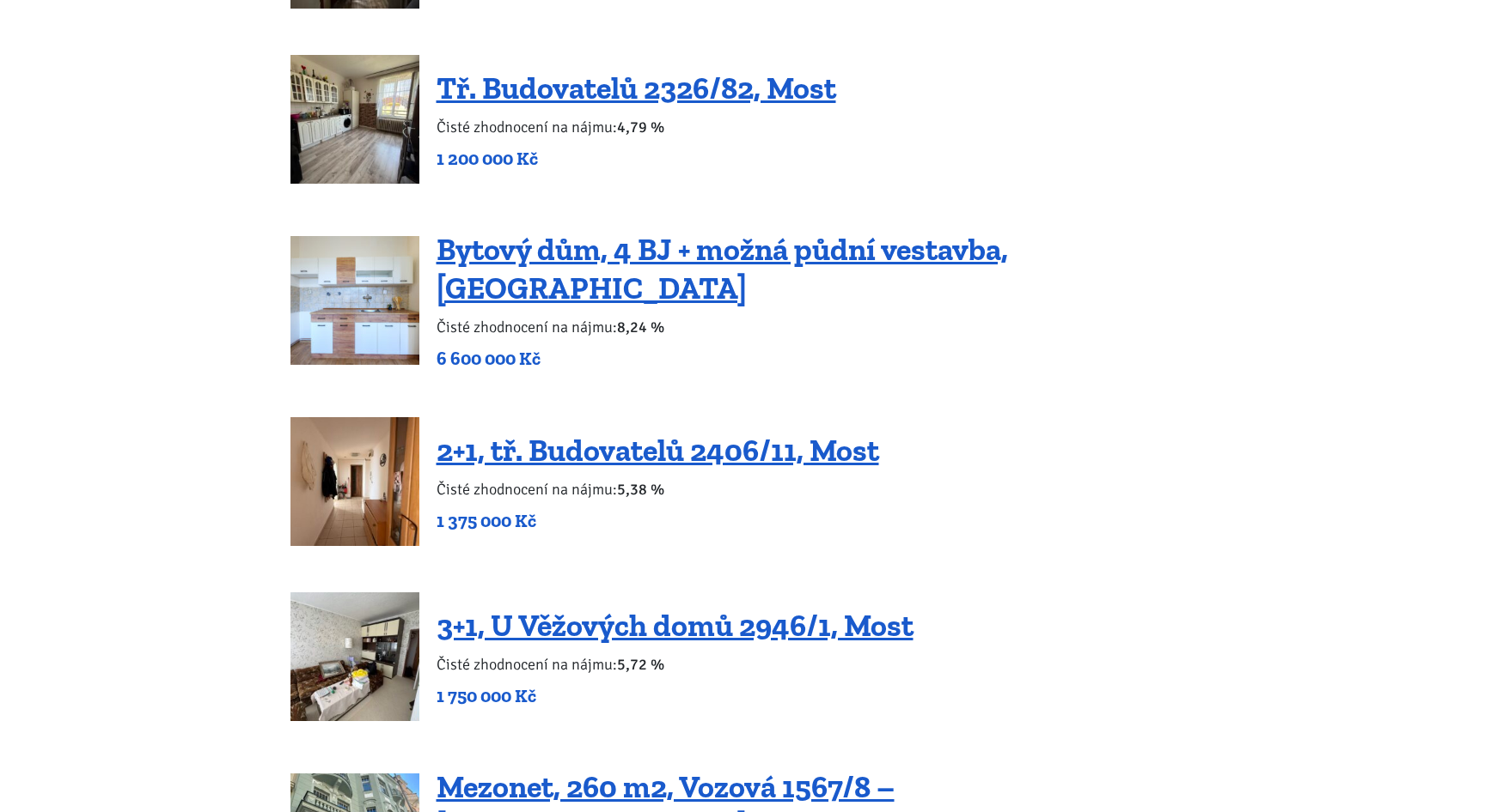
scroll to position [2352, 0]
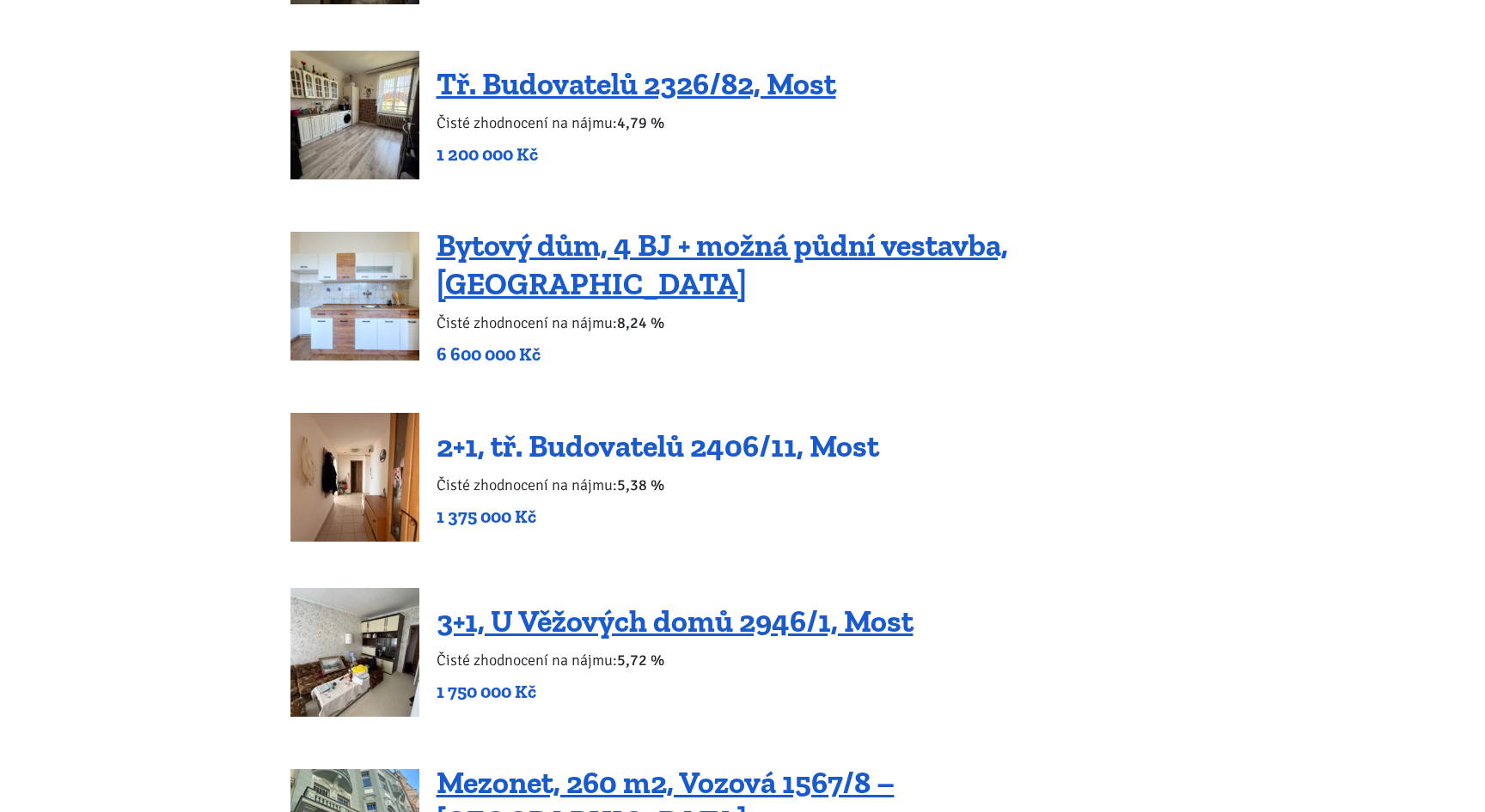
click at [593, 428] on link "2+1, tř. Budovatelů 2406/11, Most" at bounding box center [657, 446] width 442 height 37
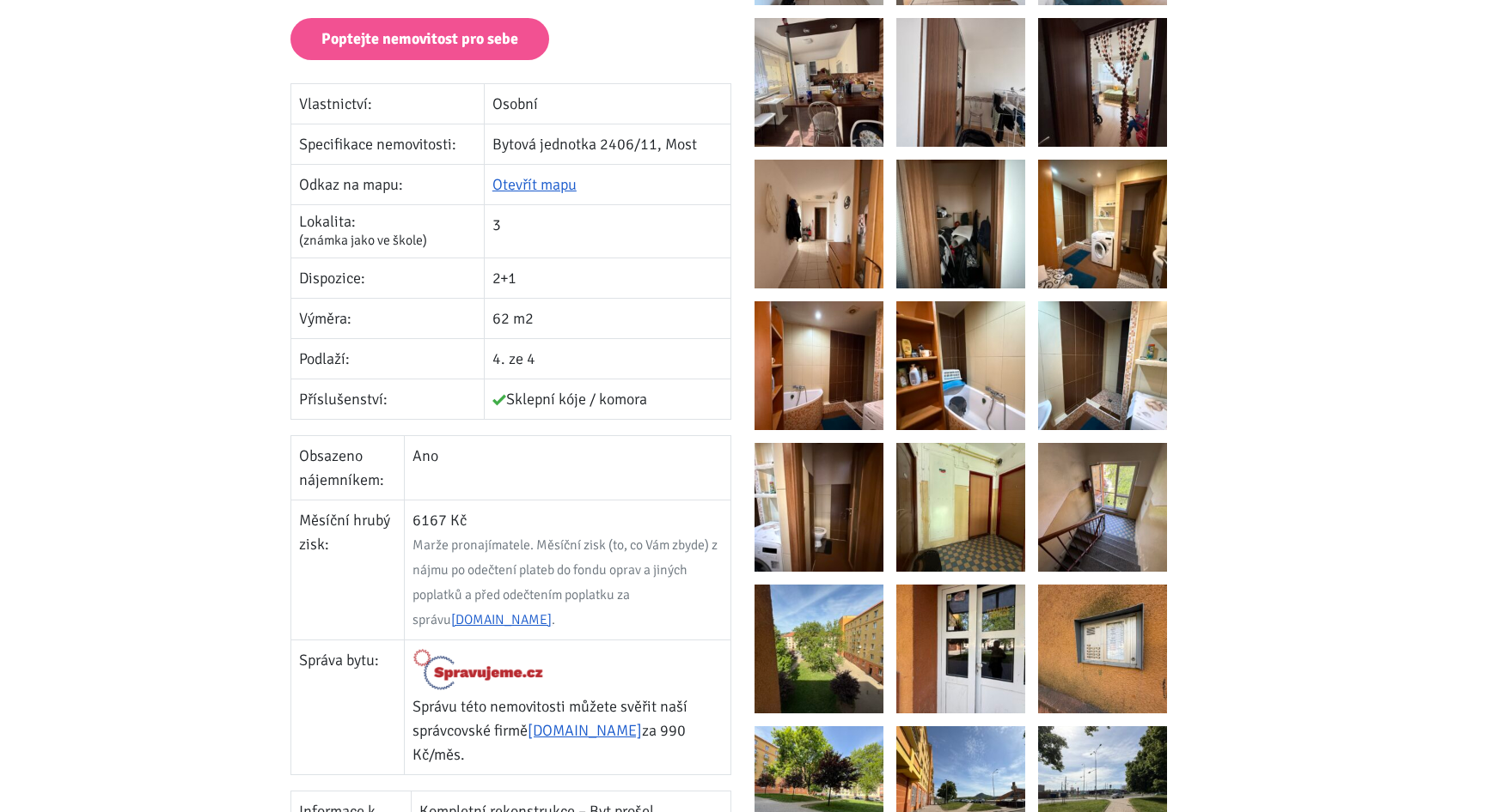
scroll to position [421, 0]
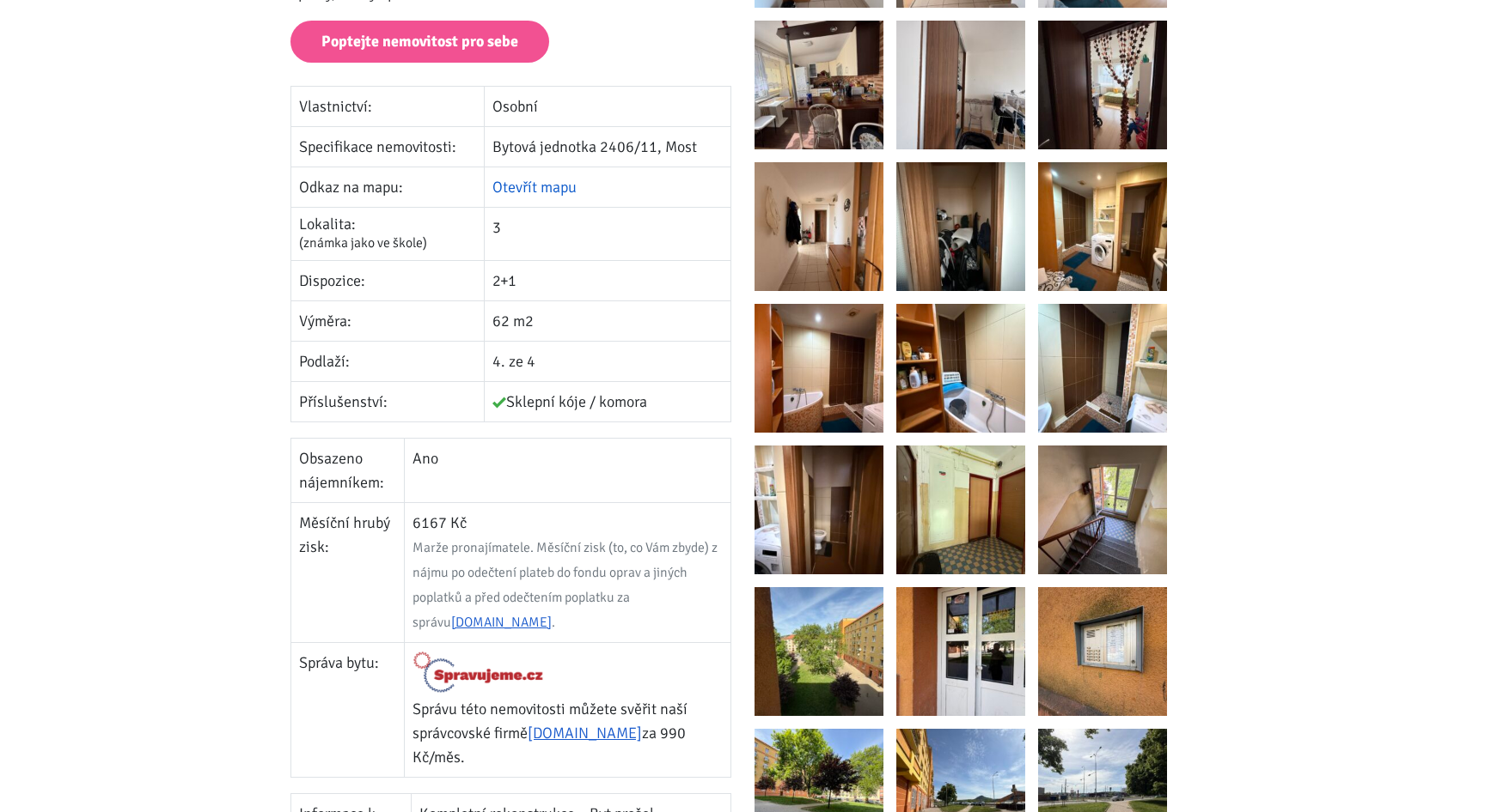
click at [519, 186] on link "Otevřít mapu" at bounding box center [535, 187] width 85 height 19
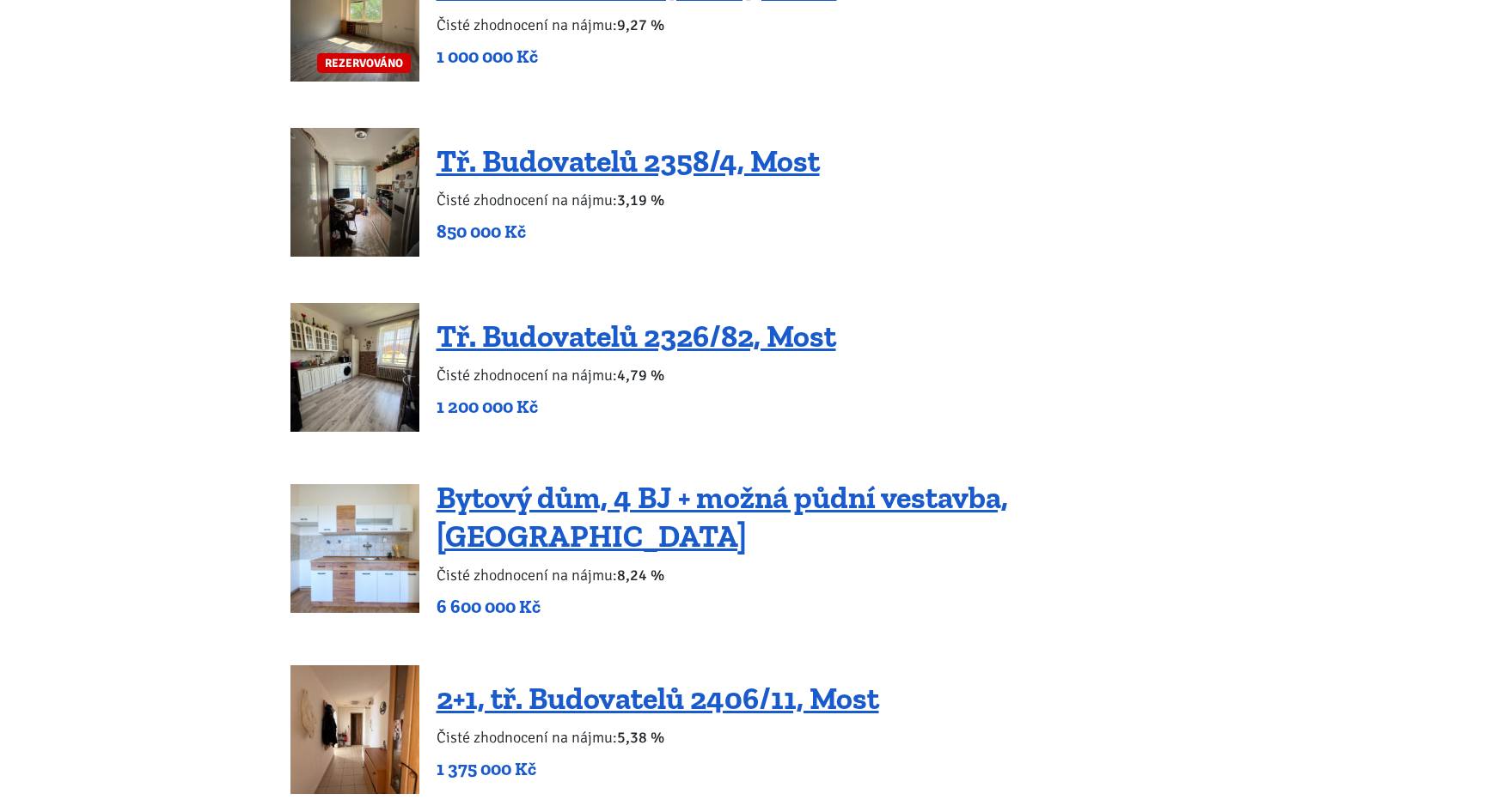
scroll to position [2100, 0]
click at [539, 319] on link "Tř. Budovatelů 2326/82, Most" at bounding box center [636, 335] width 400 height 37
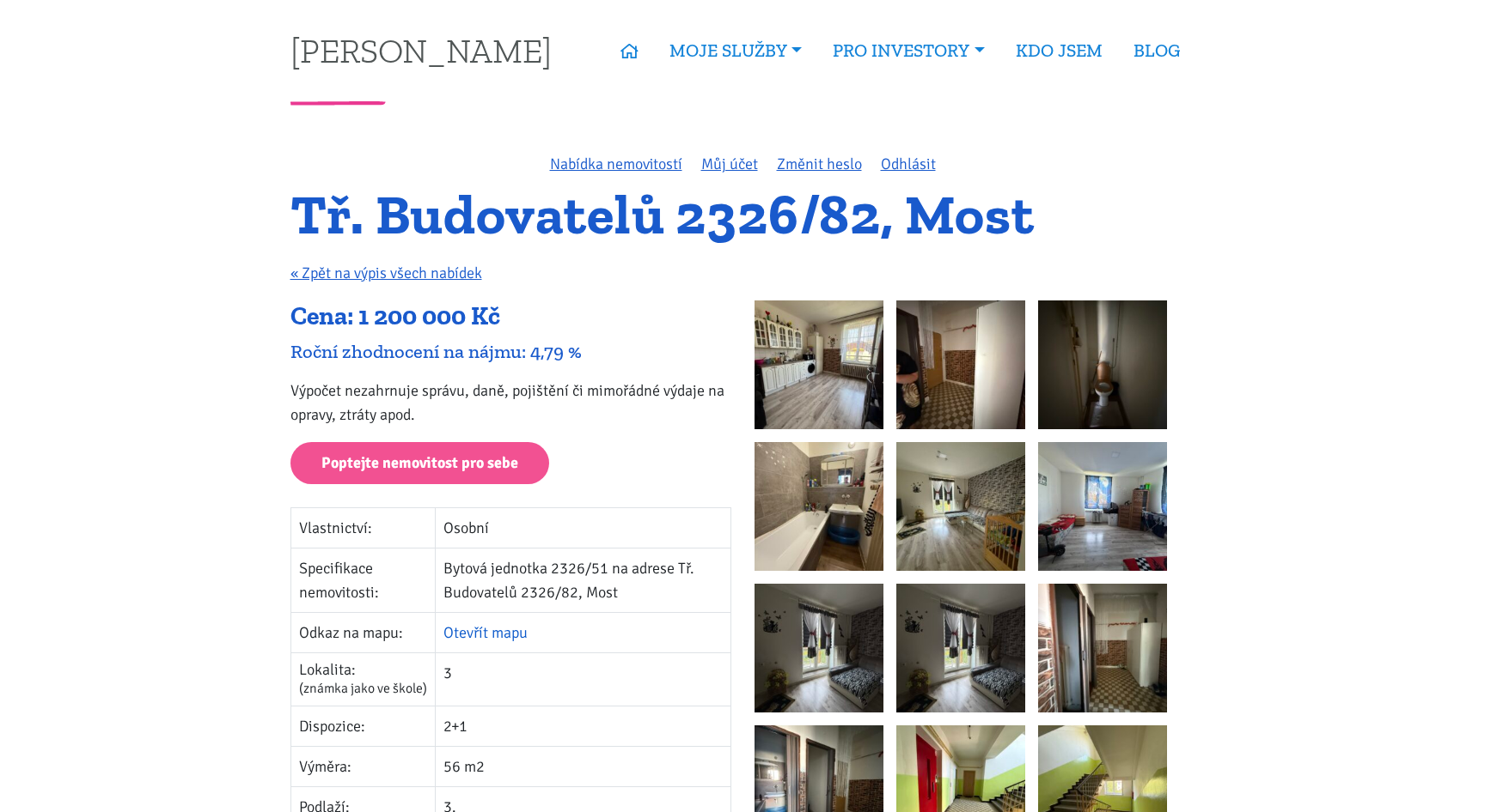
click at [479, 628] on link "Otevřít mapu" at bounding box center [485, 633] width 85 height 19
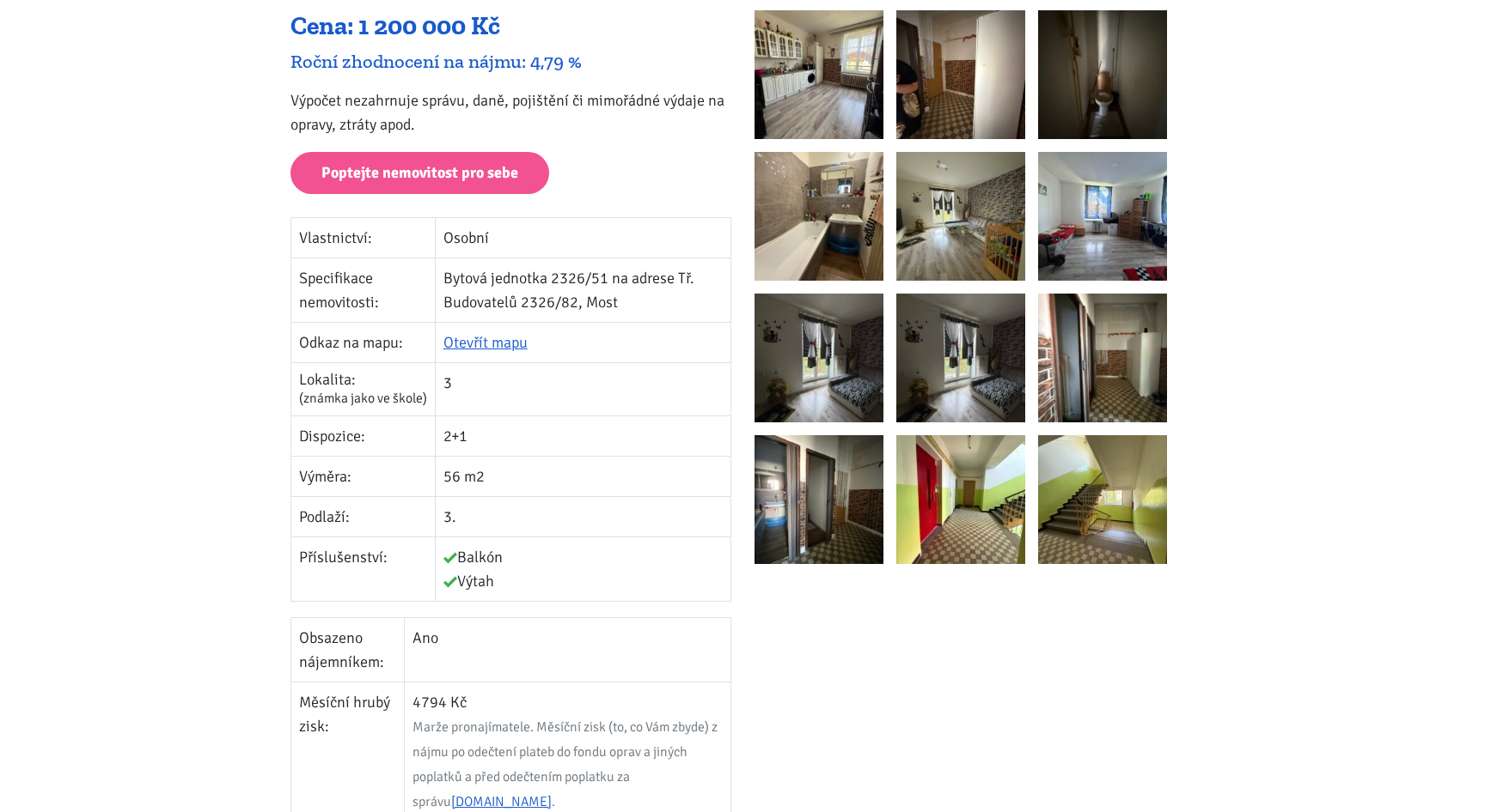
scroll to position [241, 0]
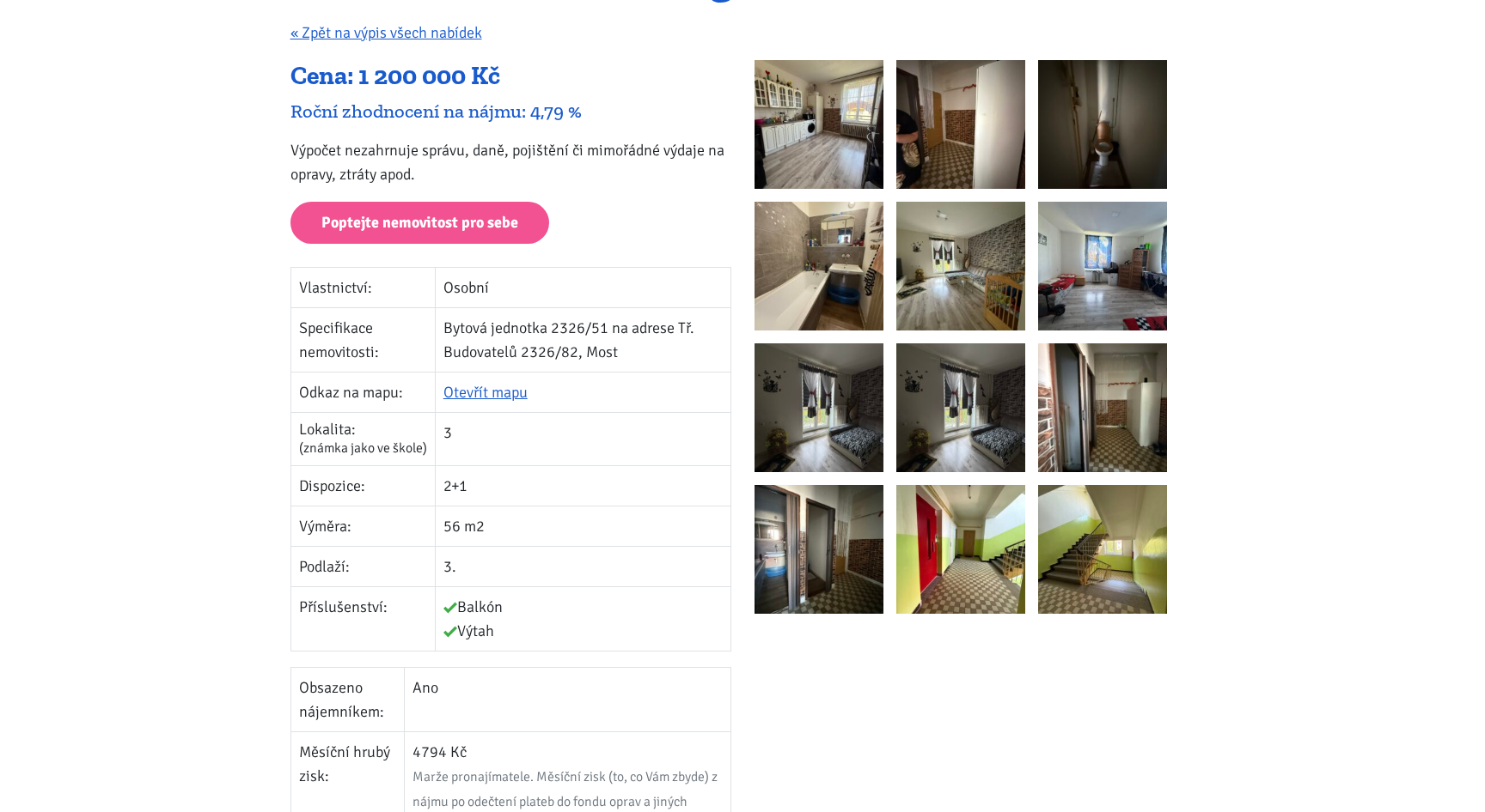
click at [804, 136] on img at bounding box center [818, 124] width 128 height 128
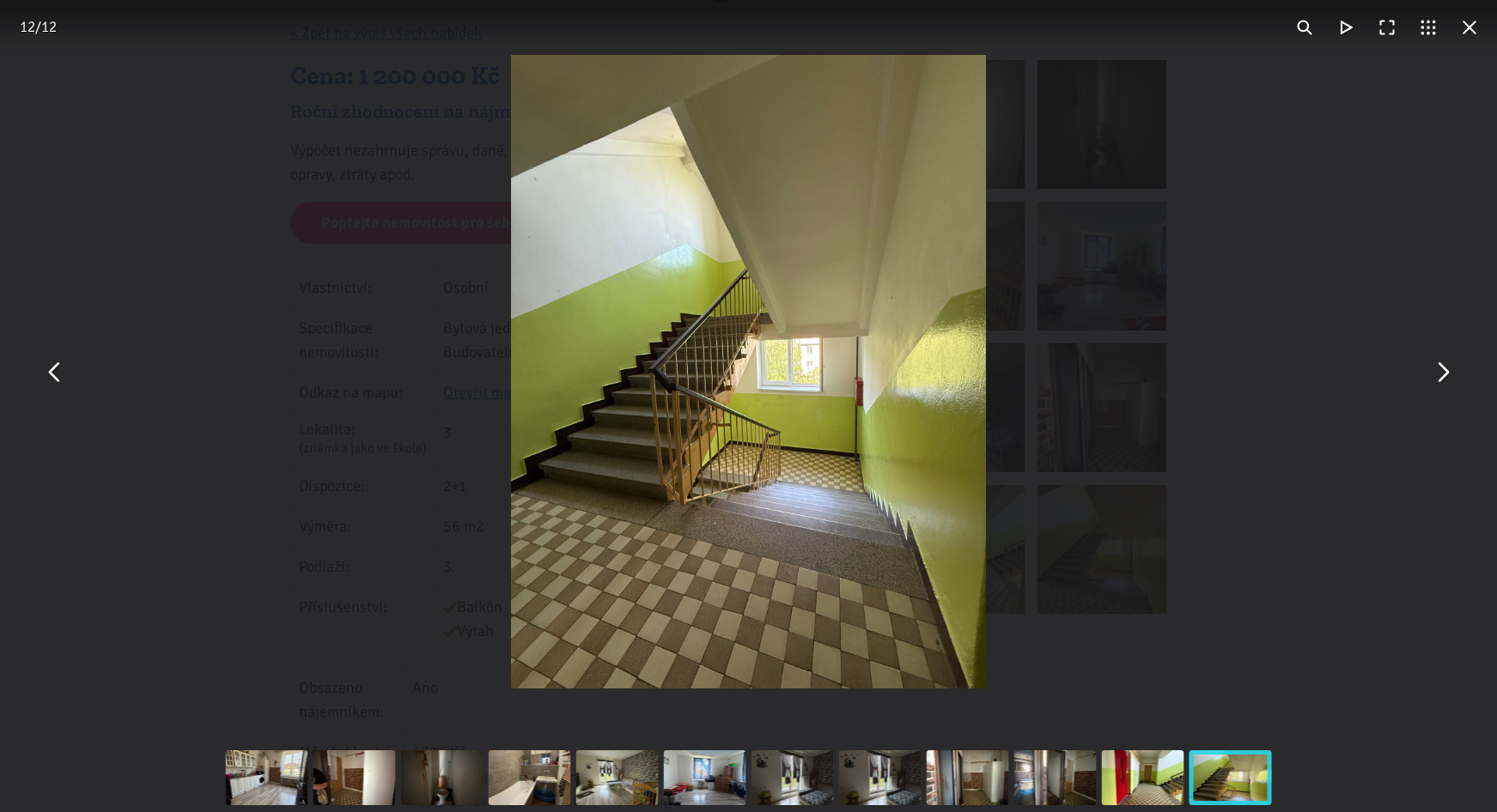
click at [68, 376] on button "You can close this modal content with the ESC key" at bounding box center [54, 371] width 41 height 41
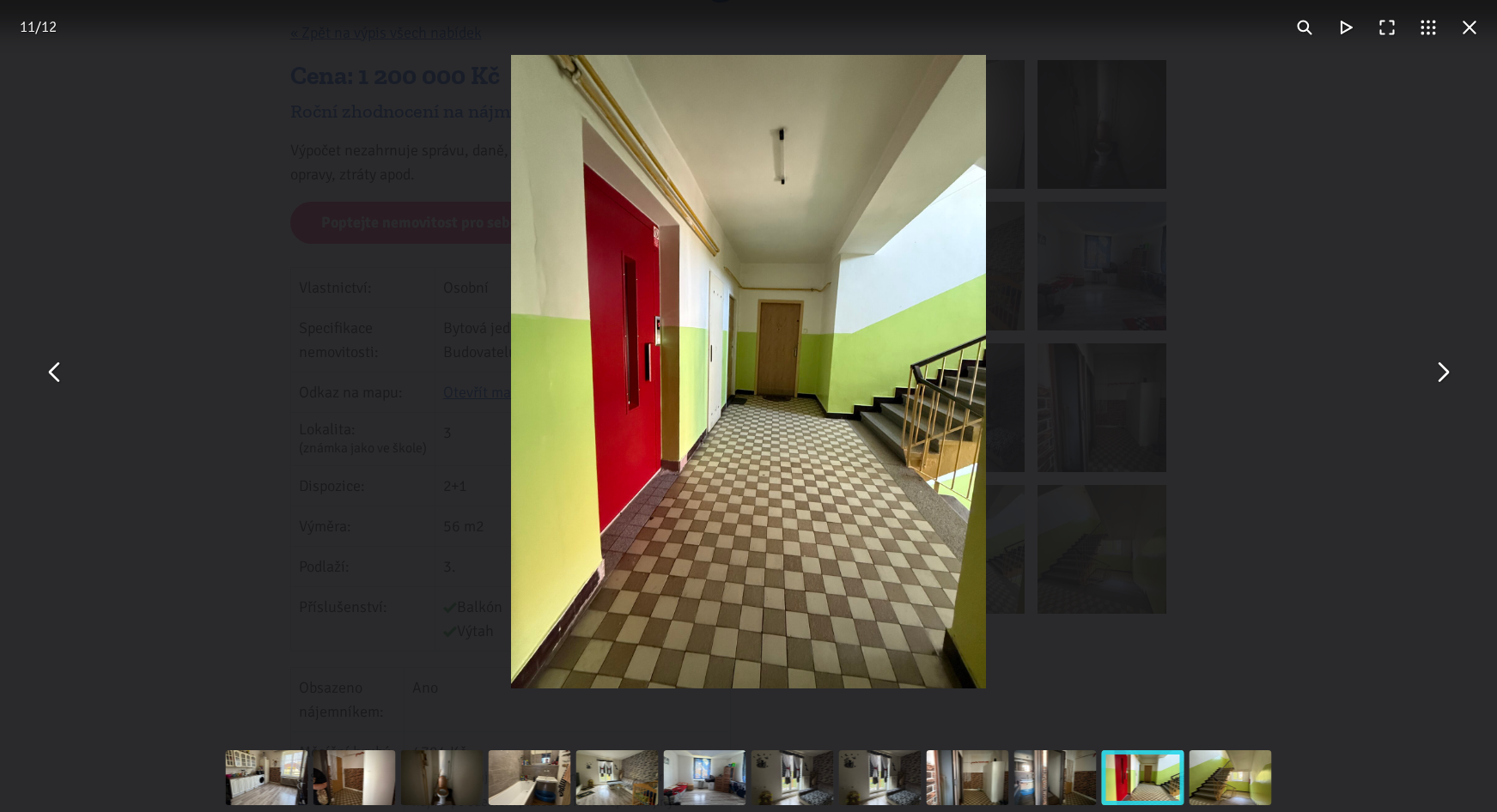
click at [1467, 21] on button "You can close this modal content with the ESC key" at bounding box center [1469, 27] width 41 height 41
